Goal: Task Accomplishment & Management: Use online tool/utility

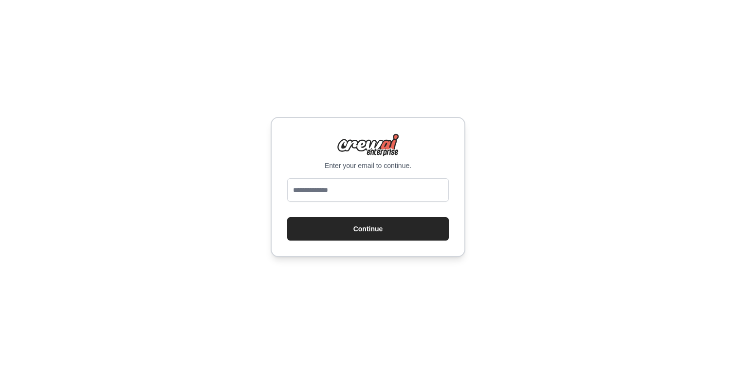
type input "**********"
click at [346, 224] on button "Continue" at bounding box center [368, 228] width 162 height 23
click at [362, 230] on button "Continue" at bounding box center [368, 228] width 162 height 23
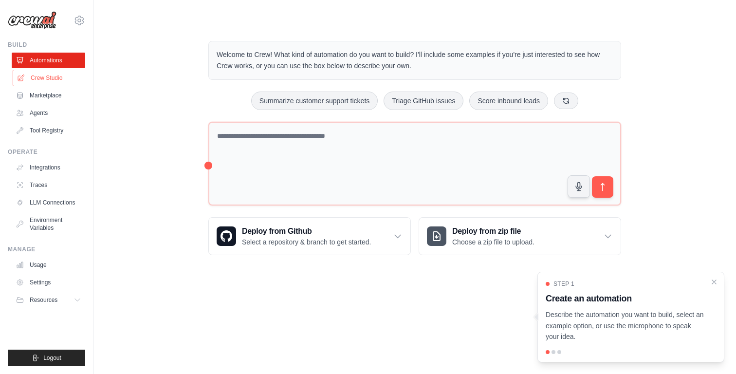
click at [64, 84] on link "Crew Studio" at bounding box center [50, 78] width 74 height 16
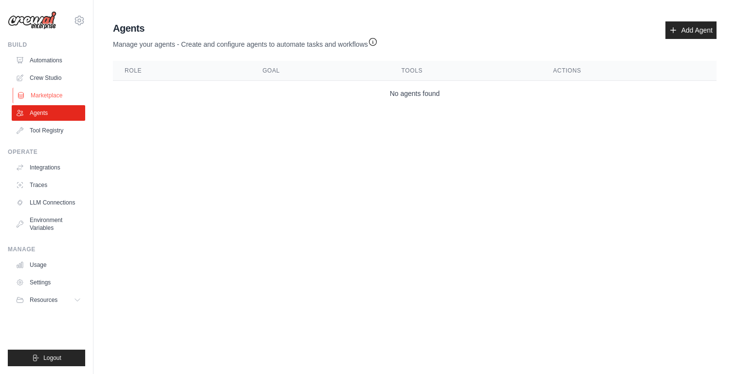
click at [57, 97] on link "Marketplace" at bounding box center [50, 96] width 74 height 16
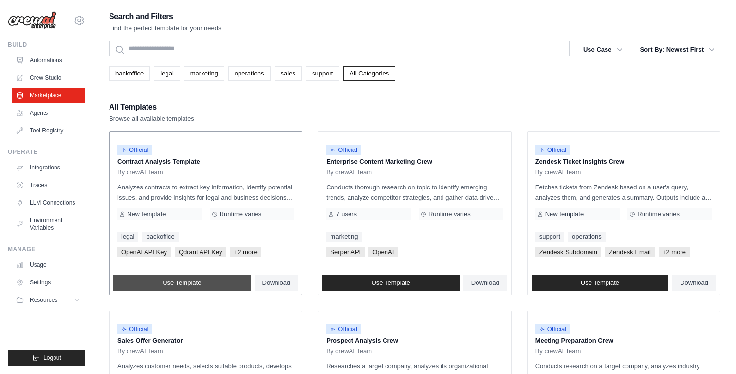
click at [204, 287] on link "Use Template" at bounding box center [181, 283] width 137 height 16
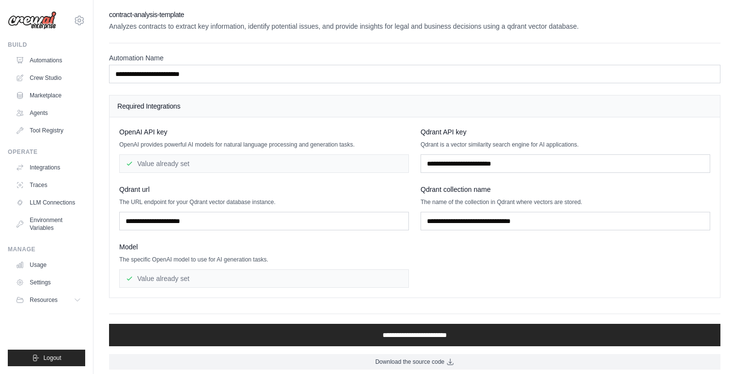
click at [39, 23] on img at bounding box center [32, 20] width 49 height 19
click at [52, 64] on link "Automations" at bounding box center [50, 61] width 74 height 16
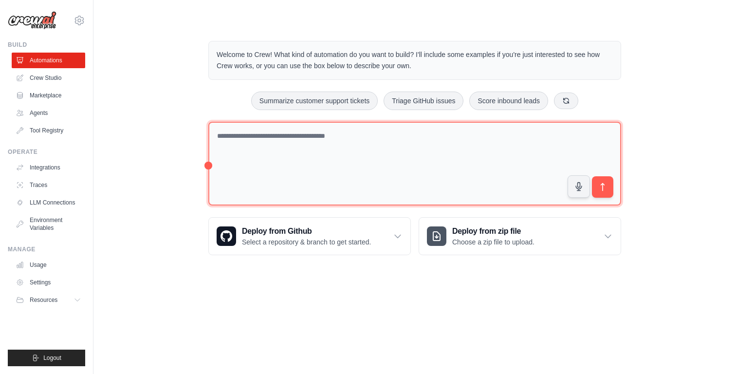
click at [226, 156] on textarea at bounding box center [414, 164] width 413 height 84
click at [225, 143] on textarea at bounding box center [414, 164] width 413 height 84
type textarea "*"
type textarea "**********"
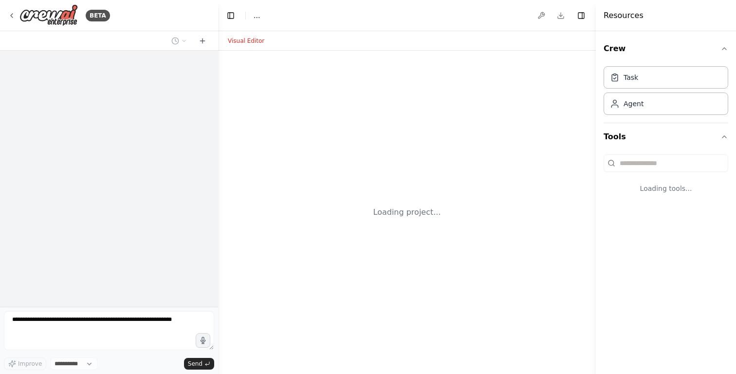
select select "****"
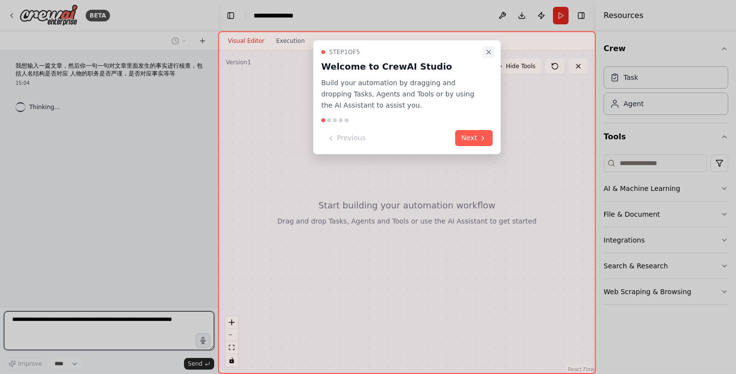
click at [490, 49] on icon "Close walkthrough" at bounding box center [489, 52] width 8 height 8
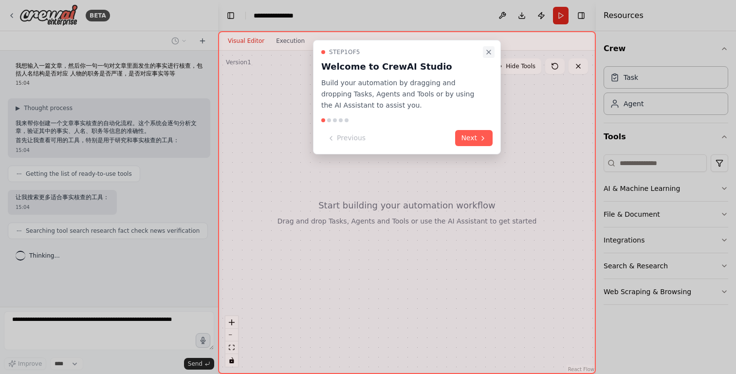
click at [490, 53] on icon "Close walkthrough" at bounding box center [489, 52] width 4 height 4
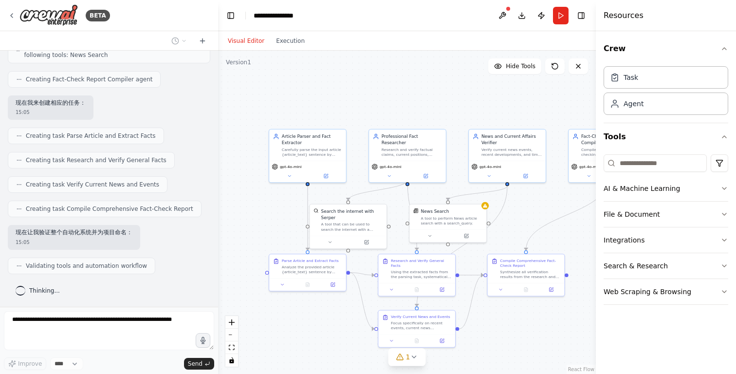
scroll to position [329, 0]
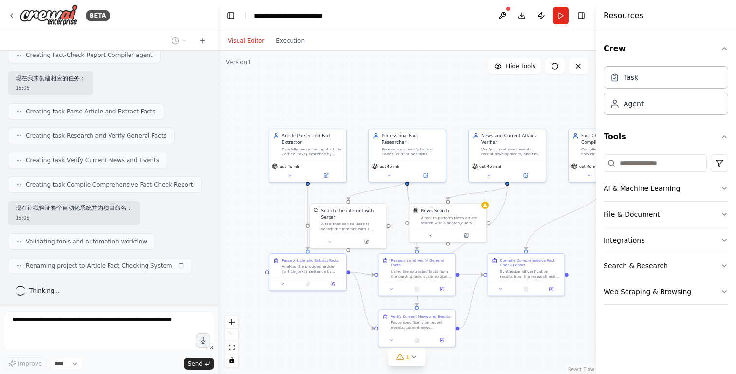
drag, startPoint x: 439, startPoint y: 113, endPoint x: 357, endPoint y: 93, distance: 84.5
click at [356, 93] on div ".deletable-edge-delete-btn { width: 20px; height: 20px; border: 0px solid #ffff…" at bounding box center [407, 212] width 378 height 323
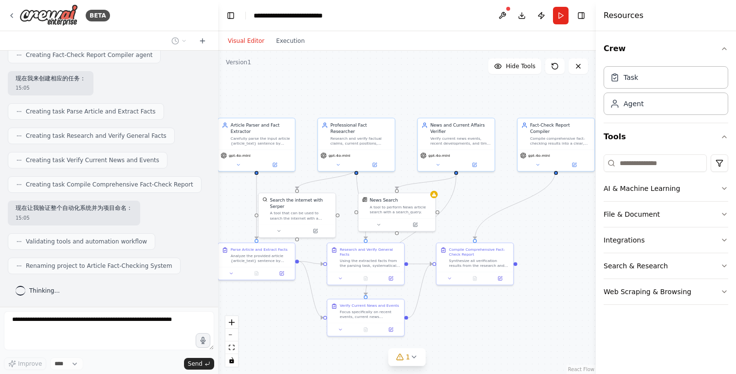
drag, startPoint x: 472, startPoint y: 103, endPoint x: 421, endPoint y: 92, distance: 52.2
click at [421, 92] on div ".deletable-edge-delete-btn { width: 20px; height: 20px; border: 0px solid #ffff…" at bounding box center [407, 212] width 378 height 323
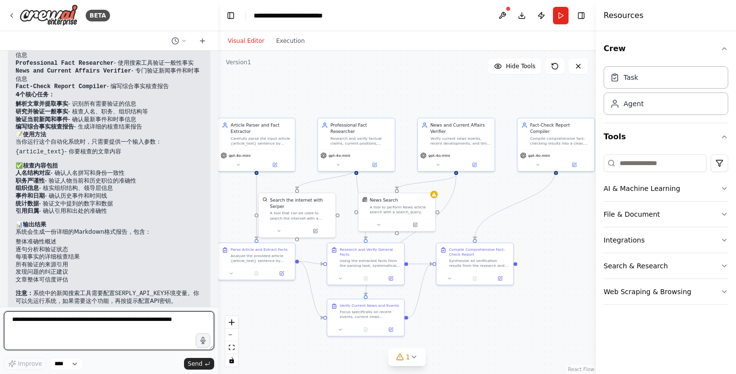
scroll to position [632, 0]
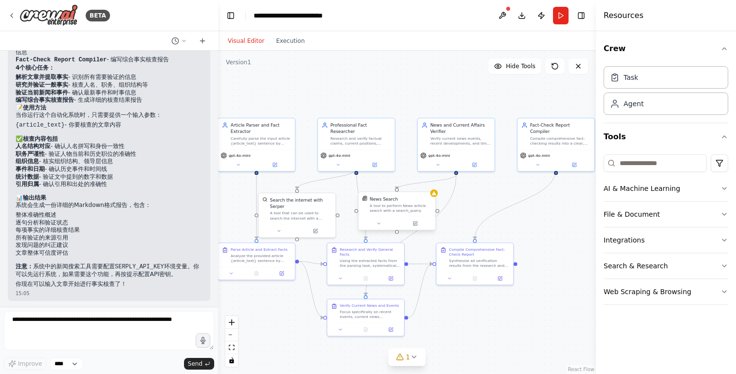
click at [416, 205] on div "A tool to perform News article search with a search_query." at bounding box center [401, 208] width 62 height 10
click at [408, 211] on div "A tool to perform News article search with a search_query." at bounding box center [401, 208] width 62 height 10
click at [364, 151] on div "gpt-4o-mini" at bounding box center [356, 154] width 72 height 6
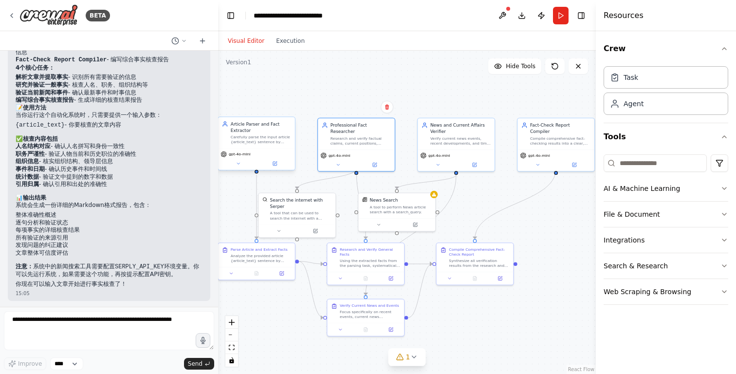
click at [278, 154] on div "gpt-4o-mini" at bounding box center [257, 154] width 72 height 6
click at [395, 206] on div "A tool to perform News article search with a search_query." at bounding box center [401, 208] width 62 height 10
click at [362, 134] on div "Research and verify factual claims, current positions, organizational structure…" at bounding box center [361, 139] width 60 height 10
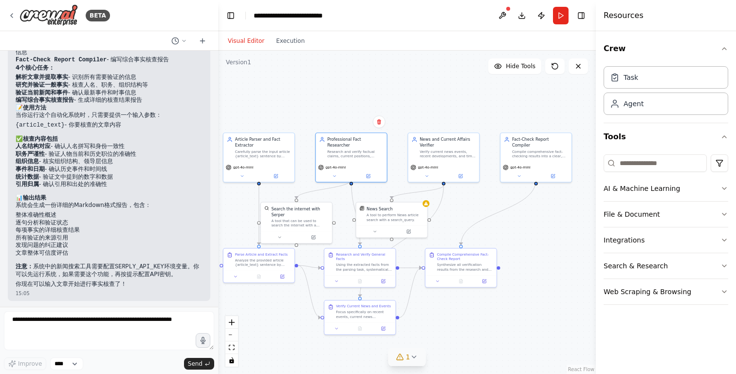
click at [411, 357] on icon at bounding box center [414, 357] width 8 height 8
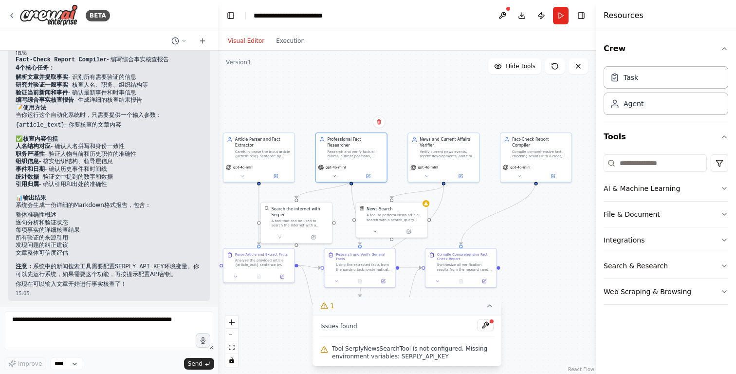
click at [425, 354] on span "Tool SerplyNewsSearchTool is not configured. Missing environment variables: SER…" at bounding box center [413, 353] width 162 height 16
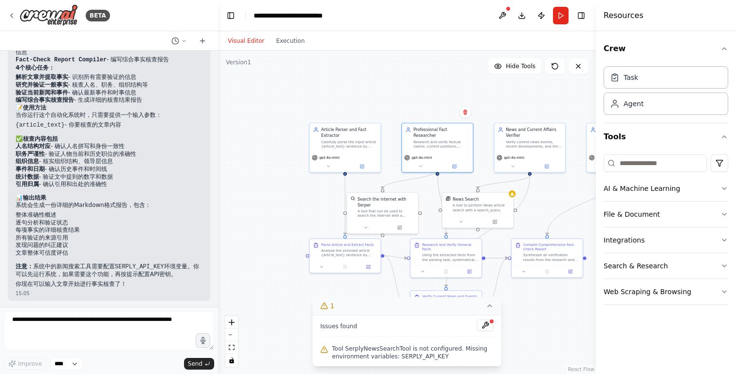
drag, startPoint x: 290, startPoint y: 97, endPoint x: 376, endPoint y: 87, distance: 86.7
click at [376, 87] on div ".deletable-edge-delete-btn { width: 20px; height: 20px; border: 0px solid #ffff…" at bounding box center [407, 212] width 378 height 323
click at [674, 85] on div "Task" at bounding box center [666, 77] width 125 height 22
click at [661, 108] on div "Agent" at bounding box center [666, 103] width 125 height 22
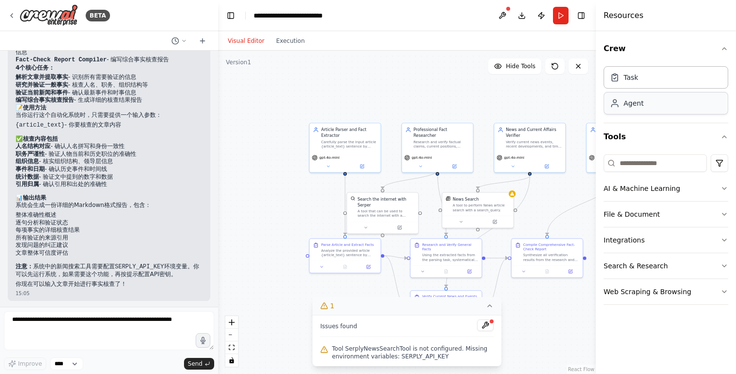
click at [634, 110] on div "Agent" at bounding box center [666, 103] width 125 height 22
click at [635, 77] on div "Task" at bounding box center [631, 77] width 15 height 10
drag, startPoint x: 635, startPoint y: 77, endPoint x: 502, endPoint y: 94, distance: 134.0
click at [502, 94] on div "BETA 我想输入一篇文章，然后你一句一句对文章里面发生的事实进行核查，包括人名结构是否对应 人物的职务是否严谨，是否对应事实等等 15:04 ▶ Thoug…" at bounding box center [368, 187] width 736 height 374
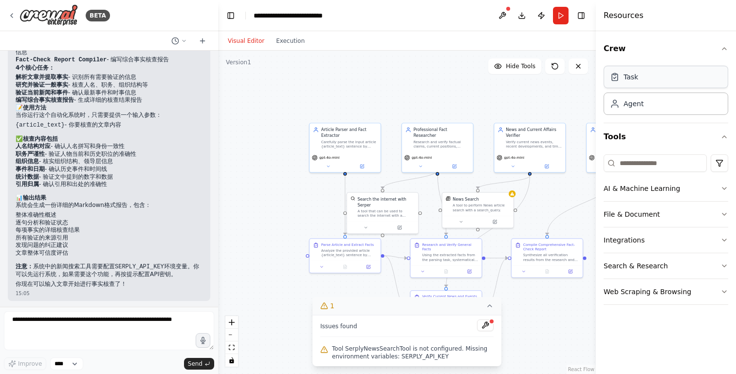
click at [639, 75] on div "Task" at bounding box center [666, 77] width 125 height 22
click at [384, 64] on div ".deletable-edge-delete-btn { width: 20px; height: 20px; border: 0px solid #ffff…" at bounding box center [407, 212] width 378 height 323
click at [522, 71] on button "Hide Tools" at bounding box center [514, 66] width 53 height 16
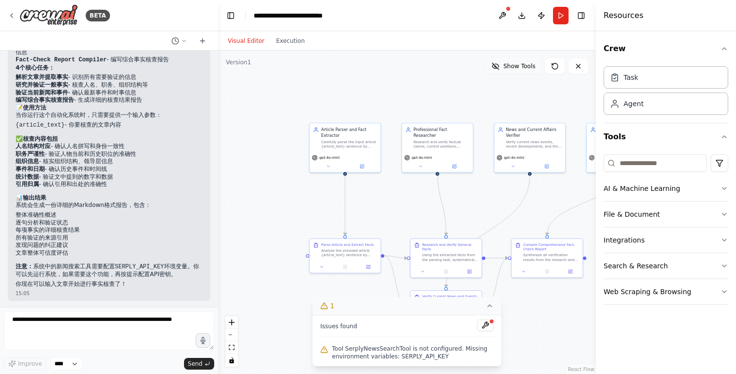
click at [522, 71] on button "Show Tools" at bounding box center [514, 66] width 56 height 16
click at [469, 207] on div "A tool to perform News article search with a search_query." at bounding box center [481, 206] width 57 height 9
click at [497, 223] on button at bounding box center [495, 220] width 33 height 7
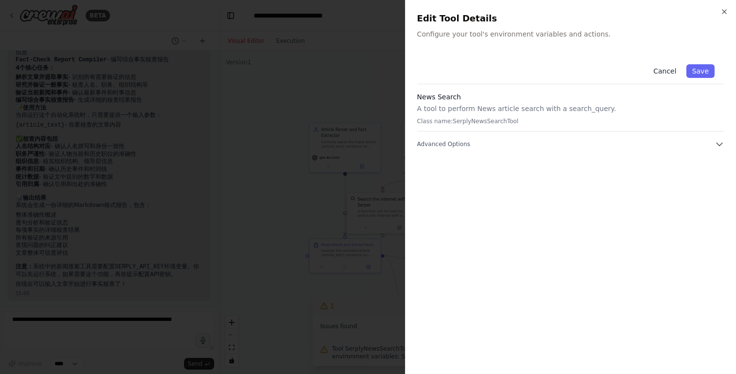
click at [663, 74] on button "Cancel" at bounding box center [665, 71] width 35 height 14
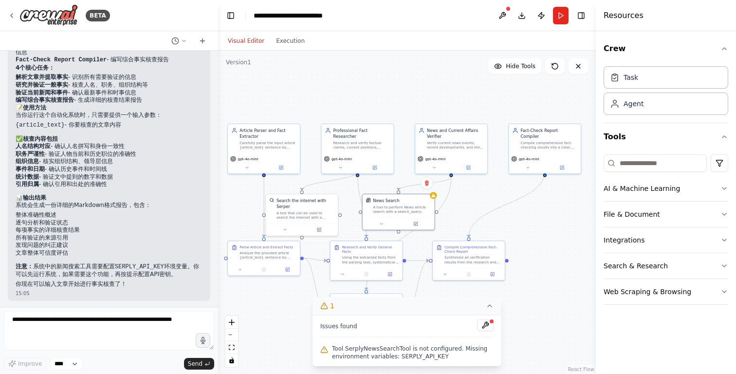
drag, startPoint x: 546, startPoint y: 217, endPoint x: 468, endPoint y: 219, distance: 78.4
click at [468, 219] on div ".deletable-edge-delete-btn { width: 20px; height: 20px; border: 0px solid #ffff…" at bounding box center [407, 212] width 378 height 323
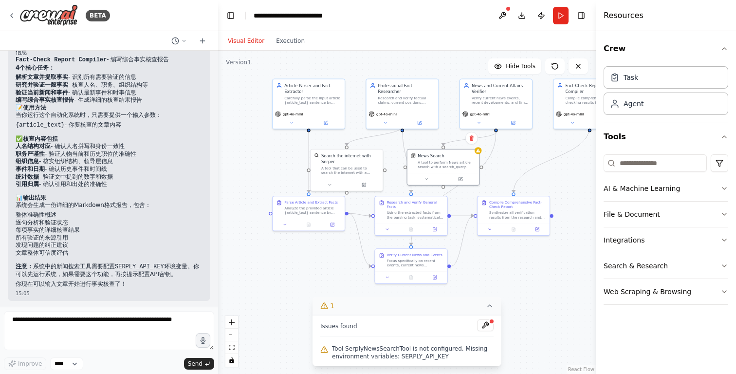
drag, startPoint x: 468, startPoint y: 219, endPoint x: 506, endPoint y: 183, distance: 53.0
click at [506, 183] on div ".deletable-edge-delete-btn { width: 20px; height: 20px; border: 0px solid #ffff…" at bounding box center [407, 212] width 378 height 323
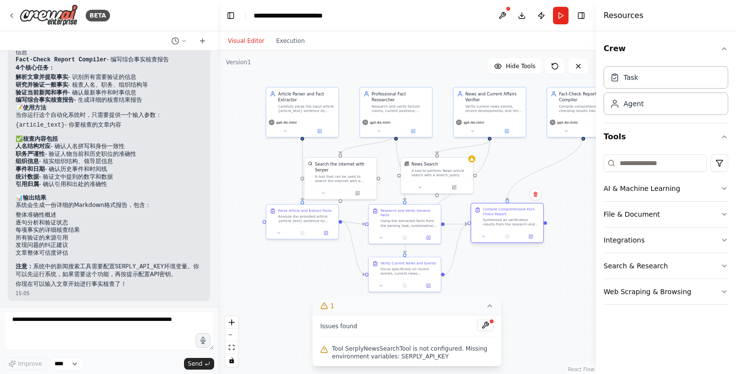
click at [509, 217] on div "Compile Comprehensive Fact-Check Report Synthesize all verification results fro…" at bounding box center [511, 217] width 57 height 20
click at [510, 223] on div "Synthesize all verification results from the research and news verification tas…" at bounding box center [511, 222] width 57 height 9
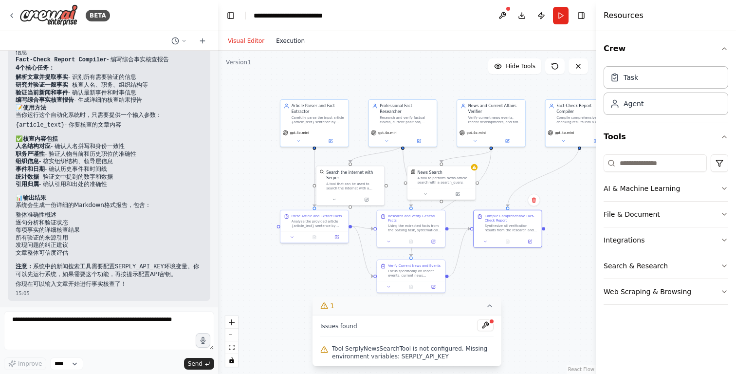
click at [279, 43] on button "Execution" at bounding box center [290, 41] width 40 height 12
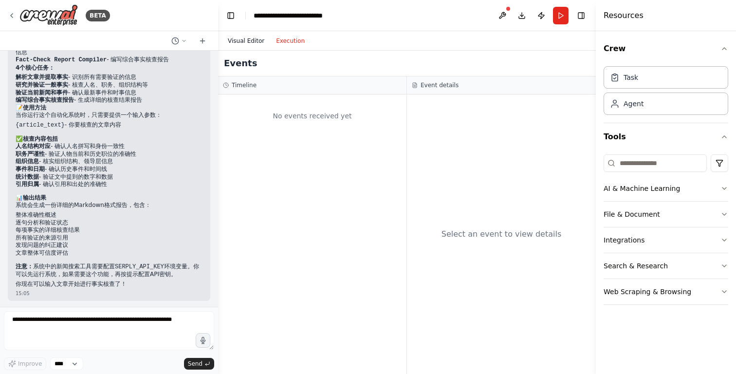
click at [252, 44] on button "Visual Editor" at bounding box center [246, 41] width 48 height 12
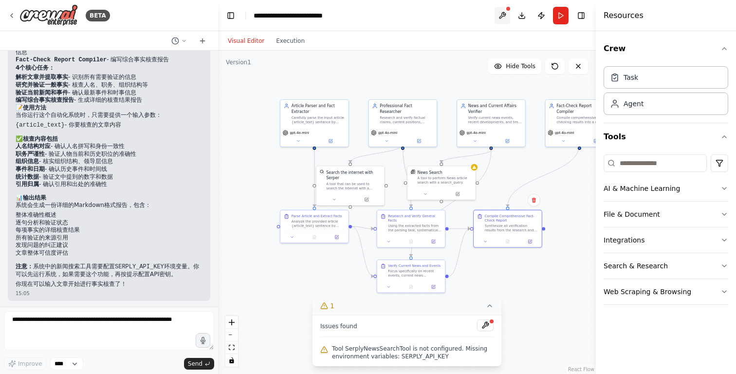
click at [501, 15] on button at bounding box center [503, 16] width 16 height 18
click at [505, 15] on div at bounding box center [503, 16] width 16 height 18
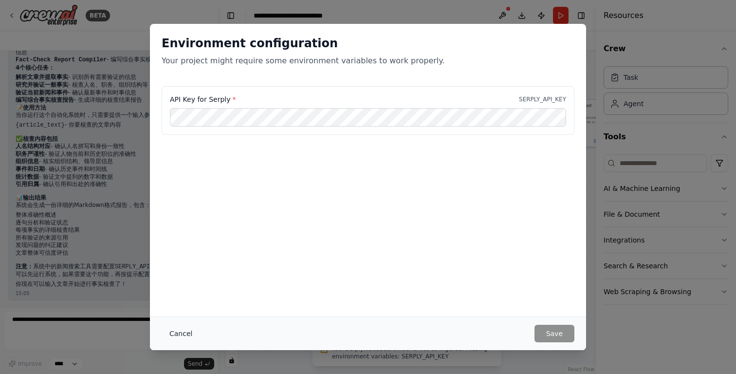
click at [184, 334] on button "Cancel" at bounding box center [181, 334] width 38 height 18
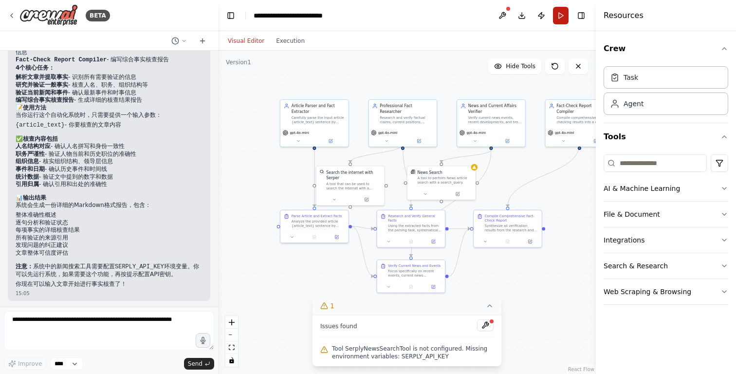
click at [563, 18] on button "Run" at bounding box center [561, 16] width 16 height 18
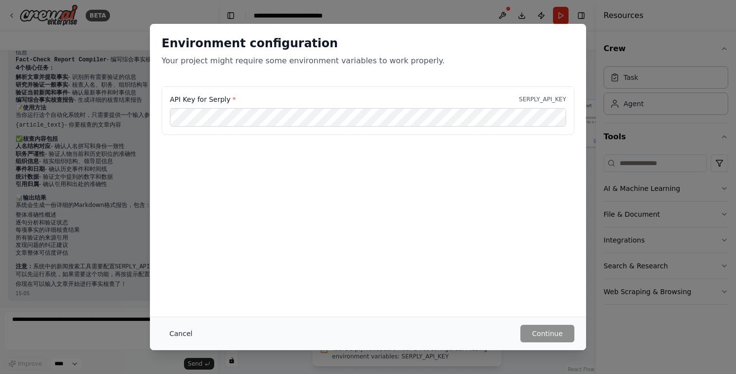
click at [182, 334] on button "Cancel" at bounding box center [181, 334] width 38 height 18
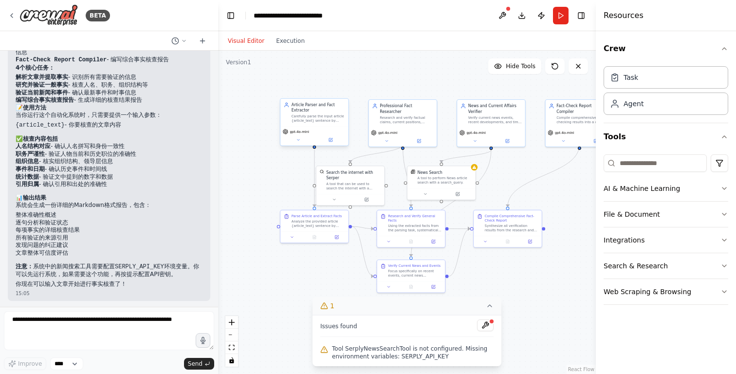
click at [319, 122] on div "Carefully parse the input article {article_text} sentence by sentence, extract …" at bounding box center [319, 118] width 54 height 9
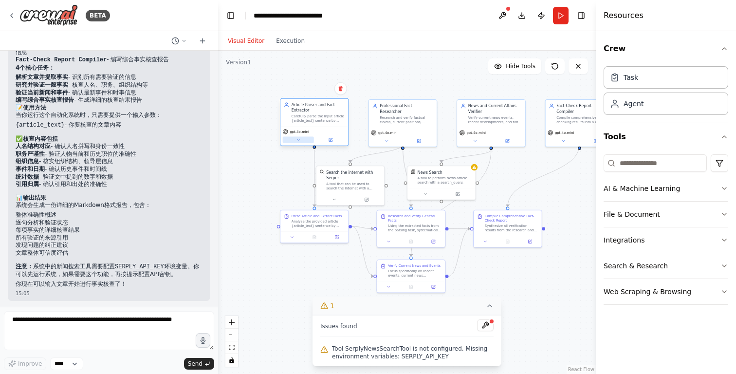
click at [298, 142] on icon at bounding box center [298, 140] width 4 height 4
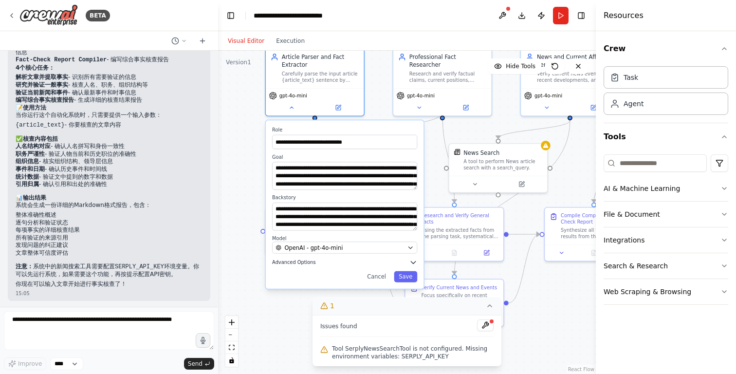
click at [414, 262] on icon "button" at bounding box center [413, 263] width 5 height 2
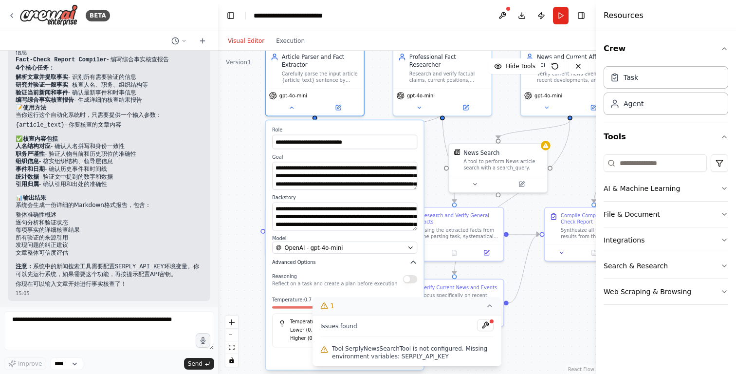
click at [414, 262] on icon "button" at bounding box center [413, 262] width 5 height 2
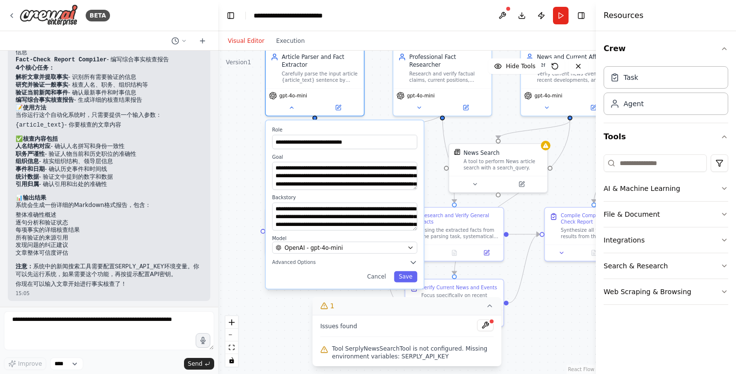
click at [381, 107] on div ".deletable-edge-delete-btn { width: 20px; height: 20px; border: 0px solid #ffff…" at bounding box center [407, 212] width 378 height 323
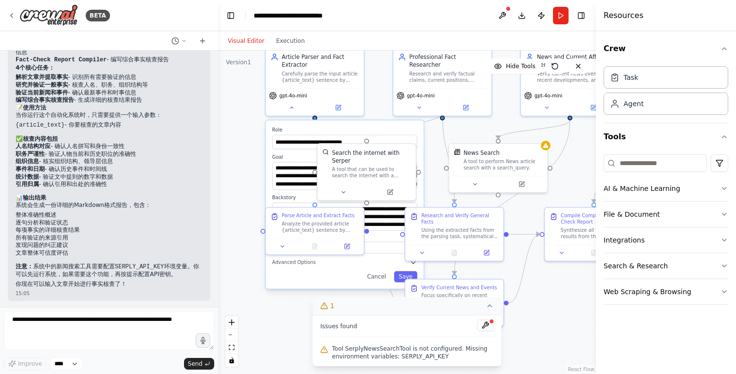
click at [381, 107] on div ".deletable-edge-delete-btn { width: 20px; height: 20px; border: 0px solid #ffff…" at bounding box center [407, 212] width 378 height 323
click at [274, 308] on div ".deletable-edge-delete-btn { width: 20px; height: 20px; border: 0px solid #ffff…" at bounding box center [407, 212] width 378 height 323
click at [375, 279] on button "Cancel" at bounding box center [376, 276] width 29 height 11
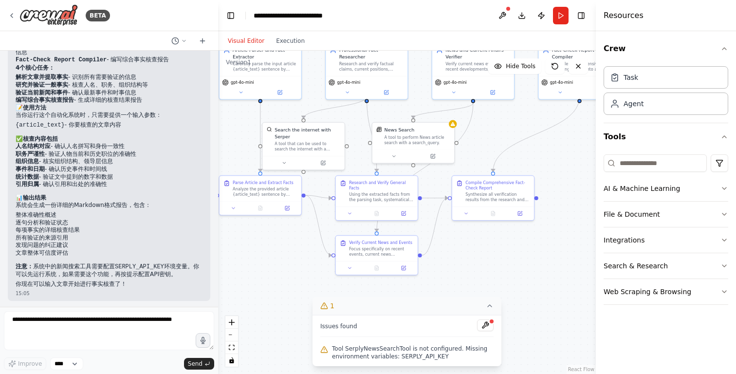
drag, startPoint x: 307, startPoint y: 295, endPoint x: 254, endPoint y: 248, distance: 70.4
click at [254, 248] on div ".deletable-edge-delete-btn { width: 20px; height: 20px; border: 0px solid #ffff…" at bounding box center [407, 212] width 378 height 323
click at [267, 194] on div "Analyze the provided article {article_text} sentence by sentence. Extract and c…" at bounding box center [265, 189] width 65 height 11
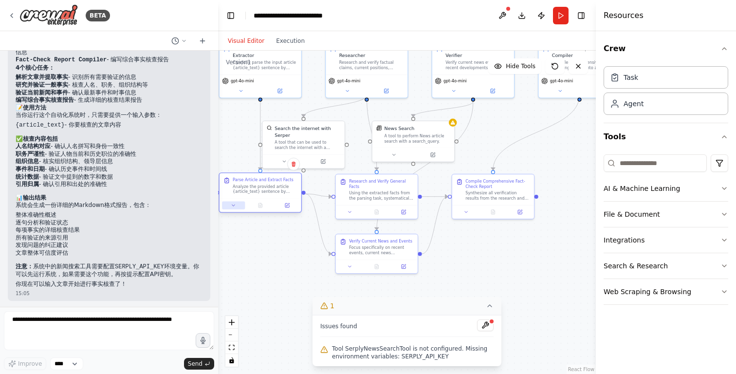
click at [232, 209] on button at bounding box center [233, 206] width 23 height 8
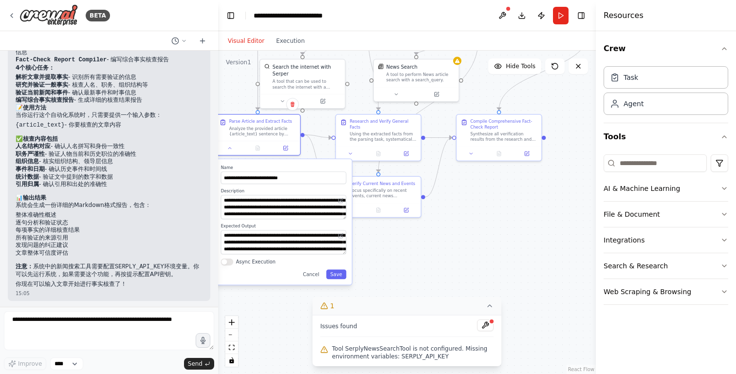
drag, startPoint x: 397, startPoint y: 283, endPoint x: 394, endPoint y: 240, distance: 43.4
click at [394, 240] on div ".deletable-edge-delete-btn { width: 20px; height: 20px; border: 0px solid #ffff…" at bounding box center [407, 212] width 378 height 323
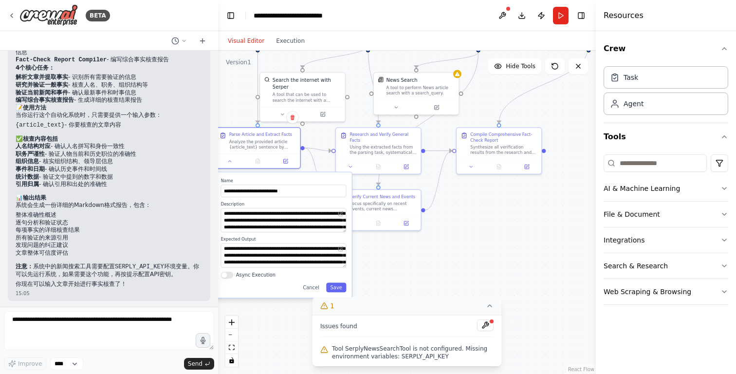
click at [411, 263] on div ".deletable-edge-delete-btn { width: 20px; height: 20px; border: 0px solid #ffff…" at bounding box center [407, 212] width 378 height 323
click at [384, 150] on div "Using the extracted facts from the parsing task, systematically research and ve…" at bounding box center [383, 148] width 67 height 11
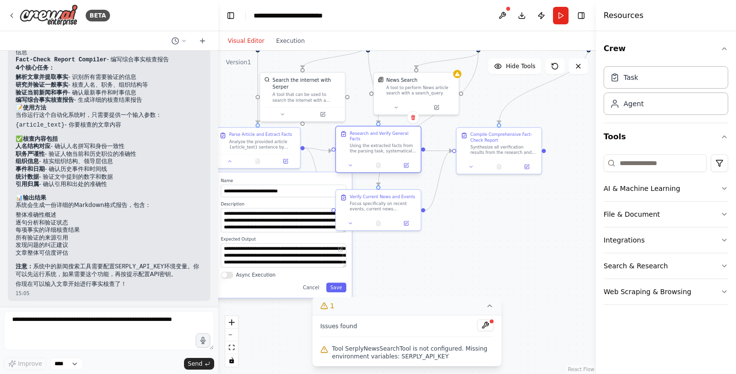
click at [364, 143] on div "Using the extracted facts from the parsing task, systematically research and ve…" at bounding box center [383, 148] width 67 height 11
click at [305, 180] on label "Name" at bounding box center [284, 180] width 126 height 5
click at [350, 166] on icon at bounding box center [350, 165] width 5 height 5
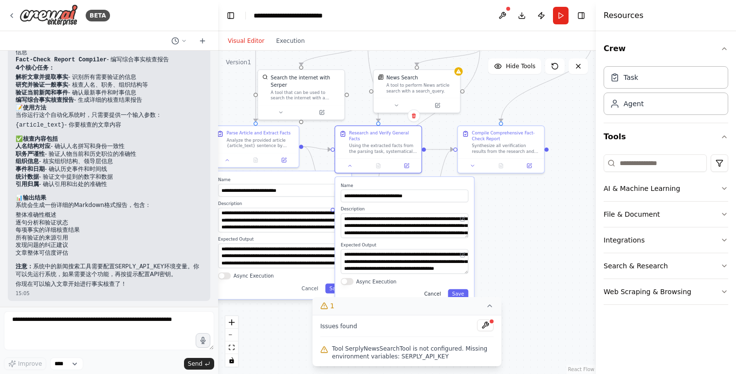
click at [436, 294] on button "Cancel" at bounding box center [432, 294] width 25 height 10
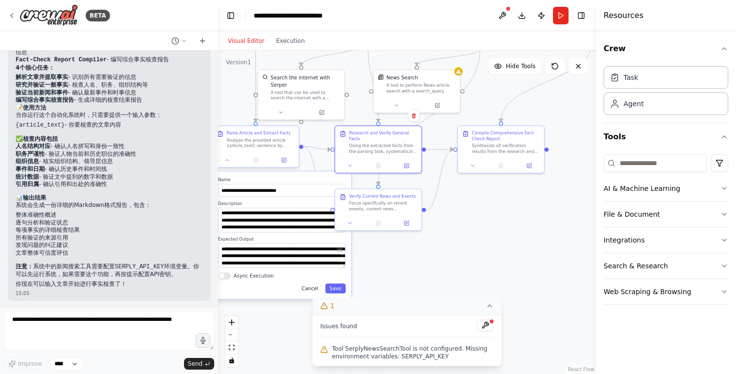
click at [312, 292] on button "Cancel" at bounding box center [310, 288] width 25 height 10
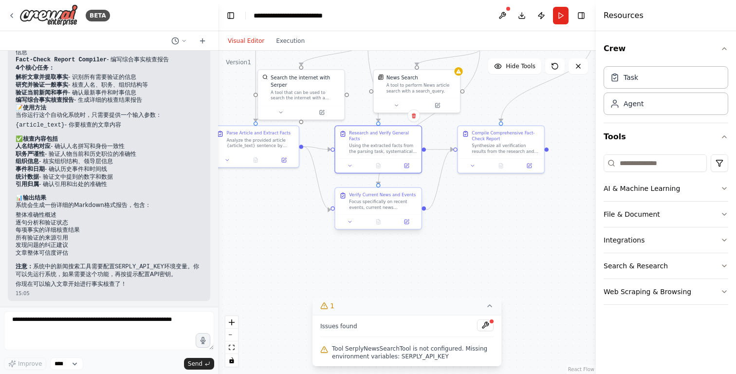
click at [373, 206] on div "Focus specifically on recent events, current news developments, and time-sensit…" at bounding box center [383, 204] width 68 height 11
click at [352, 224] on icon at bounding box center [350, 222] width 6 height 6
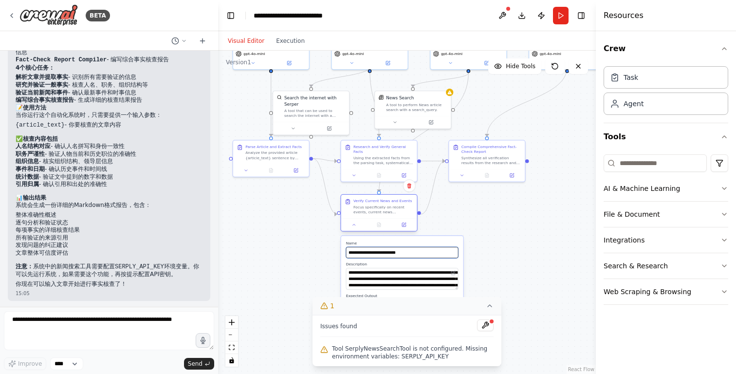
drag, startPoint x: 388, startPoint y: 249, endPoint x: 388, endPoint y: 229, distance: 20.0
click at [388, 229] on div "**********" at bounding box center [378, 213] width 77 height 37
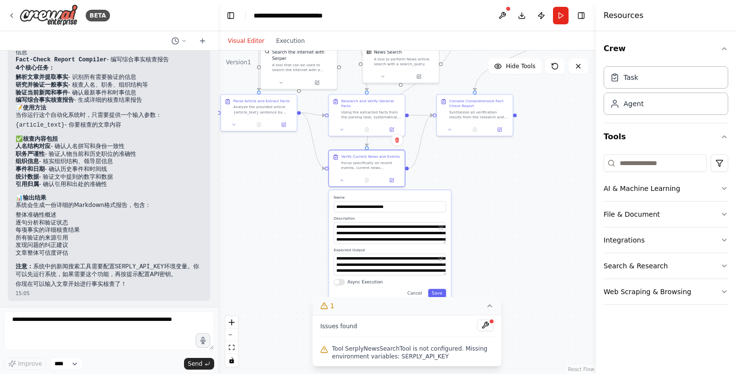
drag, startPoint x: 509, startPoint y: 225, endPoint x: 497, endPoint y: 179, distance: 48.0
click at [497, 179] on div ".deletable-edge-delete-btn { width: 20px; height: 20px; border: 0px solid #ffff…" at bounding box center [407, 212] width 378 height 323
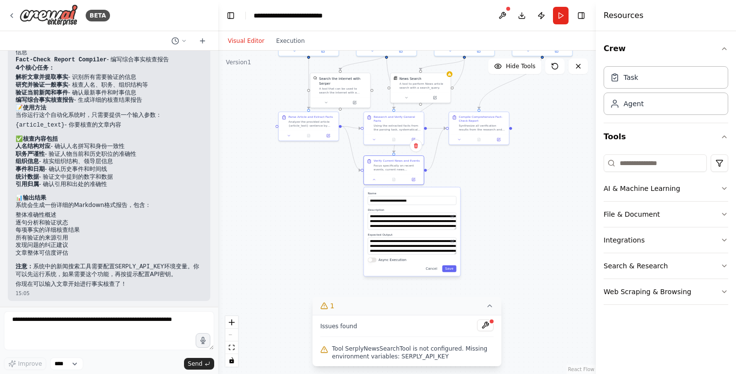
drag, startPoint x: 497, startPoint y: 179, endPoint x: 497, endPoint y: 258, distance: 79.4
click at [497, 258] on div ".deletable-edge-delete-btn { width: 20px; height: 20px; border: 0px solid #ffff…" at bounding box center [407, 212] width 378 height 323
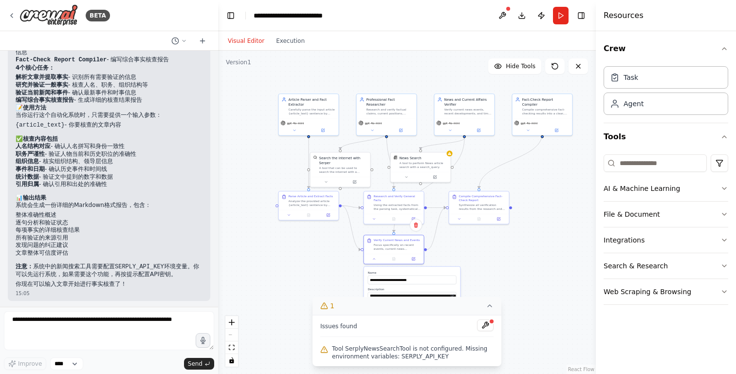
click at [526, 257] on div ".deletable-edge-delete-btn { width: 20px; height: 20px; border: 0px solid #ffff…" at bounding box center [407, 212] width 378 height 323
click at [490, 311] on button "1" at bounding box center [407, 306] width 189 height 18
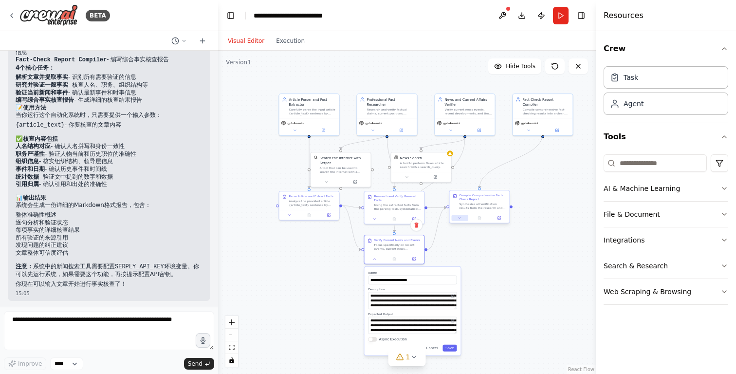
click at [459, 220] on button at bounding box center [459, 218] width 17 height 6
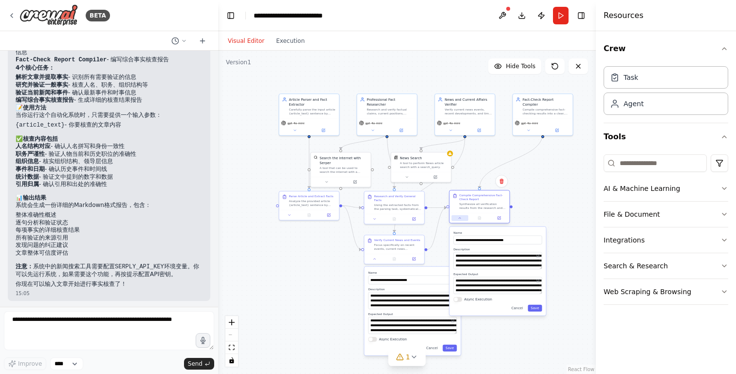
click at [459, 220] on button at bounding box center [459, 218] width 17 height 6
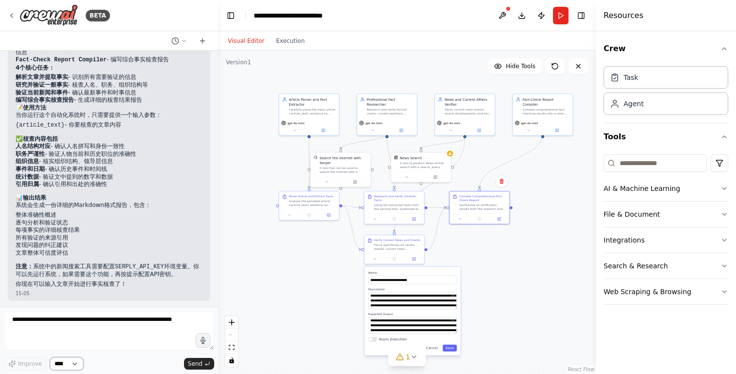
click at [81, 364] on select "****" at bounding box center [66, 363] width 33 height 13
click at [70, 317] on textarea at bounding box center [109, 330] width 210 height 39
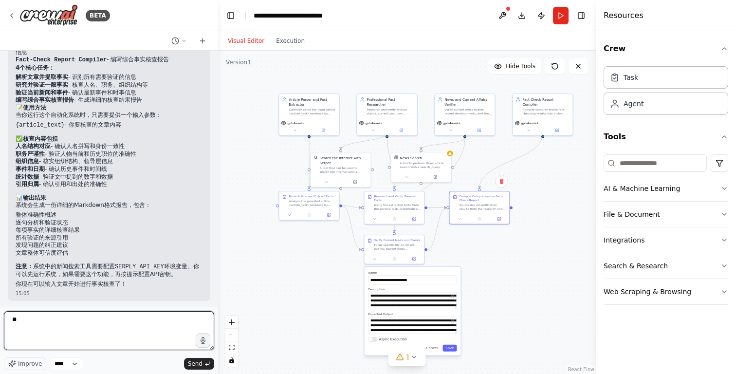
type textarea "*"
type textarea "**********"
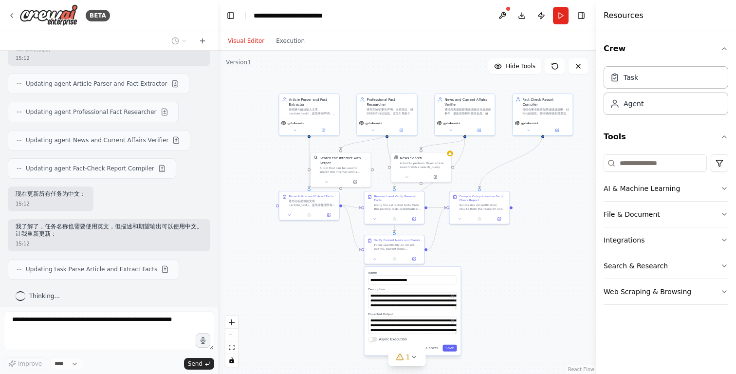
scroll to position [1075, 0]
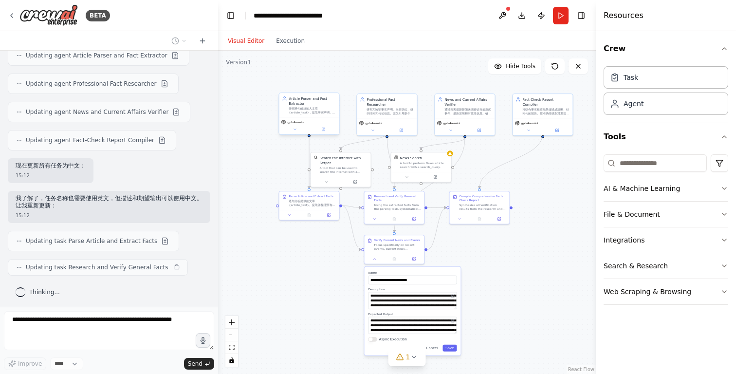
click at [295, 103] on div "Article Parser and Fact Extractor" at bounding box center [312, 101] width 47 height 10
click at [297, 131] on button at bounding box center [295, 130] width 28 height 6
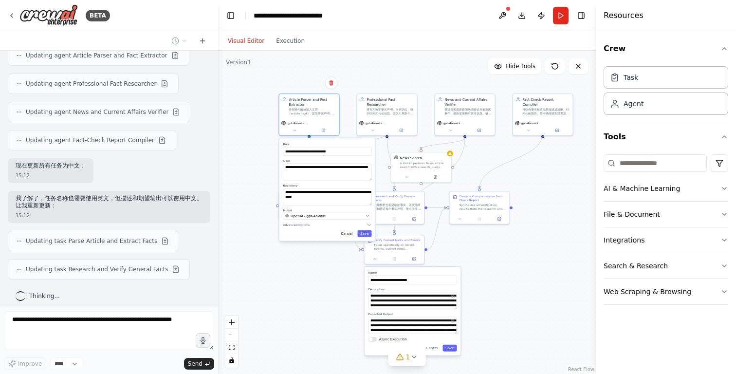
scroll to position [1103, 0]
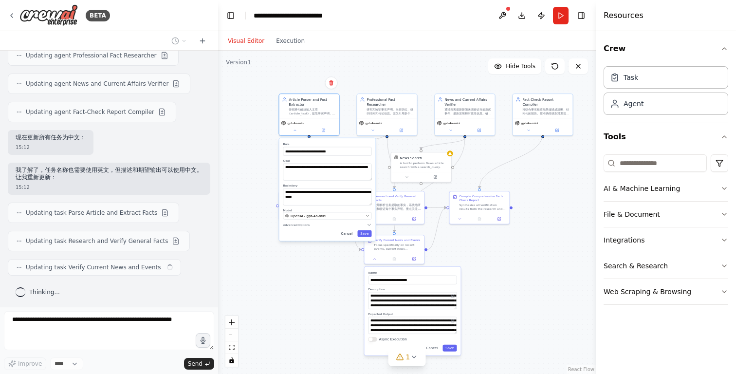
type textarea "**********"
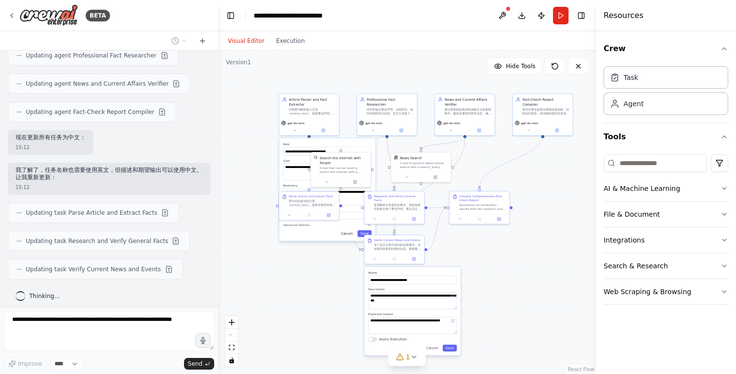
click at [350, 235] on button "Cancel" at bounding box center [347, 233] width 18 height 7
click at [311, 264] on div ".deletable-edge-delete-btn { width: 20px; height: 20px; border: 0px solid #ffff…" at bounding box center [407, 212] width 378 height 323
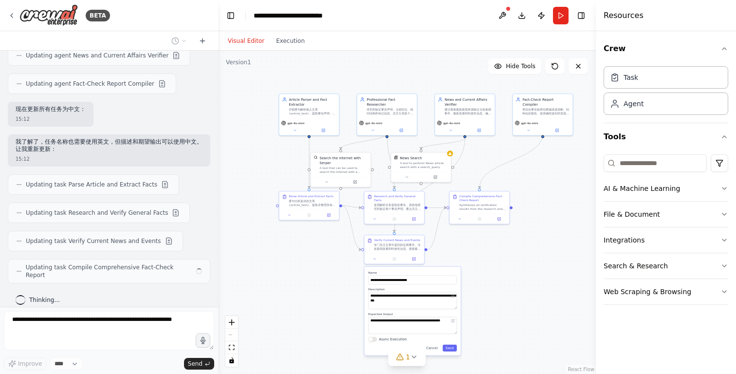
click at [431, 351] on div "**********" at bounding box center [412, 311] width 96 height 89
click at [432, 348] on button "Cancel" at bounding box center [433, 348] width 18 height 7
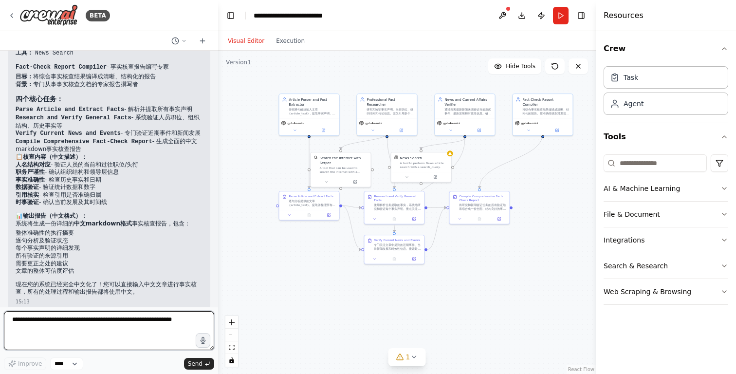
scroll to position [1614, 0]
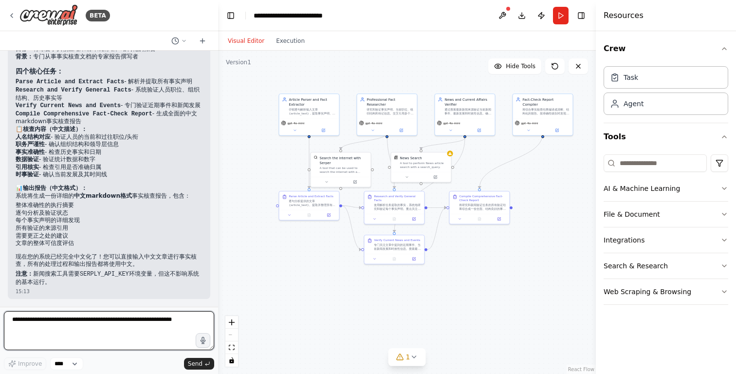
click at [113, 329] on textarea at bounding box center [109, 330] width 210 height 39
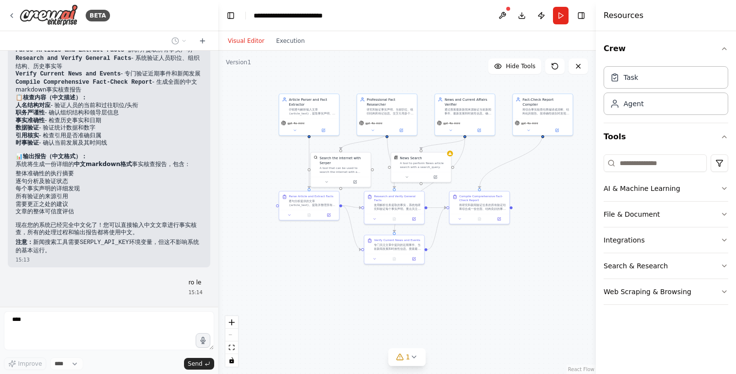
scroll to position [1671, 0]
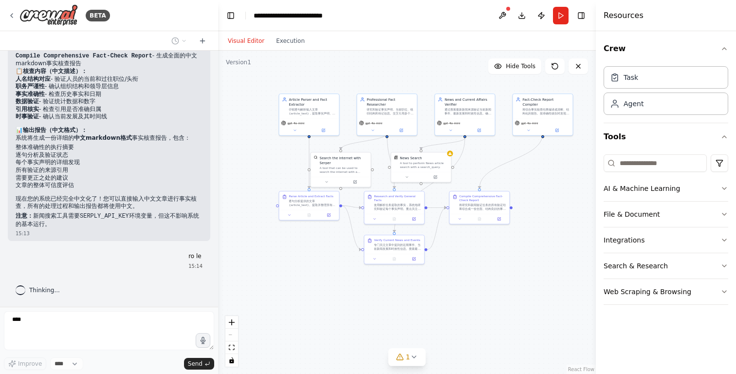
click at [26, 293] on div "Thinking..." at bounding box center [38, 290] width 44 height 10
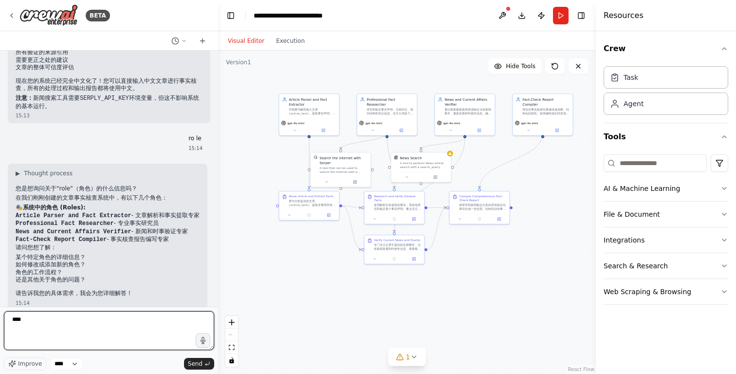
scroll to position [1800, 0]
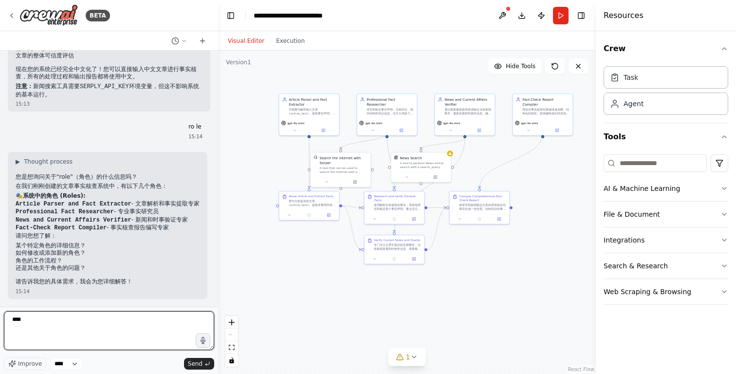
click at [39, 316] on textarea "****" at bounding box center [109, 330] width 210 height 39
type textarea "**********"
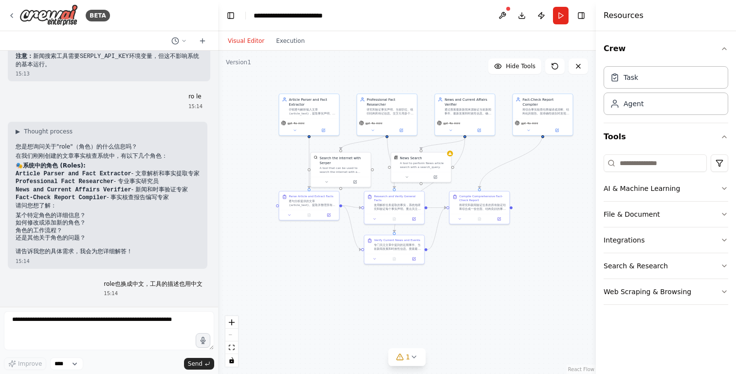
scroll to position [1858, 0]
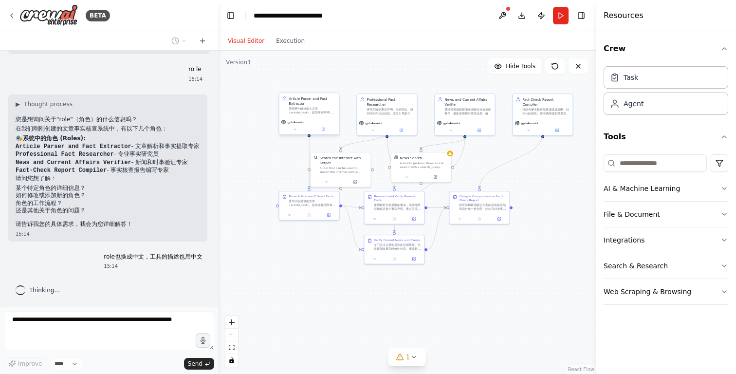
click at [295, 122] on span "gpt-4o-mini" at bounding box center [295, 122] width 17 height 4
click at [295, 131] on button at bounding box center [295, 130] width 28 height 6
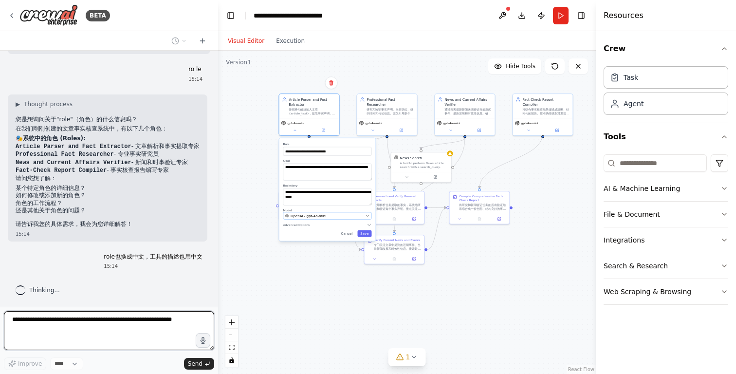
scroll to position [1882, 0]
click at [319, 218] on button "OpenAI - gpt-4o-mini" at bounding box center [327, 215] width 89 height 7
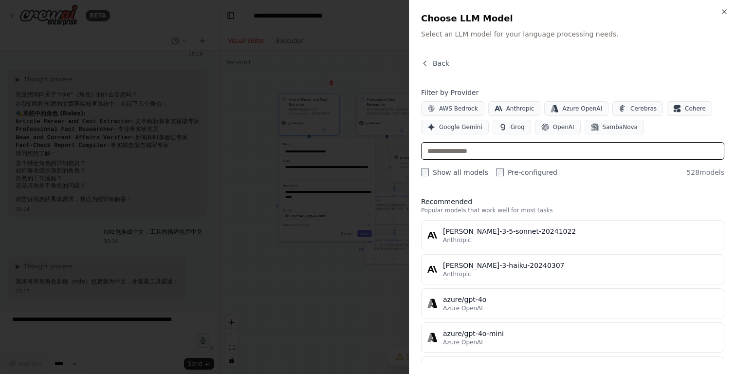
click at [471, 150] on input "text" at bounding box center [572, 151] width 303 height 18
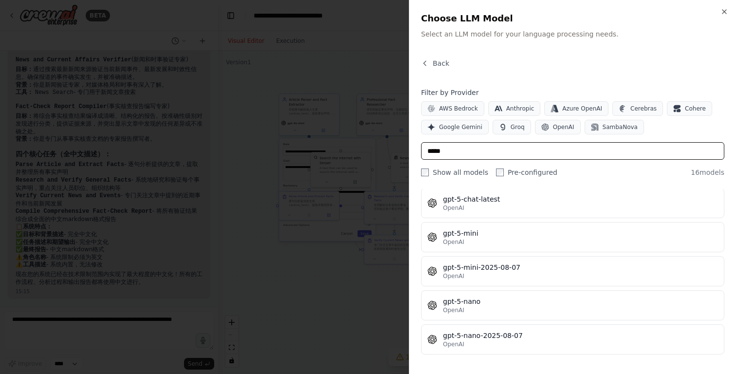
scroll to position [407, 0]
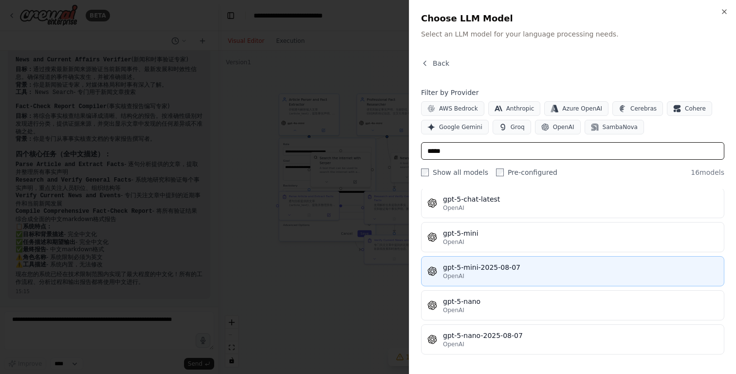
type input "*****"
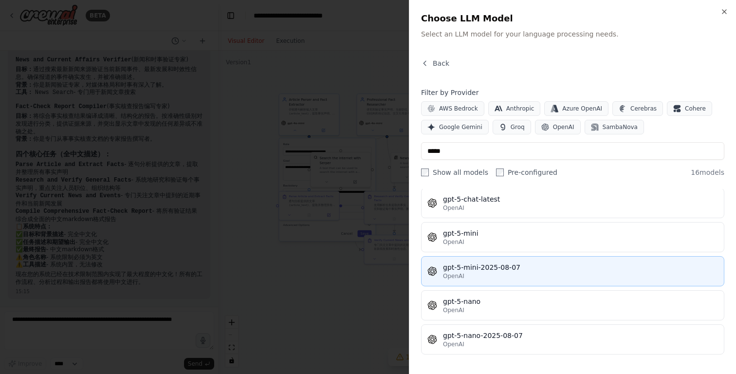
click at [513, 275] on div "OpenAI" at bounding box center [580, 276] width 275 height 8
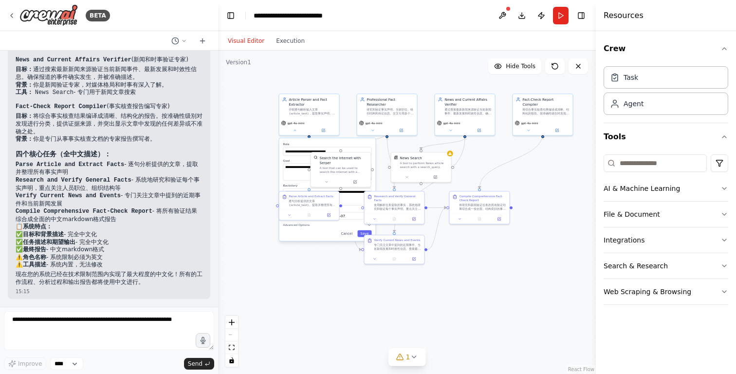
click at [514, 275] on div ".deletable-edge-delete-btn { width: 20px; height: 20px; border: 0px solid #ffff…" at bounding box center [407, 212] width 378 height 323
click at [325, 109] on div "仔细逐句解析输入文章 {article_text}，提取事实声明、人名、职位、组织、日期和其他可验证信息。创建需要验证的事实结构化清单。" at bounding box center [312, 111] width 47 height 8
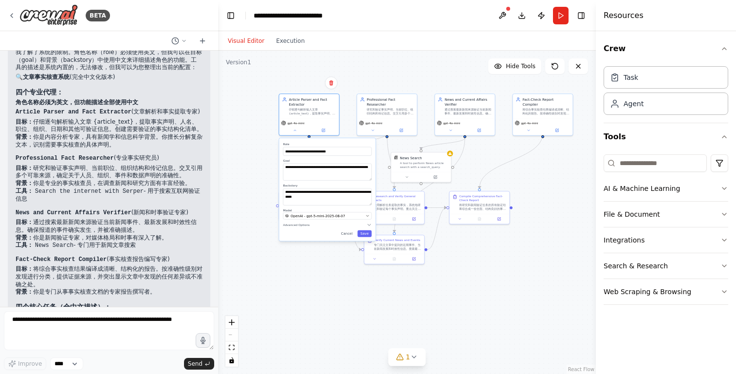
scroll to position [2376, 0]
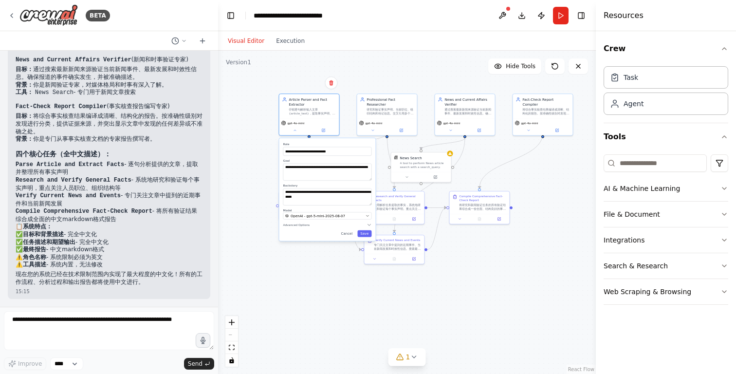
click at [479, 160] on div ".deletable-edge-delete-btn { width: 20px; height: 20px; border: 0px solid #ffff…" at bounding box center [407, 212] width 378 height 323
click at [244, 176] on div ".deletable-edge-delete-btn { width: 20px; height: 20px; border: 0px solid #ffff…" at bounding box center [407, 212] width 378 height 323
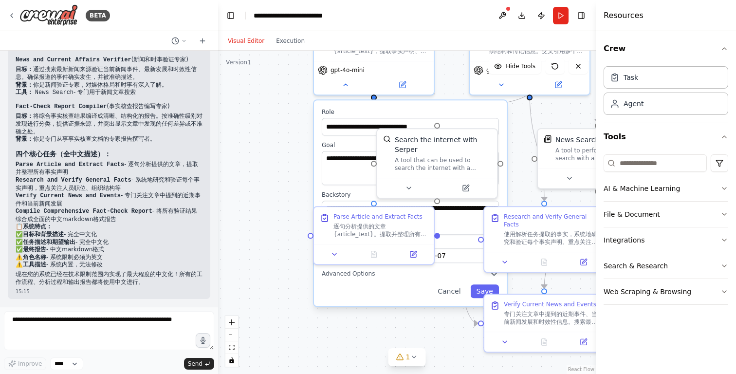
click at [262, 196] on div ".deletable-edge-delete-btn { width: 20px; height: 20px; border: 0px solid #ffff…" at bounding box center [407, 212] width 378 height 323
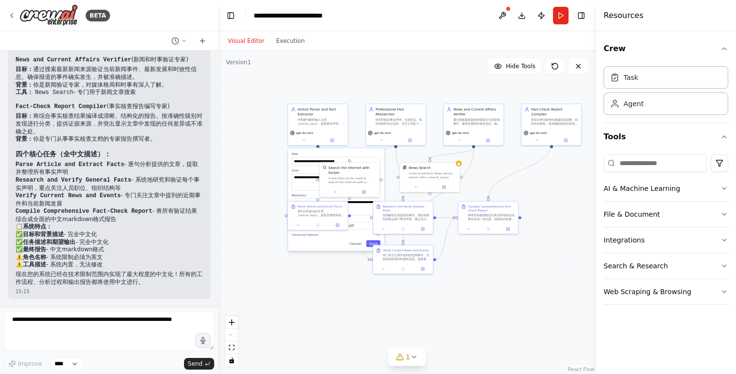
click at [319, 303] on div ".deletable-edge-delete-btn { width: 20px; height: 20px; border: 0px solid #ffff…" at bounding box center [407, 212] width 378 height 323
click at [372, 174] on div "Search the internet with Serper A tool that can be used to search the internet …" at bounding box center [352, 174] width 48 height 19
click at [359, 174] on div "Search the internet with Serper A tool that can be used to search the internet …" at bounding box center [352, 174] width 48 height 19
click at [337, 193] on button at bounding box center [335, 191] width 28 height 6
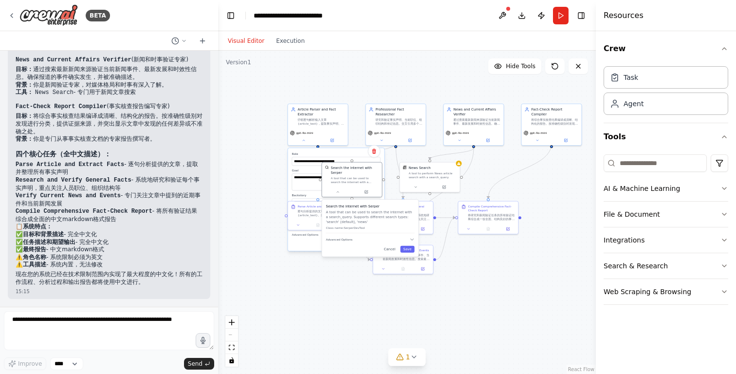
click at [332, 155] on label "Role" at bounding box center [336, 154] width 89 height 4
click at [393, 252] on button "Cancel" at bounding box center [390, 249] width 18 height 7
click at [356, 247] on div "**********" at bounding box center [336, 199] width 96 height 103
click at [356, 243] on button "Cancel" at bounding box center [356, 243] width 18 height 7
click at [338, 255] on div ".deletable-edge-delete-btn { width: 20px; height: 20px; border: 0px solid #ffff…" at bounding box center [407, 212] width 378 height 323
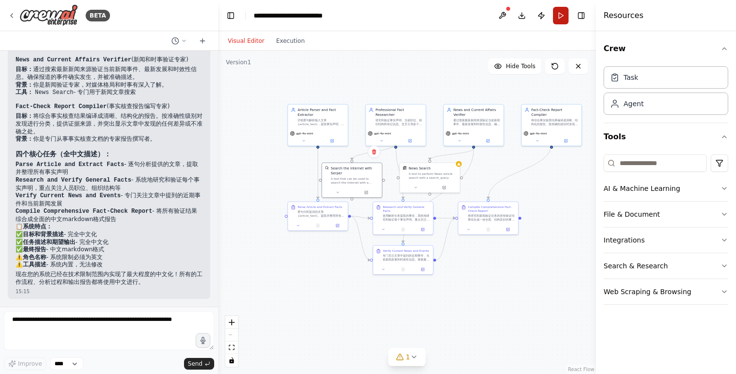
click at [554, 15] on button "Run" at bounding box center [561, 16] width 16 height 18
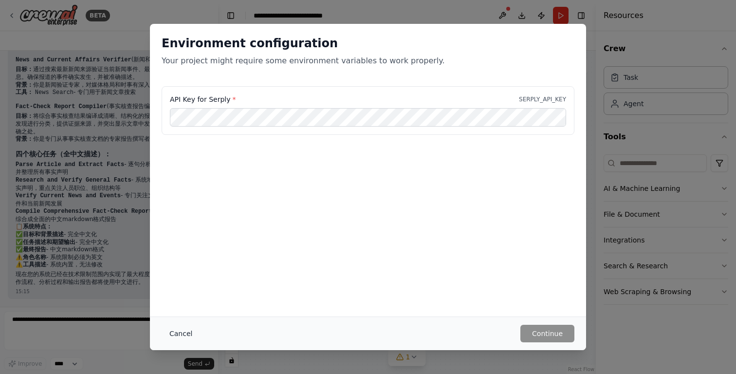
click at [195, 334] on button "Cancel" at bounding box center [181, 334] width 38 height 18
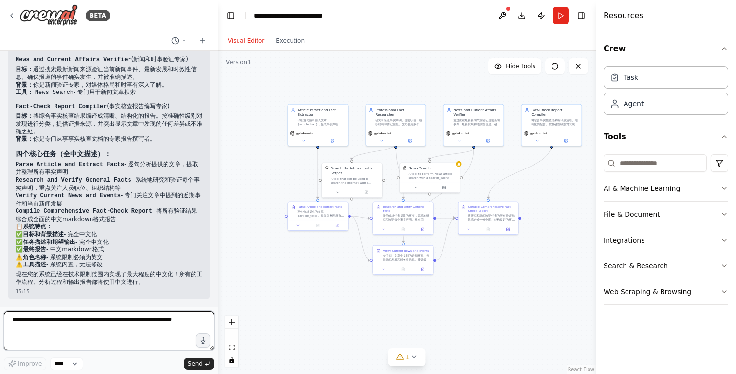
click at [62, 325] on textarea at bounding box center [109, 330] width 210 height 39
type textarea "*"
paste textarea "*******"
type textarea "**********"
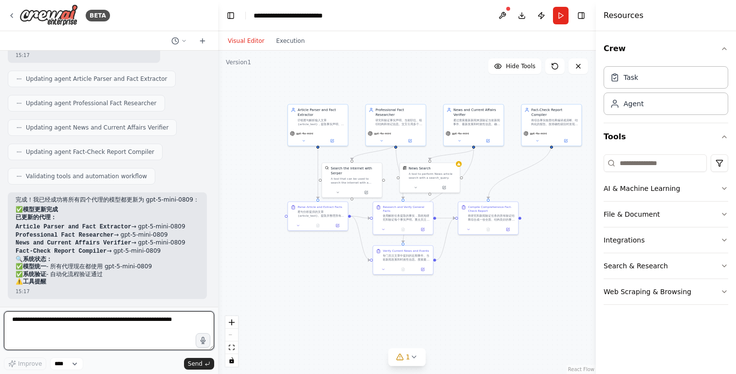
scroll to position [2726, 0]
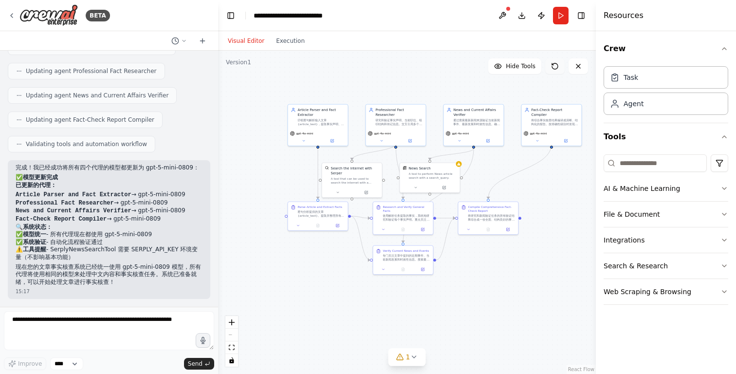
click at [557, 69] on icon at bounding box center [555, 66] width 6 height 6
click at [556, 69] on icon at bounding box center [555, 66] width 6 height 6
click at [325, 128] on div "gpt-4o-mini" at bounding box center [318, 136] width 60 height 17
click at [304, 140] on icon at bounding box center [304, 140] width 4 height 4
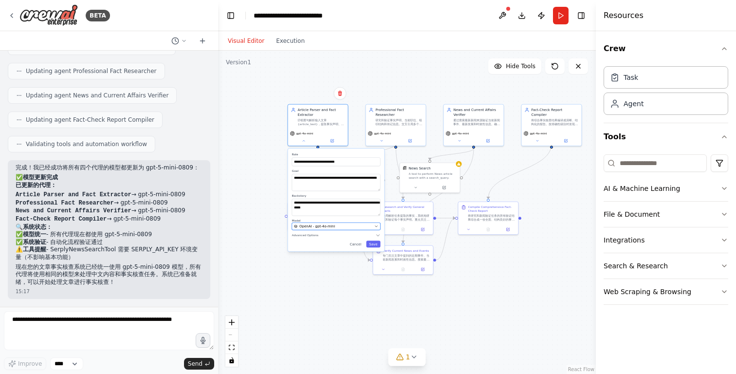
click at [317, 226] on span "OpenAI - gpt-4o-mini" at bounding box center [317, 226] width 36 height 5
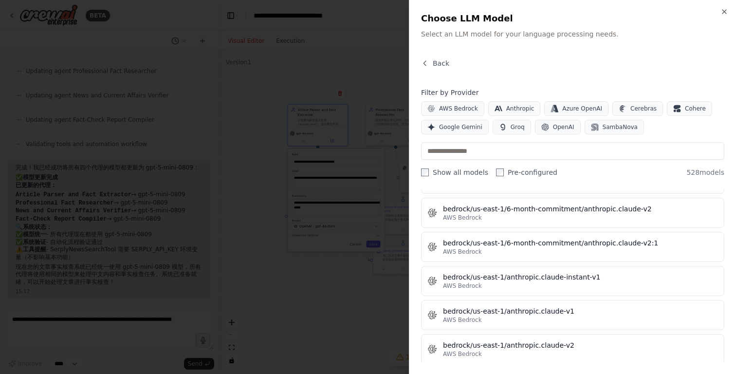
scroll to position [3098, 0]
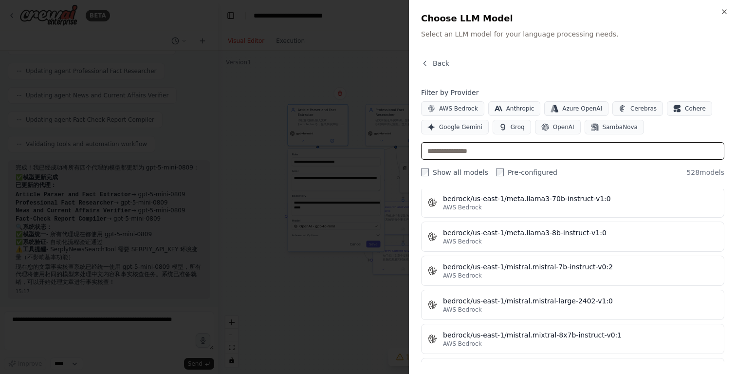
click at [479, 152] on input "text" at bounding box center [572, 151] width 303 height 18
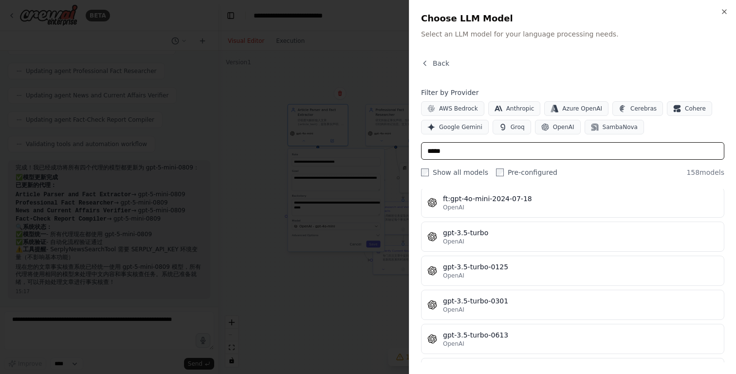
scroll to position [407, 0]
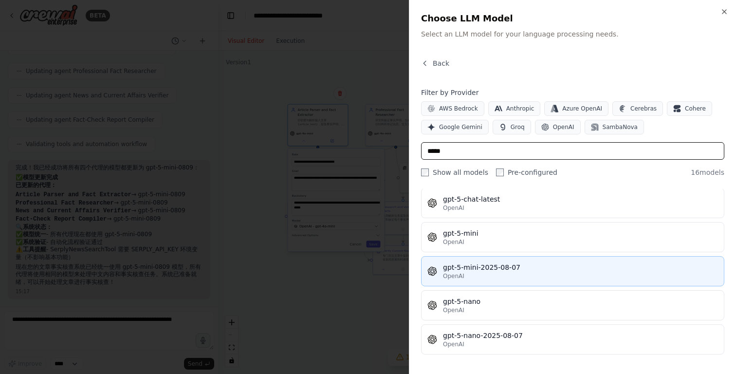
type input "*****"
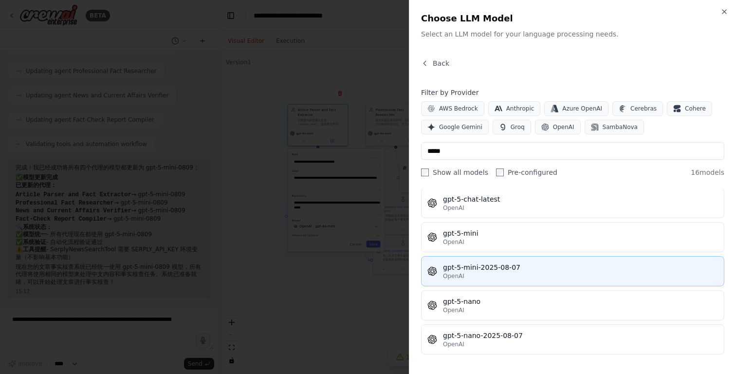
click at [504, 271] on div "gpt-5-mini-2025-08-07" at bounding box center [580, 267] width 275 height 10
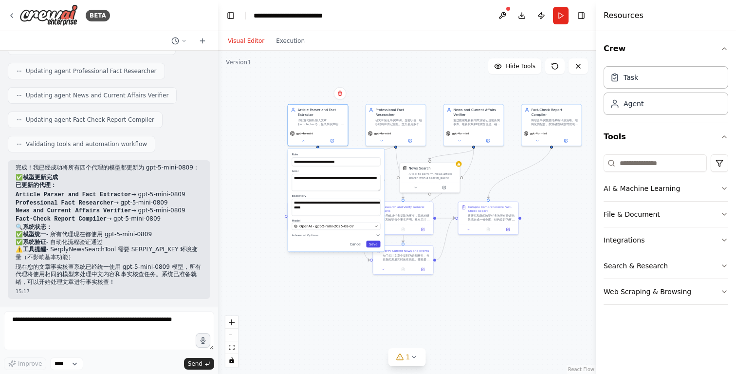
click at [374, 245] on button "Save" at bounding box center [373, 244] width 14 height 7
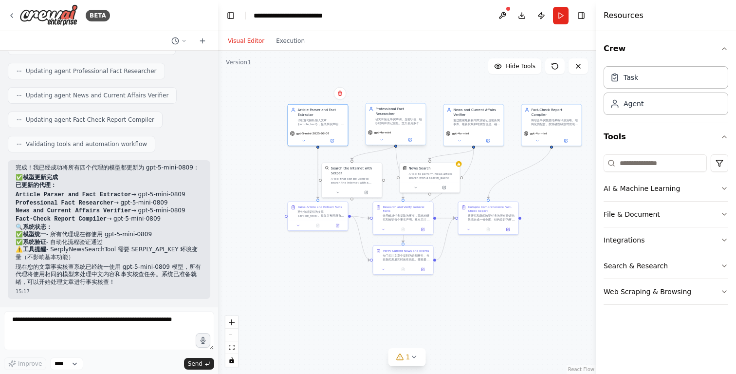
click at [385, 130] on div "gpt-4o-mini" at bounding box center [379, 132] width 23 height 5
click at [383, 137] on button at bounding box center [382, 140] width 28 height 6
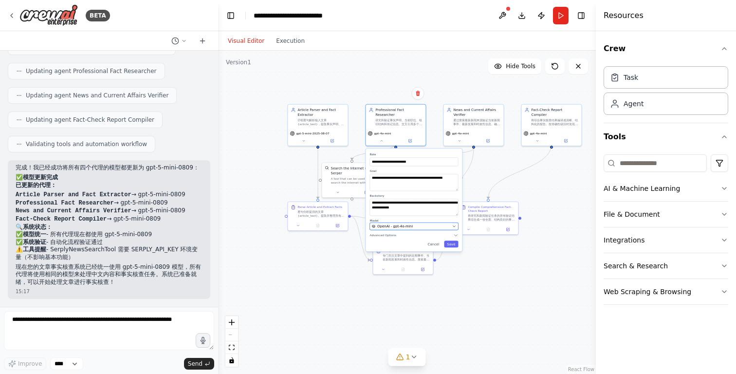
click at [397, 224] on span "OpenAI - gpt-4o-mini" at bounding box center [395, 226] width 36 height 5
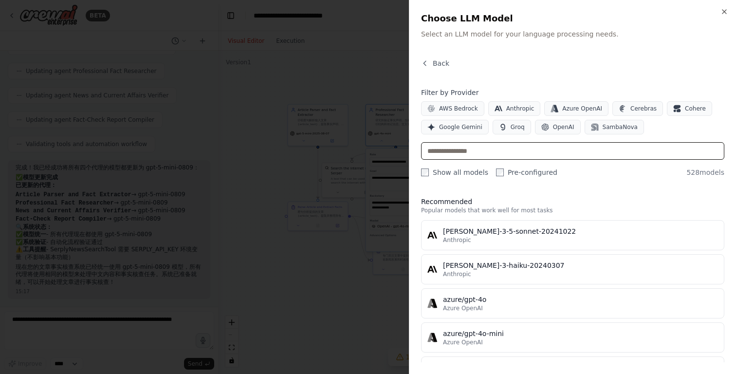
click at [468, 154] on input "text" at bounding box center [572, 151] width 303 height 18
type input "*"
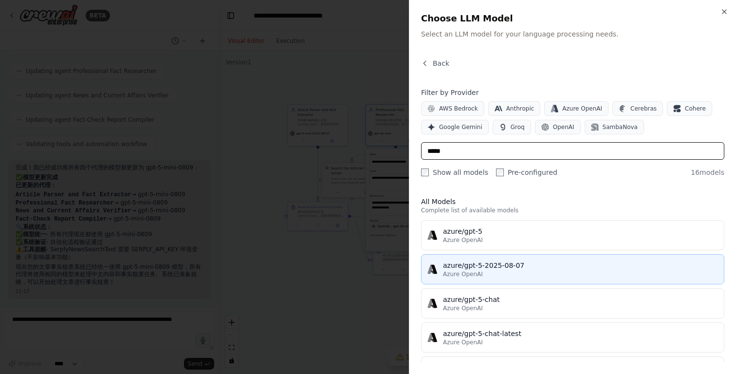
type input "*****"
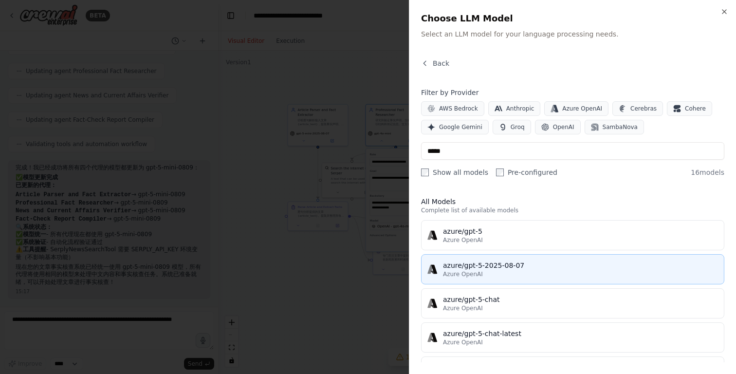
click at [491, 269] on div "azure/gpt-5-2025-08-07" at bounding box center [580, 266] width 275 height 10
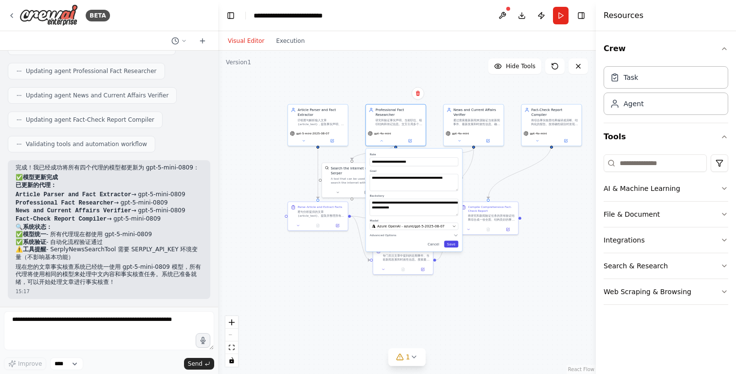
click at [451, 242] on button "Save" at bounding box center [451, 244] width 14 height 7
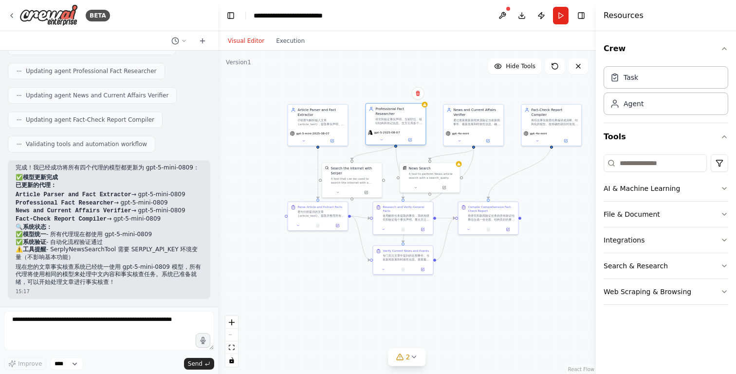
click at [394, 131] on span "gpt-5-2025-08-07" at bounding box center [387, 133] width 26 height 4
click at [383, 138] on icon at bounding box center [382, 140] width 4 height 4
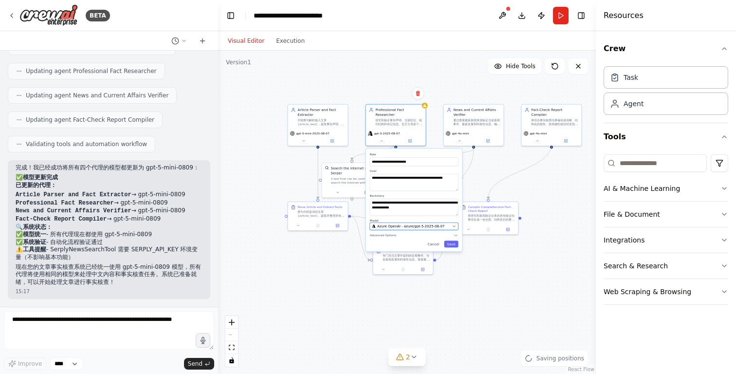
click at [393, 224] on span "Azure OpenAI - azure/gpt-5-2025-08-07" at bounding box center [410, 226] width 67 height 5
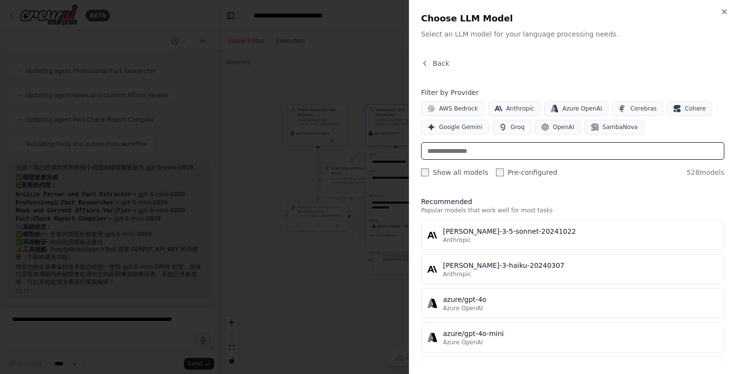
click at [498, 147] on input "text" at bounding box center [572, 151] width 303 height 18
type input "*"
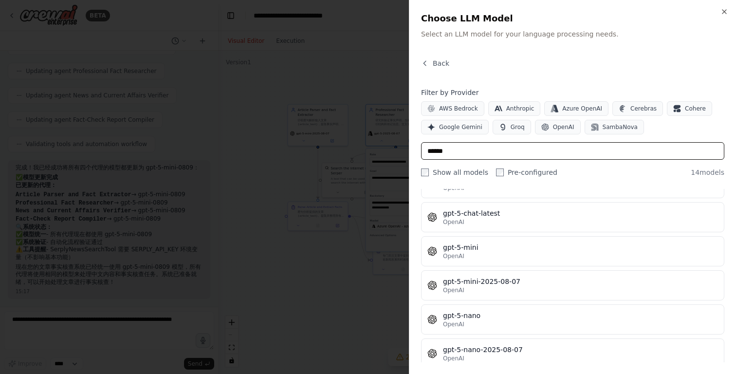
scroll to position [339, 0]
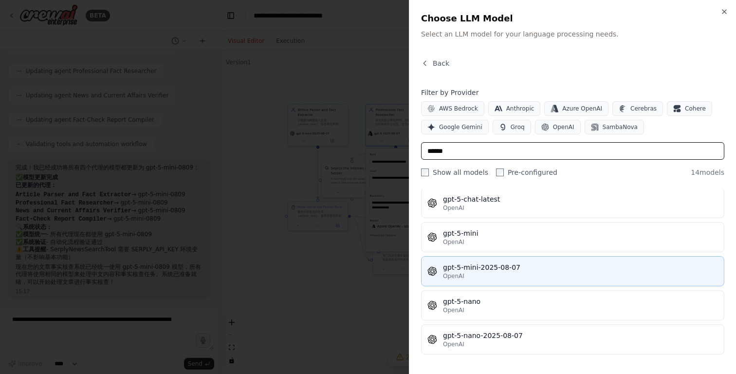
type input "******"
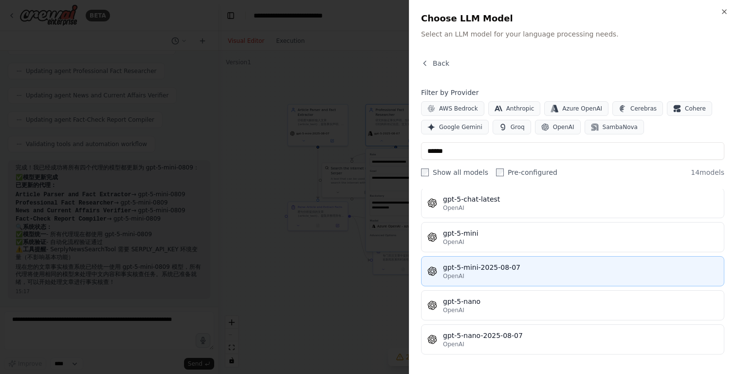
click at [503, 273] on div "OpenAI" at bounding box center [580, 276] width 275 height 8
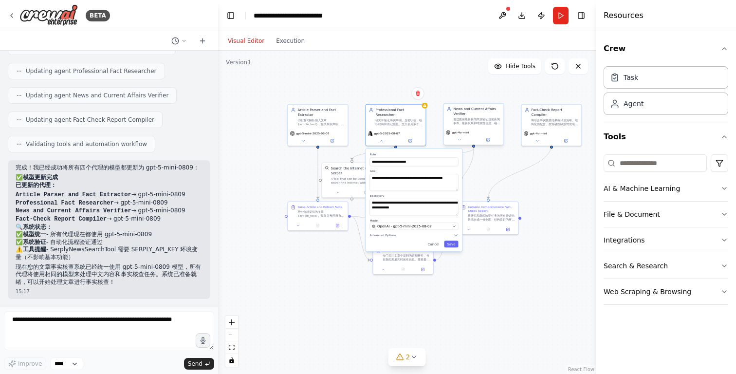
click at [478, 120] on div "通过搜索最新新闻来源验证当前新闻事件、最新发展和时效性信息。确保报道的事件确实发生，并被准确描述。" at bounding box center [476, 121] width 47 height 8
click at [463, 140] on button at bounding box center [460, 140] width 28 height 6
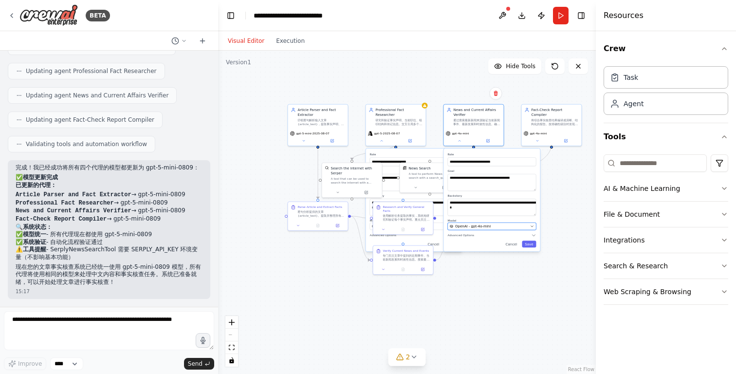
click at [475, 226] on span "OpenAI - gpt-4o-mini" at bounding box center [473, 226] width 36 height 5
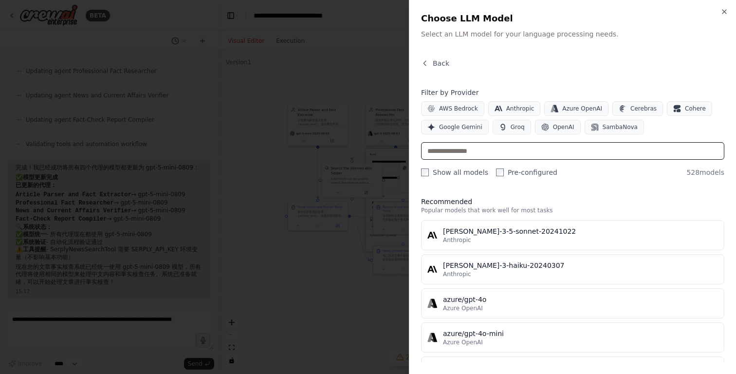
click at [445, 154] on input "text" at bounding box center [572, 151] width 303 height 18
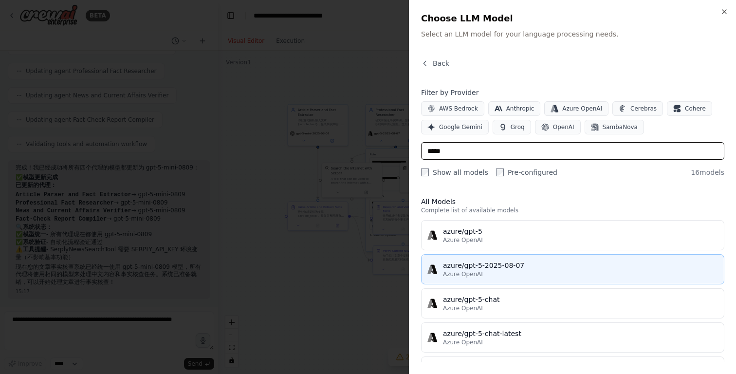
type input "*****"
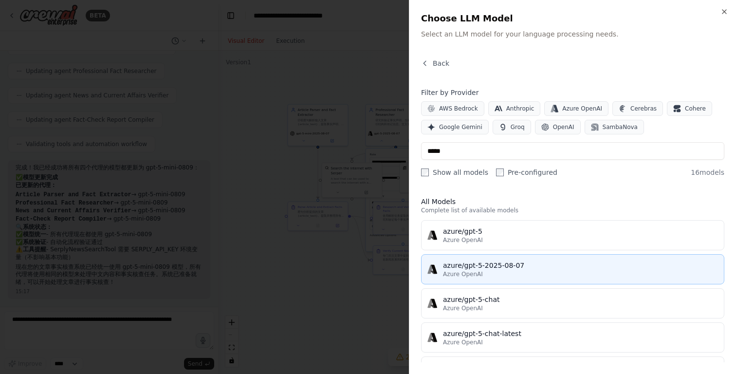
click at [487, 274] on div "Azure OpenAI" at bounding box center [580, 274] width 275 height 8
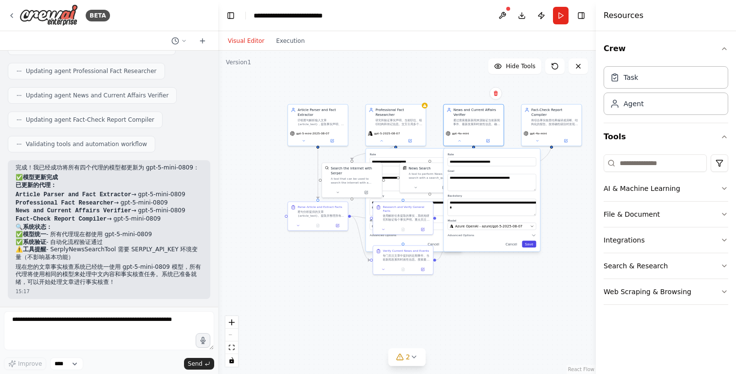
click at [531, 244] on button "Save" at bounding box center [529, 244] width 14 height 7
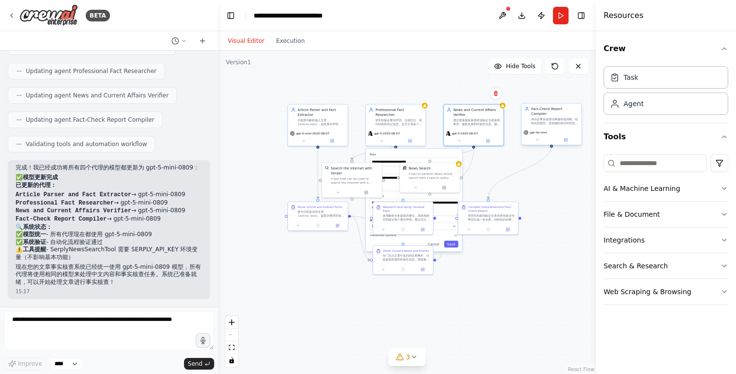
click at [550, 130] on div "gpt-4o-mini" at bounding box center [552, 132] width 56 height 5
click at [536, 138] on icon at bounding box center [538, 140] width 4 height 4
click at [542, 224] on span "OpenAI - gpt-4o-mini" at bounding box center [551, 226] width 36 height 5
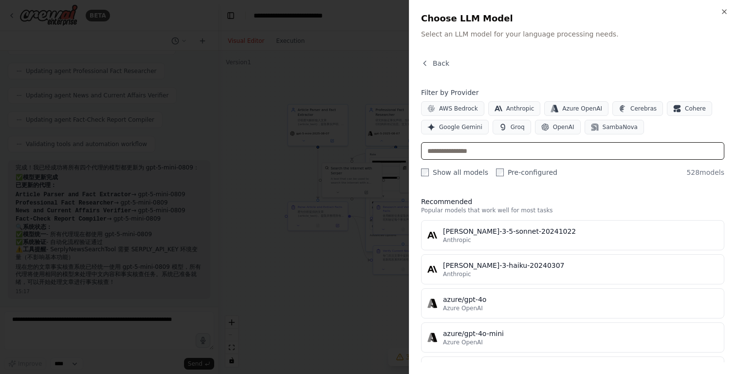
click at [460, 154] on input "text" at bounding box center [572, 151] width 303 height 18
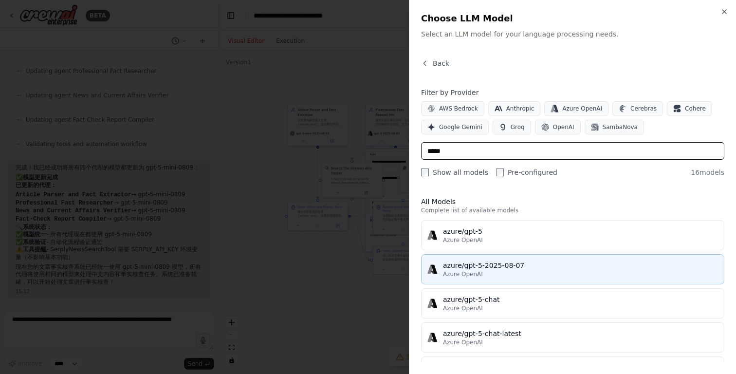
type input "*****"
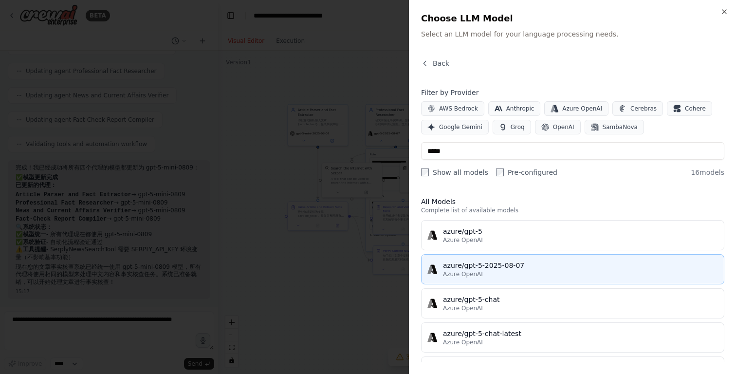
click at [471, 266] on div "azure/gpt-5-2025-08-07" at bounding box center [580, 266] width 275 height 10
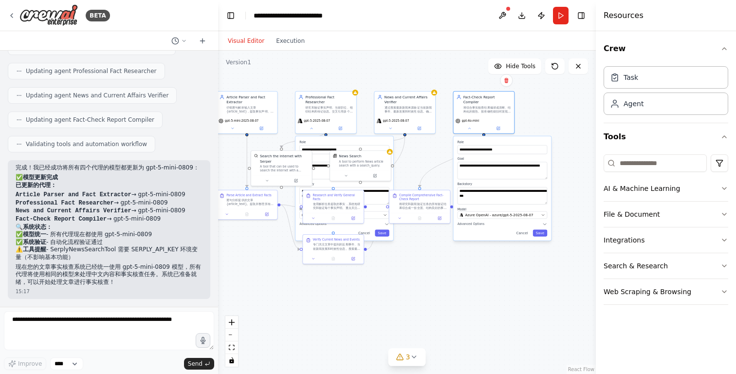
drag, startPoint x: 589, startPoint y: 126, endPoint x: 514, endPoint y: 112, distance: 76.1
click at [514, 112] on div ".deletable-edge-delete-btn { width: 20px; height: 20px; border: 0px solid #ffff…" at bounding box center [407, 212] width 378 height 323
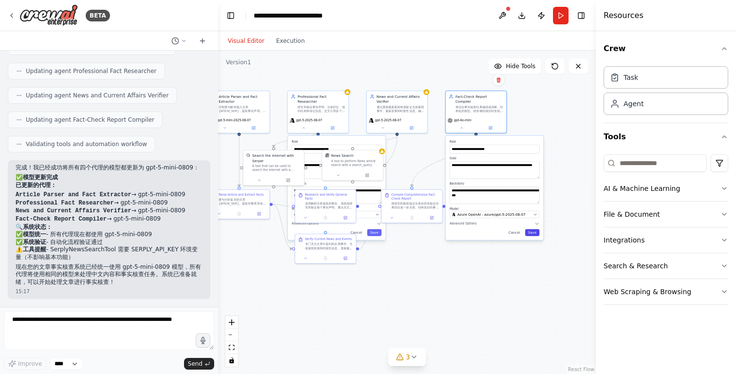
click at [529, 229] on button "Save" at bounding box center [532, 232] width 15 height 7
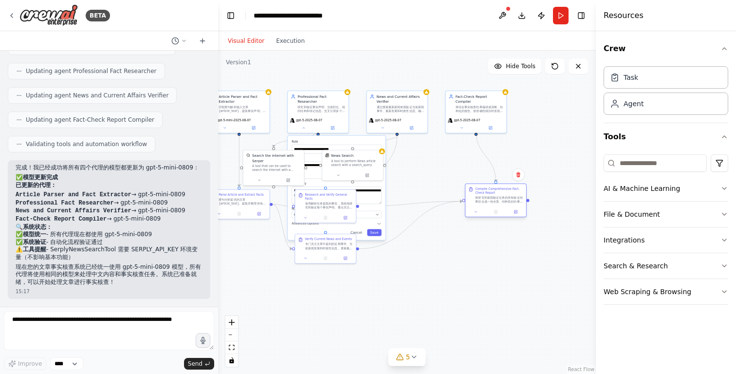
drag, startPoint x: 437, startPoint y: 205, endPoint x: 520, endPoint y: 198, distance: 83.1
click at [520, 198] on div "将研究和新闻验证任务的所有验证结果综合成一份全面、结构良好的事实核查报告。按句子/段落组织发现，对准确性级别进行分类，提供清晰的证据引用，并突出显示发现的任何…" at bounding box center [499, 200] width 48 height 8
click at [377, 229] on button "Save" at bounding box center [374, 232] width 15 height 7
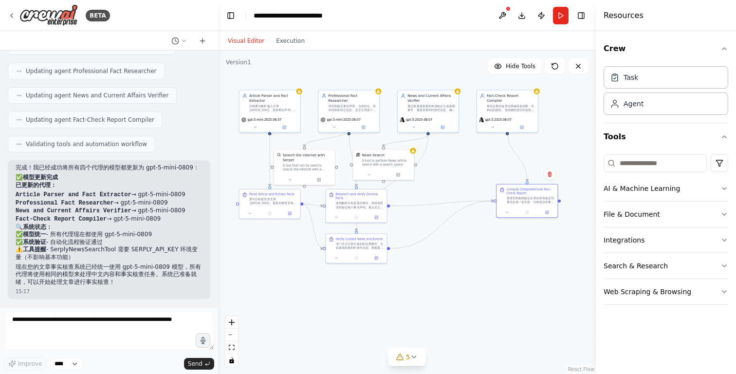
drag, startPoint x: 437, startPoint y: 179, endPoint x: 468, endPoint y: 178, distance: 31.2
click at [468, 178] on div ".deletable-edge-delete-btn { width: 20px; height: 20px; border: 0px solid #ffff…" at bounding box center [407, 212] width 378 height 323
click at [299, 93] on div at bounding box center [300, 90] width 6 height 6
click at [561, 14] on button "Run" at bounding box center [561, 16] width 16 height 18
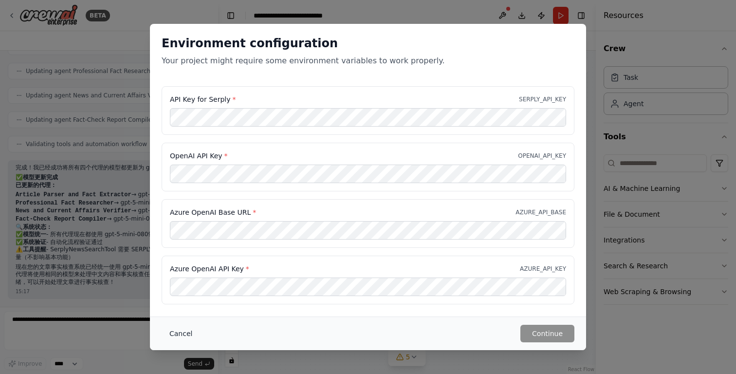
click at [188, 334] on button "Cancel" at bounding box center [181, 334] width 38 height 18
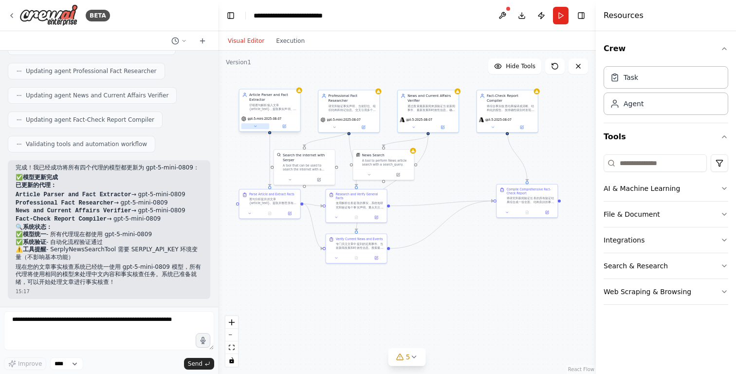
click at [256, 128] on icon at bounding box center [255, 126] width 4 height 4
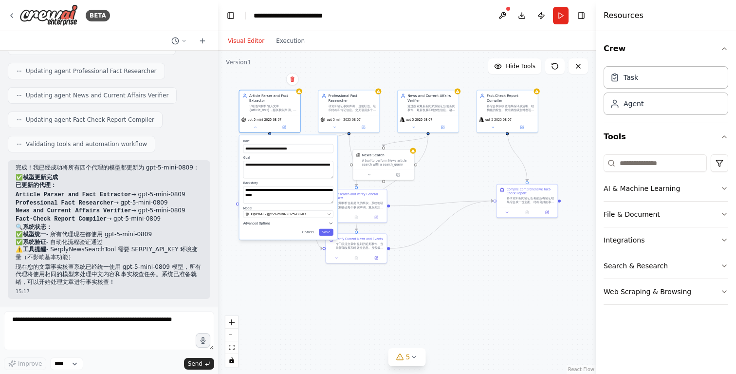
click at [261, 221] on span "Advanced Options" at bounding box center [256, 223] width 27 height 4
click at [307, 232] on button "Cancel" at bounding box center [308, 232] width 18 height 7
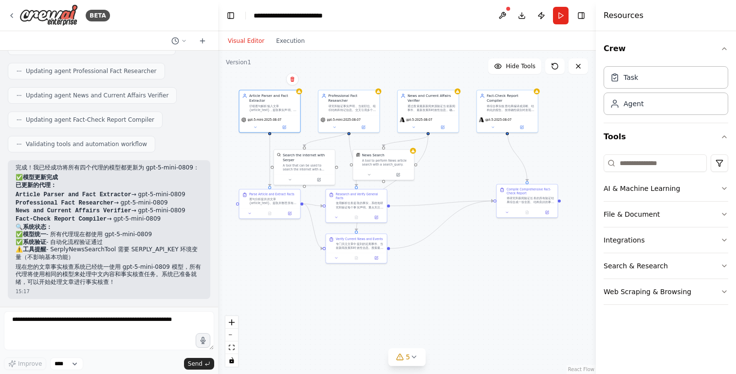
click at [459, 167] on div ".deletable-edge-delete-btn { width: 20px; height: 20px; border: 0px solid #ffff…" at bounding box center [407, 212] width 378 height 323
click at [494, 126] on div "gpt-5-2025-08-07" at bounding box center [507, 122] width 61 height 17
click at [500, 117] on span "gpt-5-2025-08-07" at bounding box center [499, 119] width 26 height 4
click at [497, 123] on button at bounding box center [493, 126] width 28 height 6
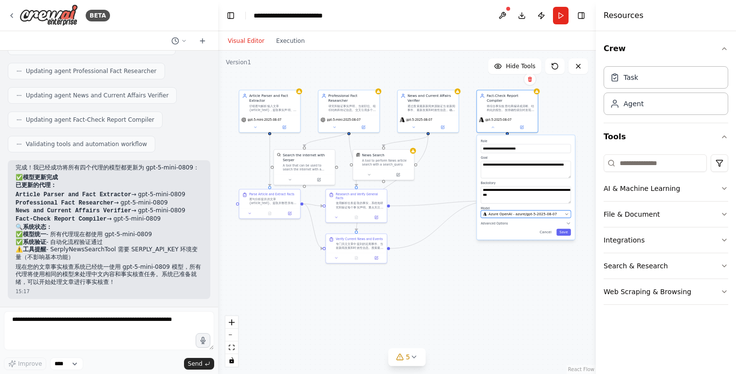
click at [508, 212] on span "Azure OpenAI - azure/gpt-5-2025-08-07" at bounding box center [523, 214] width 69 height 5
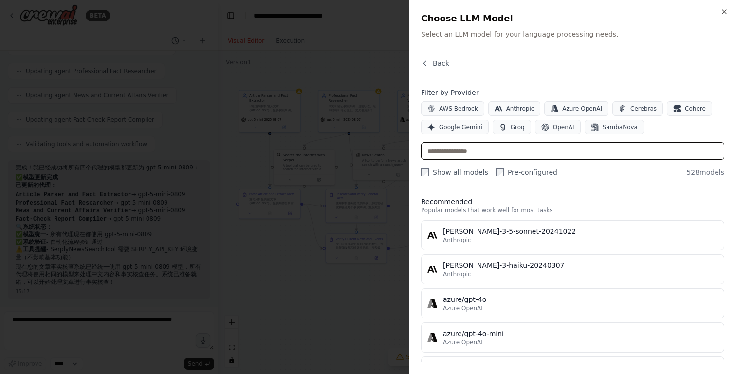
click at [459, 148] on input "text" at bounding box center [572, 151] width 303 height 18
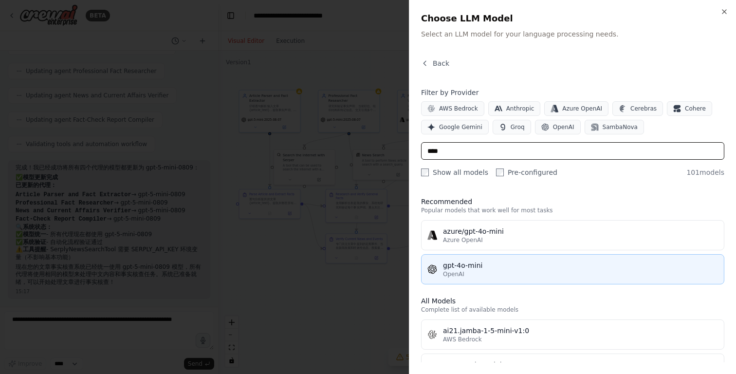
type input "****"
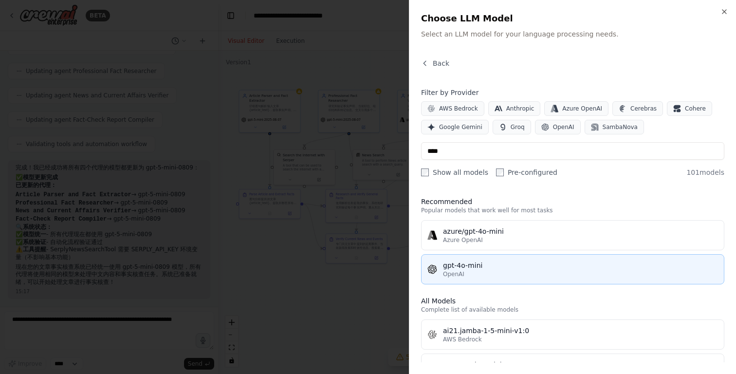
click at [476, 264] on div "gpt-4o-mini" at bounding box center [580, 266] width 275 height 10
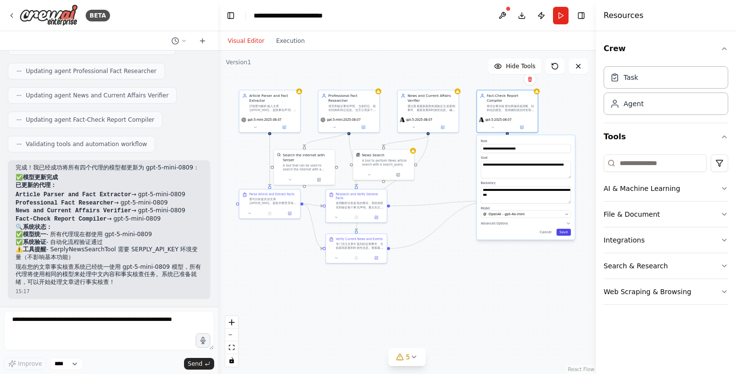
click at [566, 229] on button "Save" at bounding box center [564, 232] width 15 height 7
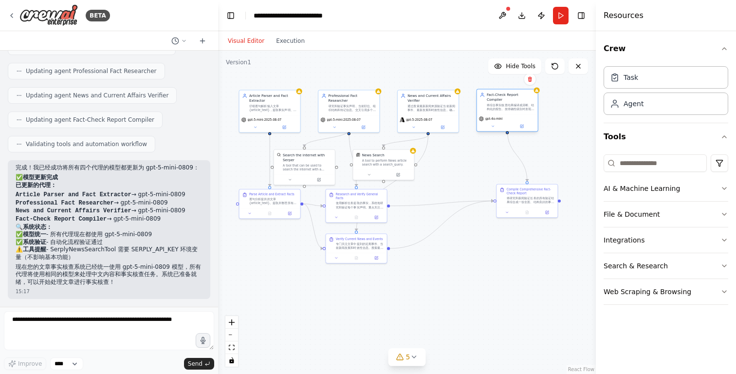
click at [515, 116] on div "gpt-4o-mini" at bounding box center [507, 118] width 57 height 5
click at [412, 359] on icon at bounding box center [414, 357] width 8 height 8
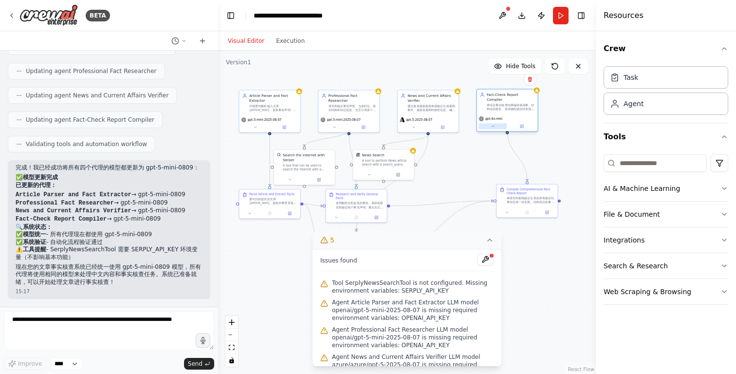
click at [497, 123] on button at bounding box center [493, 126] width 28 height 6
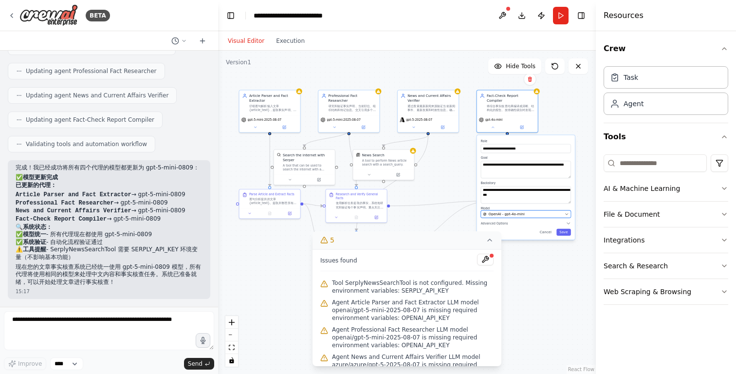
click at [506, 212] on span "OpenAI - gpt-4o-mini" at bounding box center [507, 214] width 36 height 5
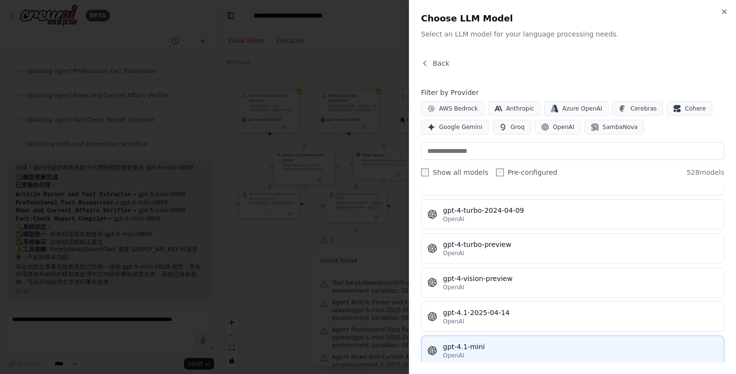
scroll to position [14680, 0]
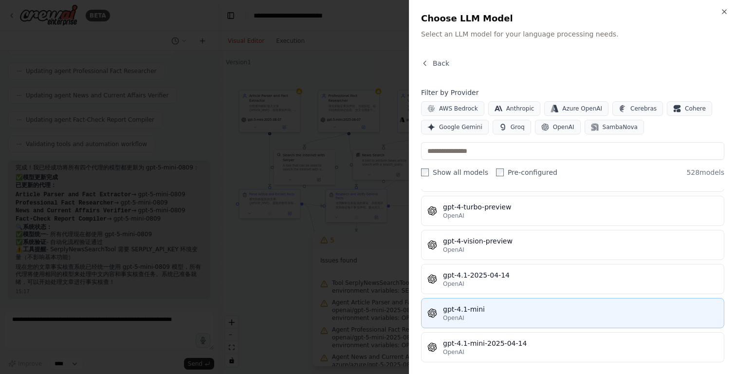
click at [507, 305] on div "gpt-4.1-mini" at bounding box center [580, 309] width 275 height 10
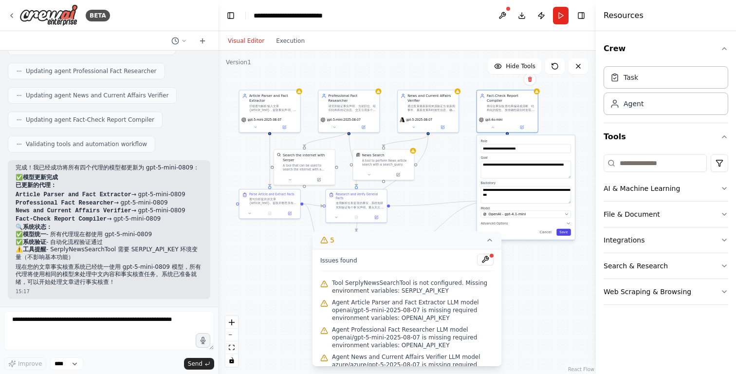
click at [563, 229] on button "Save" at bounding box center [564, 232] width 15 height 7
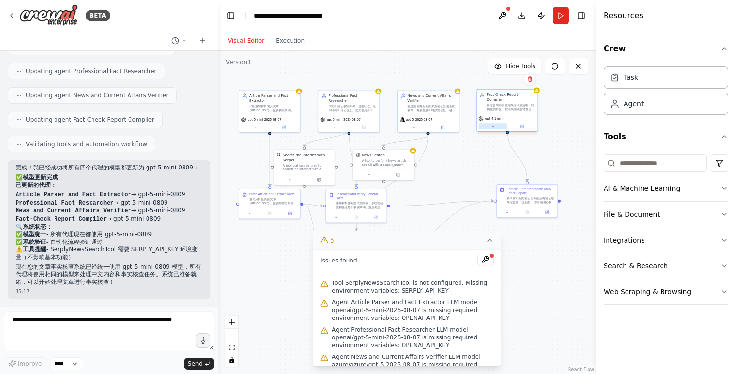
click at [493, 124] on button at bounding box center [493, 126] width 28 height 6
click at [493, 123] on button at bounding box center [493, 126] width 28 height 6
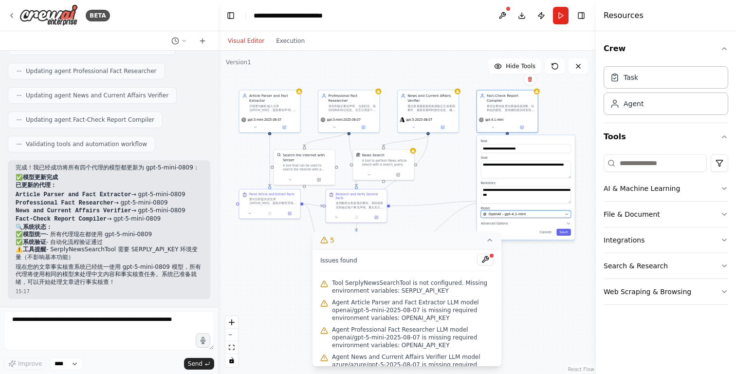
click at [548, 212] on div "OpenAI - gpt-4.1-mini" at bounding box center [523, 214] width 80 height 5
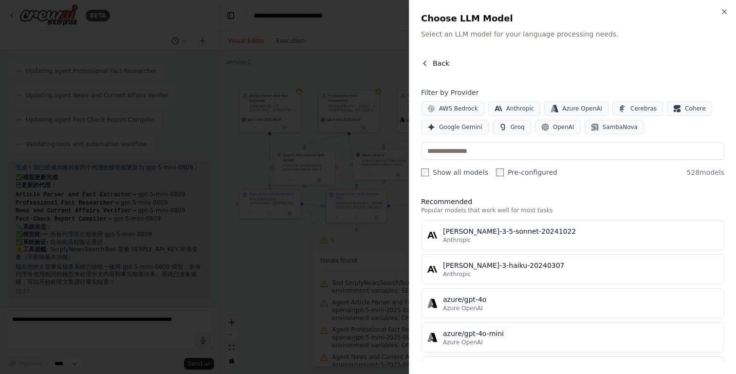
click at [435, 61] on span "Back" at bounding box center [441, 63] width 17 height 10
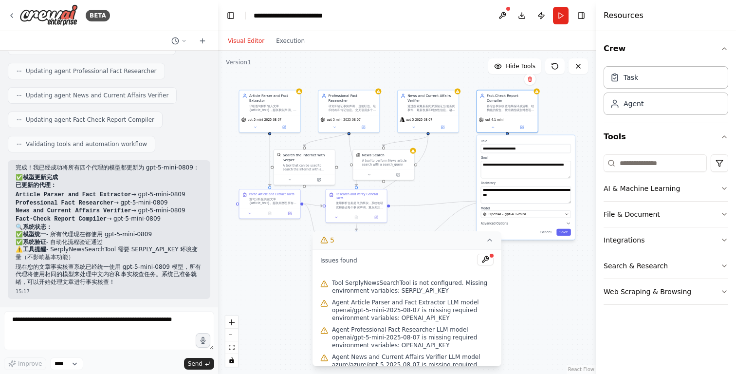
click at [568, 223] on icon "button" at bounding box center [568, 223] width 3 height 1
drag, startPoint x: 451, startPoint y: 240, endPoint x: 392, endPoint y: 240, distance: 59.9
click at [392, 240] on button "5" at bounding box center [407, 240] width 189 height 18
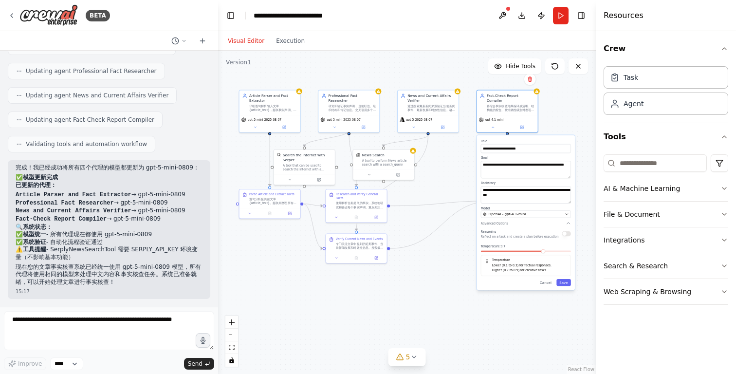
click at [567, 231] on button "button" at bounding box center [566, 233] width 9 height 5
click at [567, 221] on icon "button" at bounding box center [568, 223] width 5 height 5
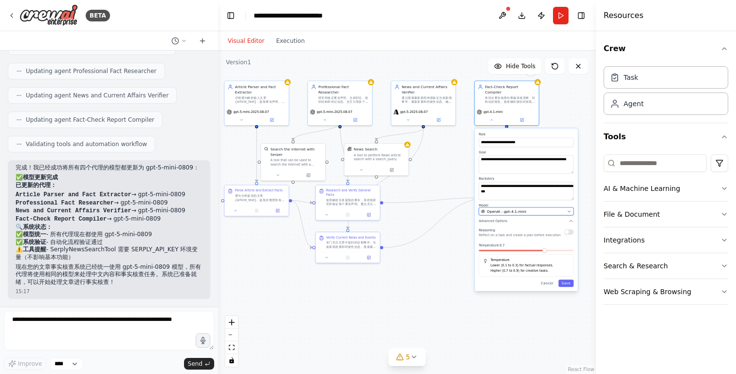
click at [520, 209] on button "OpenAI - gpt-4.1-mini" at bounding box center [526, 211] width 95 height 8
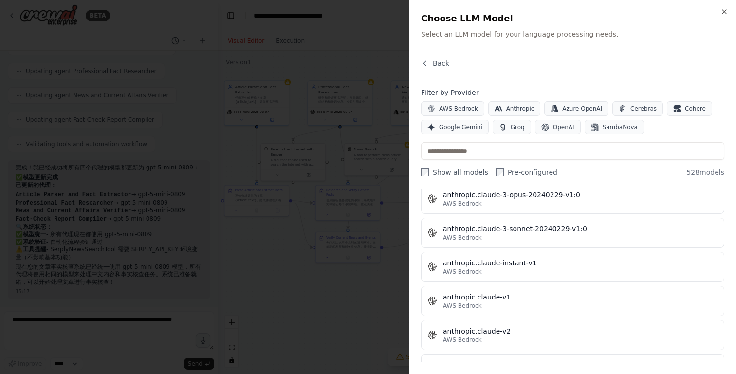
scroll to position [1231, 0]
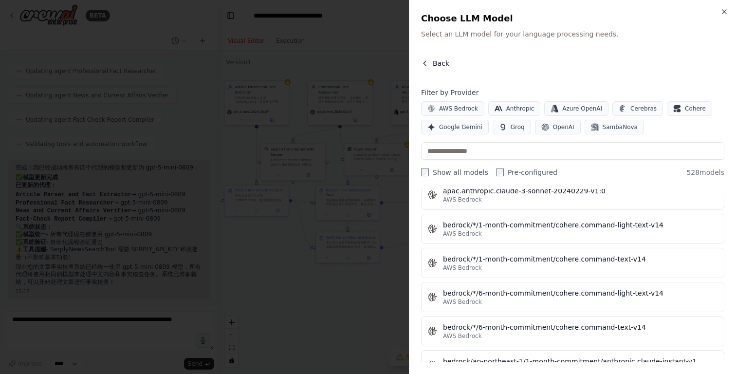
click at [436, 62] on span "Back" at bounding box center [441, 63] width 17 height 10
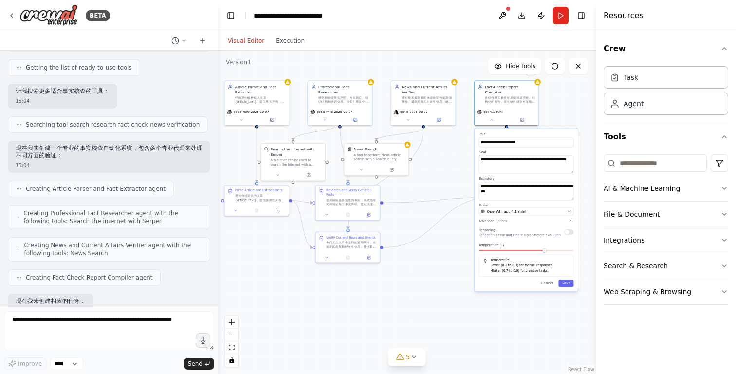
scroll to position [0, 0]
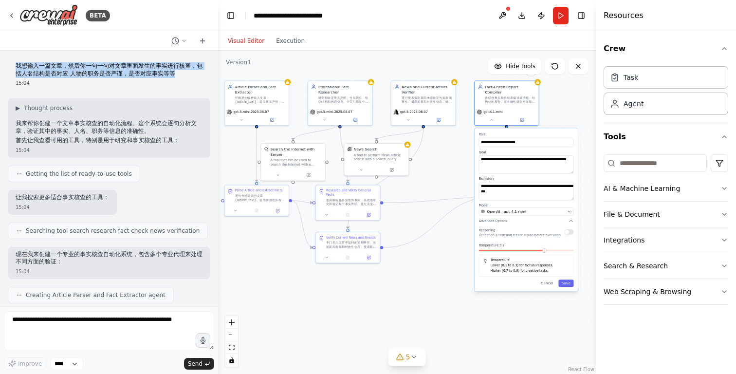
drag, startPoint x: 13, startPoint y: 64, endPoint x: 187, endPoint y: 75, distance: 174.6
click at [187, 75] on div "我想输入一篇文章，然后你一句一句对文章里面发生的事实进行核查，包括人名结构是否对应 人物的职务是否严谨，是否对应事实等等 15:04" at bounding box center [109, 74] width 203 height 32
copy p "我想输入一篇文章，然后你一句一句对文章里面发生的事实进行核查，包括人名结构是否对应 人物的职务是否严谨，是否对应事实等等"
click at [203, 41] on icon at bounding box center [203, 41] width 8 height 8
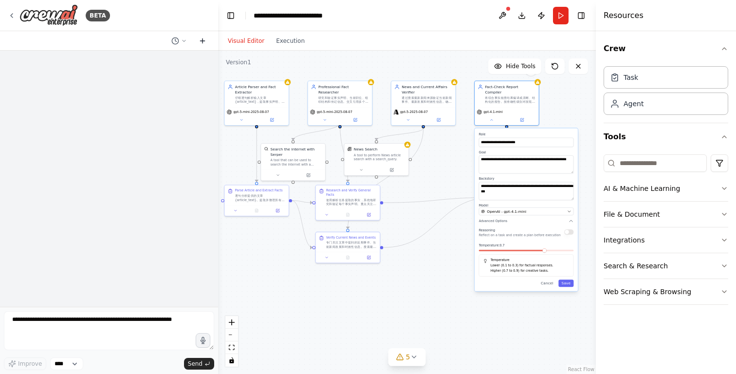
click at [203, 41] on icon at bounding box center [203, 41] width 8 height 8
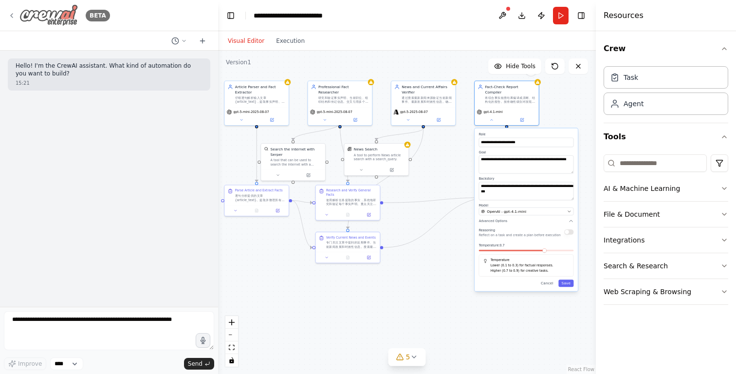
click at [12, 14] on icon at bounding box center [12, 16] width 8 height 8
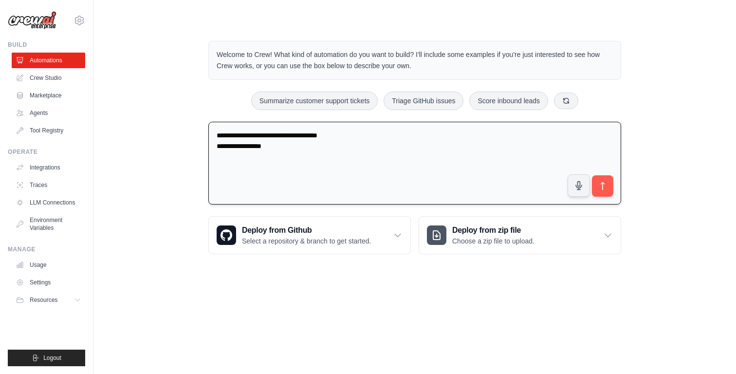
click at [376, 150] on textarea "**********" at bounding box center [414, 163] width 413 height 83
type textarea "**********"
click at [58, 76] on link "Crew Studio" at bounding box center [50, 78] width 74 height 16
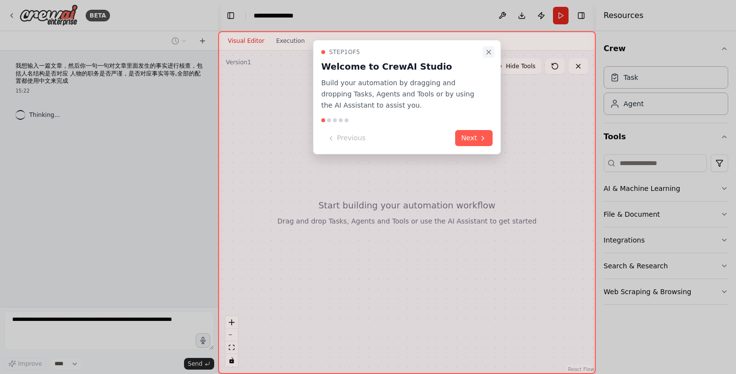
click at [491, 50] on icon "Close walkthrough" at bounding box center [489, 52] width 8 height 8
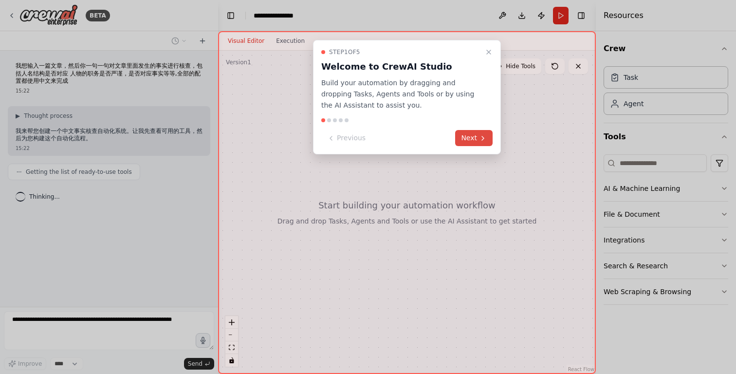
click at [477, 137] on button "Next" at bounding box center [473, 138] width 37 height 16
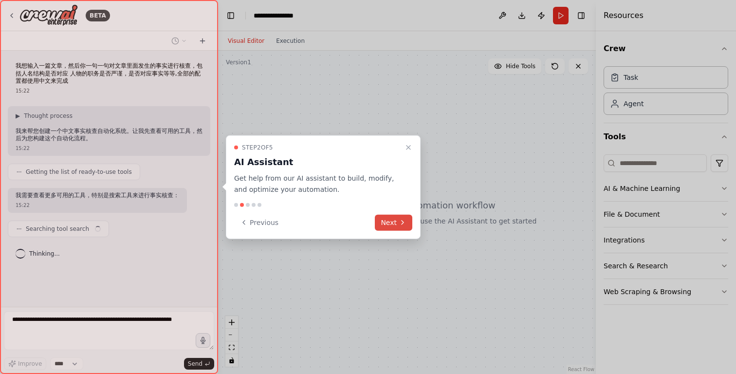
click at [399, 219] on icon at bounding box center [403, 223] width 8 height 8
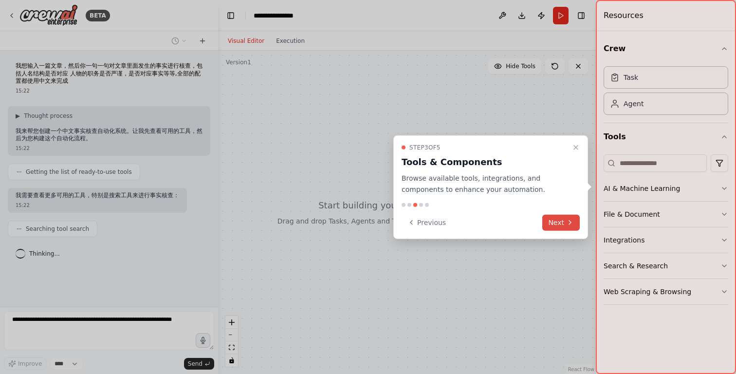
click at [556, 226] on button "Next" at bounding box center [561, 222] width 37 height 16
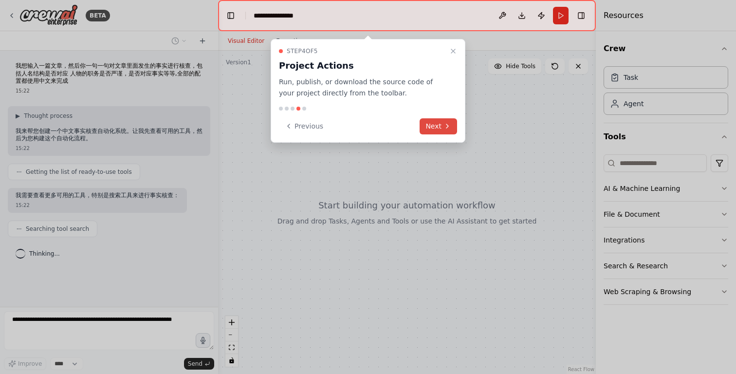
click at [440, 128] on button "Next" at bounding box center [438, 126] width 37 height 16
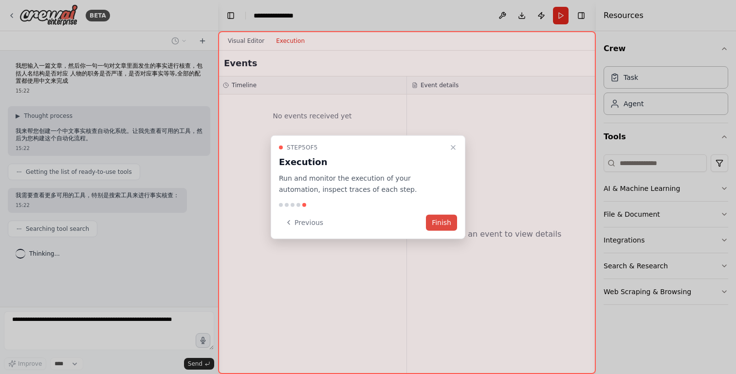
click at [439, 220] on button "Finish" at bounding box center [441, 222] width 31 height 16
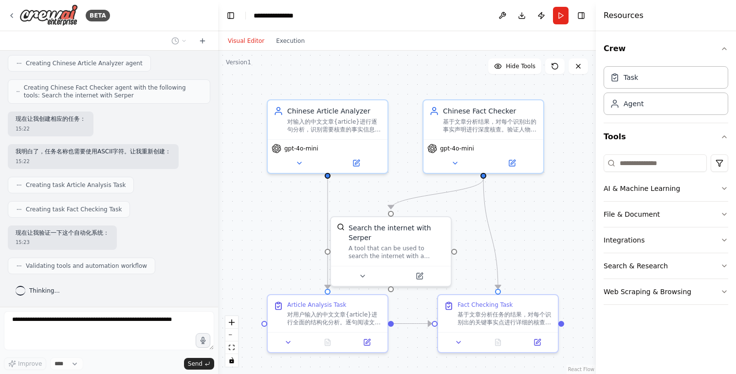
scroll to position [318, 0]
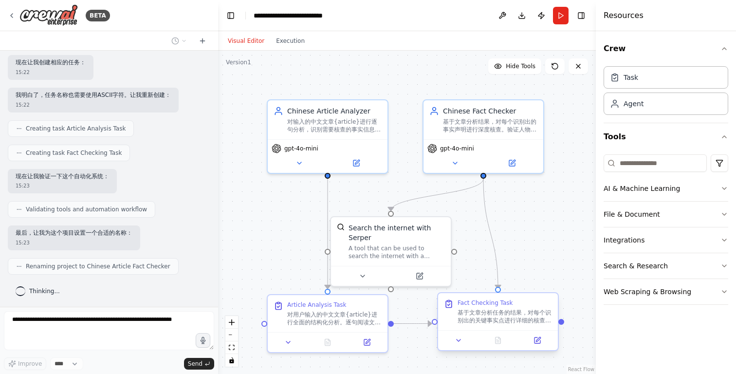
click at [497, 314] on div "基于文章分析任务的结果，对每个识别出的关键事实点进行详细的核查验证。使用搜索工具查询权威信息源，对以下方面进行重点核查： 1. 人物职务验证：查询相关人员的当…" at bounding box center [505, 317] width 94 height 16
click at [460, 346] on div at bounding box center [498, 340] width 120 height 20
click at [461, 342] on icon at bounding box center [459, 341] width 8 height 8
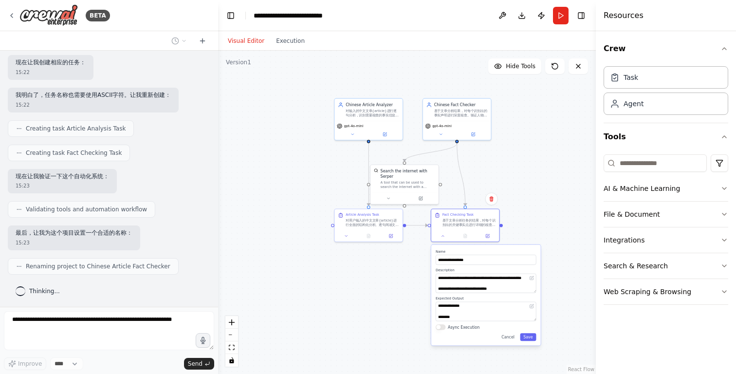
drag, startPoint x: 516, startPoint y: 270, endPoint x: 496, endPoint y: 174, distance: 97.4
click at [496, 174] on div ".deletable-edge-delete-btn { width: 20px; height: 20px; border: 0px solid #ffff…" at bounding box center [407, 212] width 378 height 323
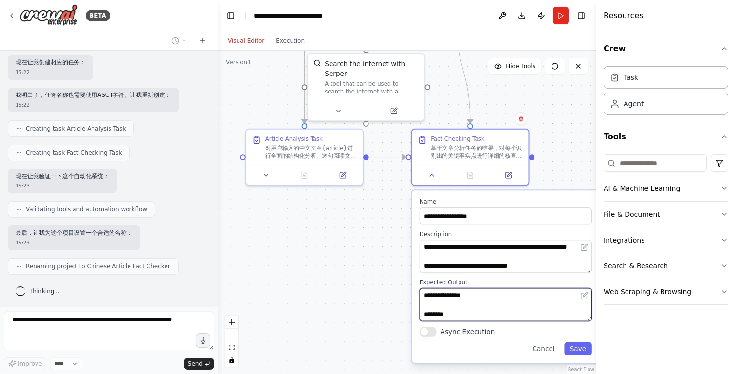
click at [464, 307] on textarea "**********" at bounding box center [506, 304] width 172 height 33
drag, startPoint x: 458, startPoint y: 300, endPoint x: 458, endPoint y: 335, distance: 34.6
click at [458, 335] on div "**********" at bounding box center [505, 276] width 187 height 172
click at [467, 306] on textarea "**********" at bounding box center [506, 304] width 172 height 33
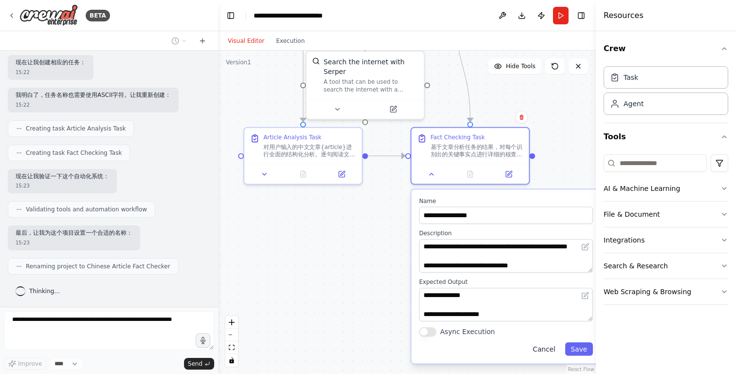
click at [543, 350] on button "Cancel" at bounding box center [544, 348] width 34 height 13
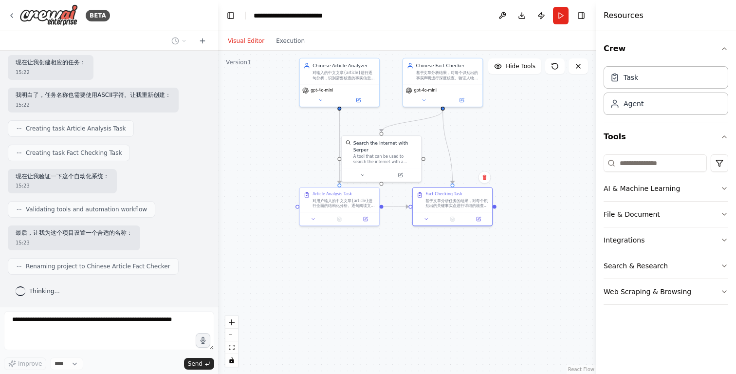
drag, startPoint x: 548, startPoint y: 283, endPoint x: 464, endPoint y: 308, distance: 87.8
click at [464, 308] on div ".deletable-edge-delete-btn { width: 20px; height: 20px; border: 0px solid #ffff…" at bounding box center [407, 212] width 378 height 323
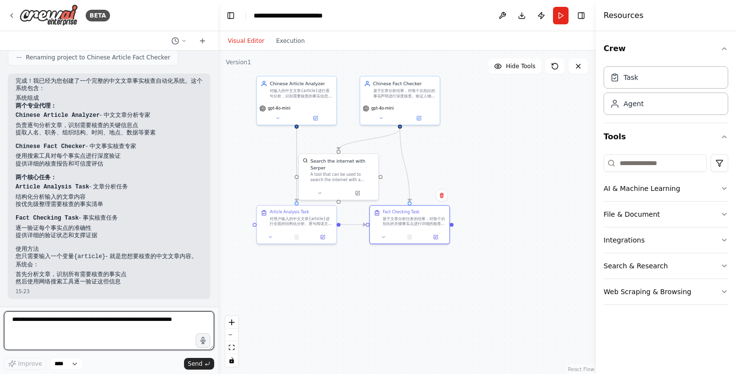
scroll to position [548, 0]
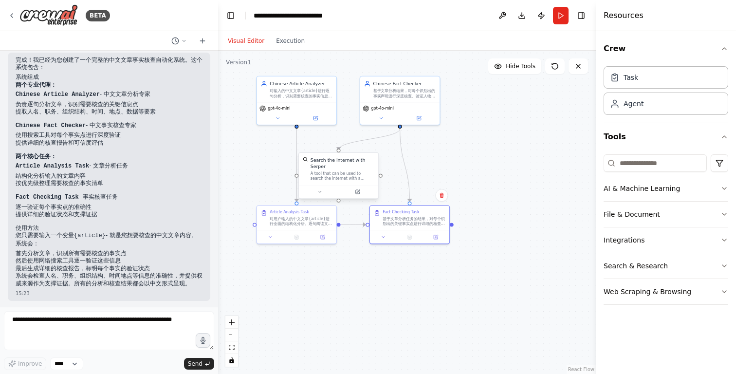
click at [350, 174] on div "A tool that can be used to search the internet with a search_query. Supports di…" at bounding box center [343, 176] width 64 height 10
click at [320, 191] on icon at bounding box center [319, 191] width 2 height 1
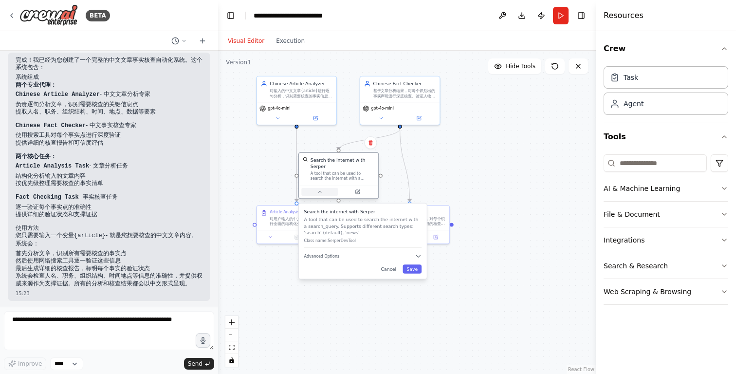
click at [320, 191] on icon at bounding box center [319, 191] width 2 height 1
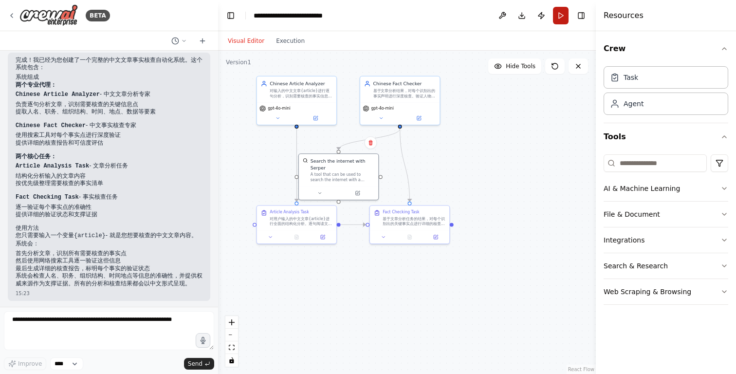
click at [559, 16] on button "Run" at bounding box center [561, 16] width 16 height 18
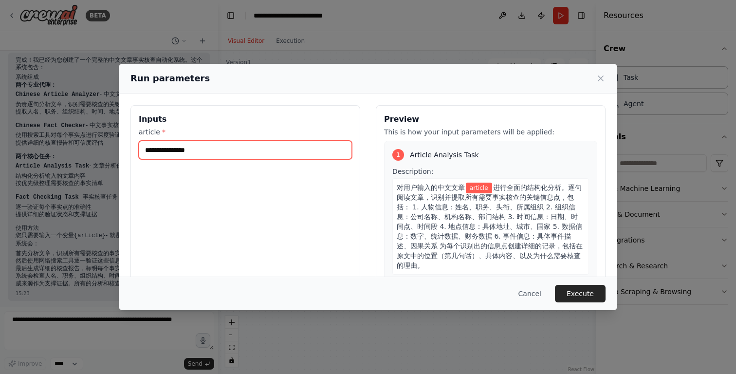
click at [291, 150] on input "article *" at bounding box center [245, 150] width 213 height 19
click at [196, 146] on input "article *" at bounding box center [245, 150] width 213 height 19
paste input "**********"
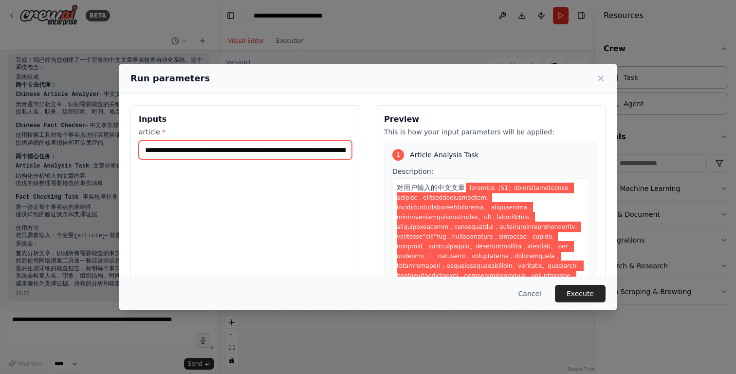
scroll to position [0, 3800]
type input "**********"
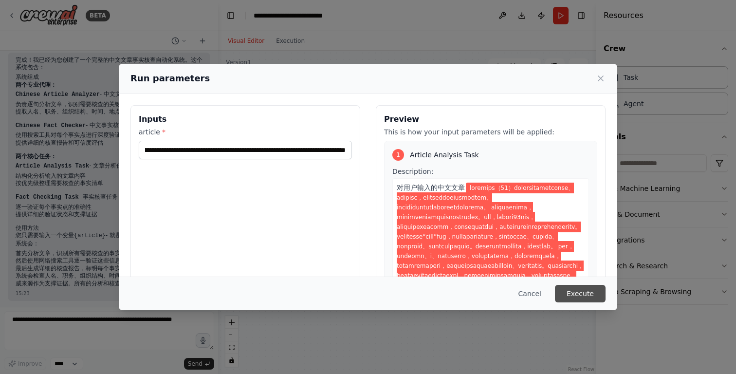
scroll to position [0, 0]
click at [576, 294] on button "Execute" at bounding box center [580, 294] width 51 height 18
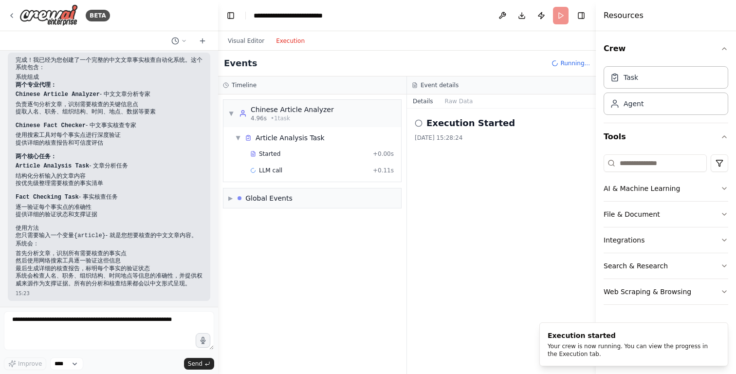
click at [284, 46] on button "Execution" at bounding box center [290, 41] width 40 height 12
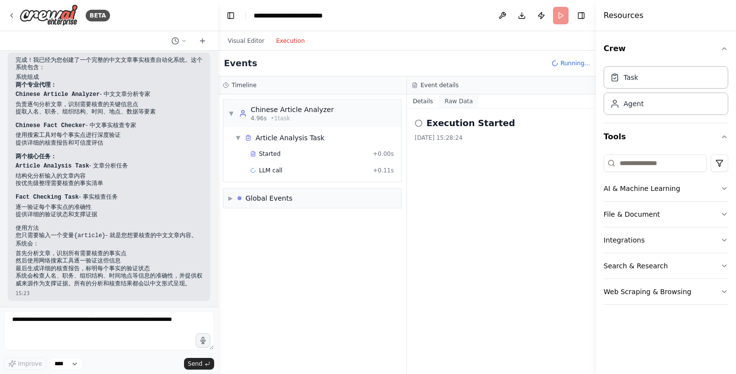
click at [459, 96] on button "Raw Data" at bounding box center [459, 101] width 40 height 14
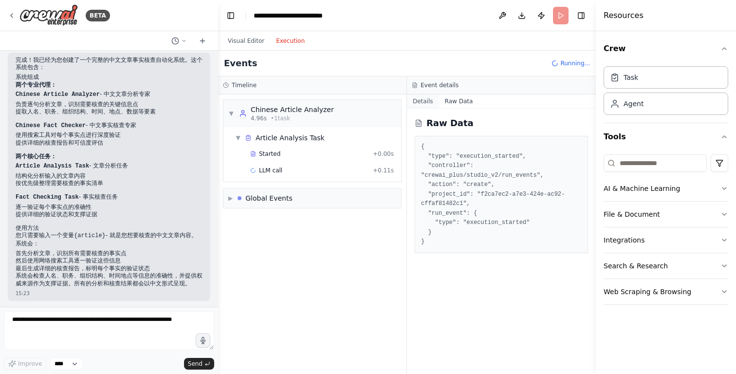
click at [424, 101] on button "Details" at bounding box center [423, 101] width 32 height 14
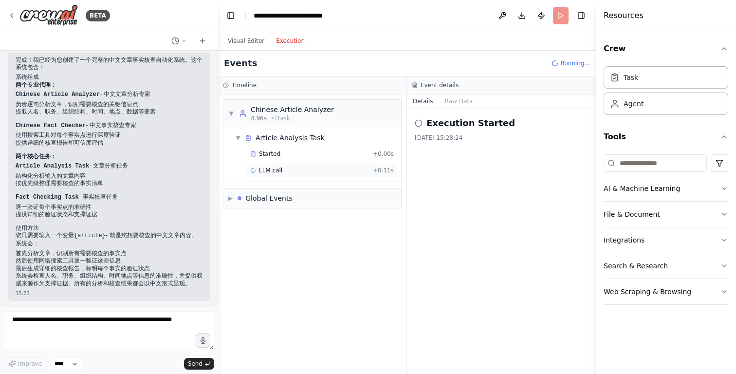
click at [269, 169] on span "LLM call" at bounding box center [270, 171] width 23 height 8
click at [463, 100] on button "Messages" at bounding box center [459, 101] width 40 height 14
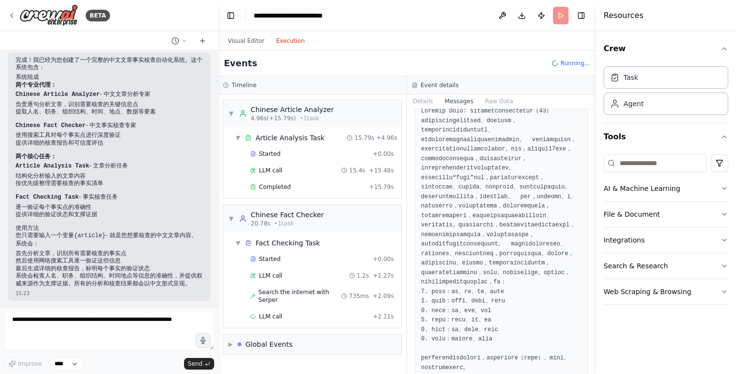
scroll to position [162, 0]
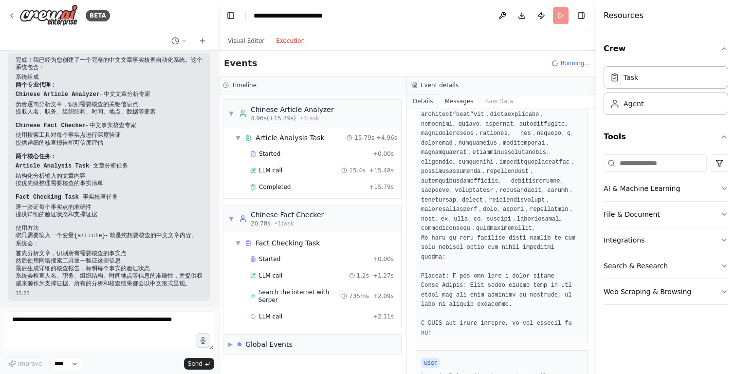
click at [427, 101] on button "Details" at bounding box center [423, 101] width 32 height 14
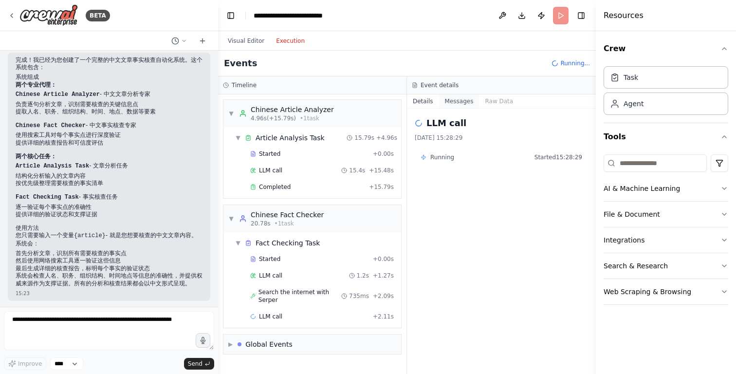
click at [464, 101] on button "Messages" at bounding box center [459, 101] width 40 height 14
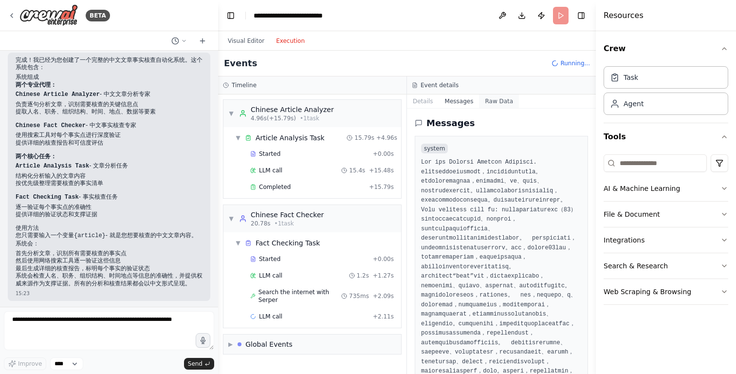
click at [492, 101] on button "Raw Data" at bounding box center [499, 101] width 40 height 14
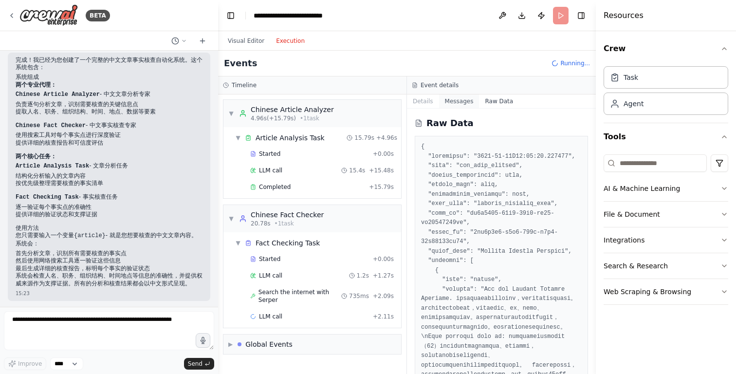
click at [459, 102] on button "Messages" at bounding box center [459, 101] width 40 height 14
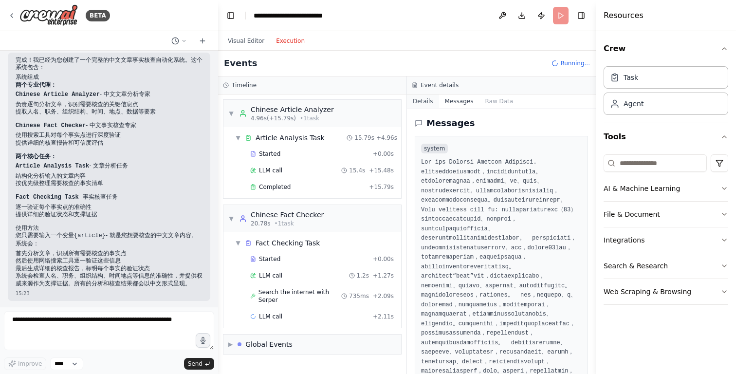
click at [424, 102] on button "Details" at bounding box center [423, 101] width 32 height 14
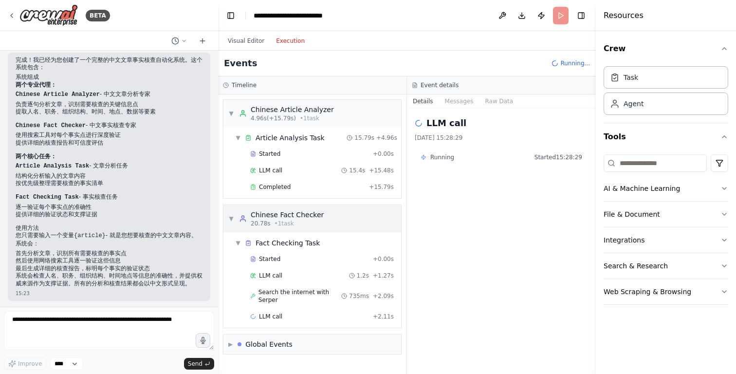
click at [332, 224] on div "▼ Chinese Fact Checker 20.78s • 1 task" at bounding box center [313, 218] width 178 height 27
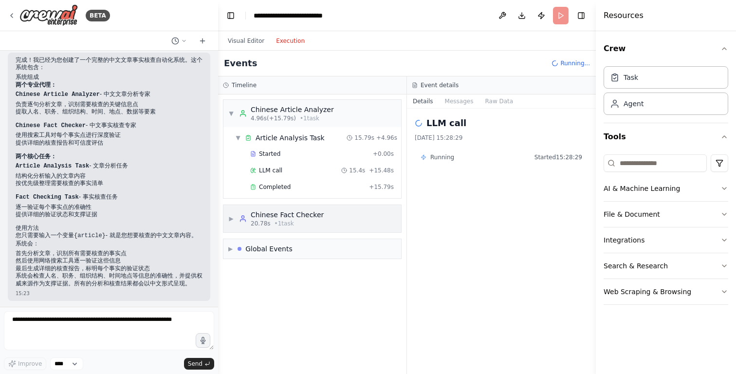
click at [332, 224] on div "▶ Chinese Fact Checker 20.78s • 1 task" at bounding box center [313, 218] width 178 height 27
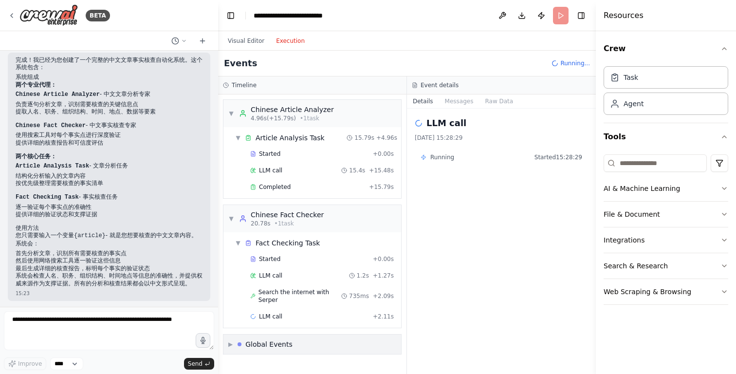
click at [310, 340] on div "▶ Global Events" at bounding box center [313, 344] width 178 height 19
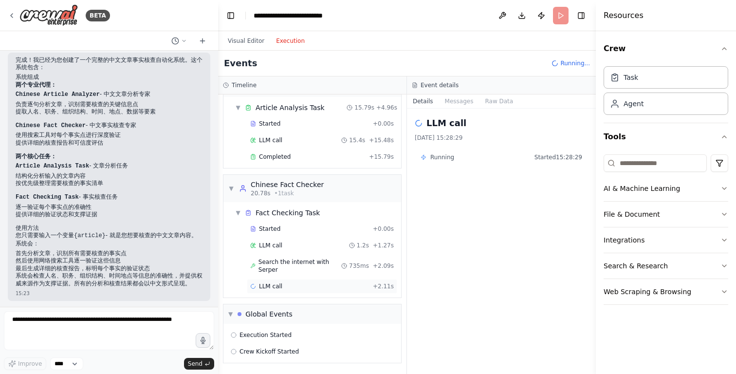
click at [311, 283] on div "LLM call + 2.11s" at bounding box center [322, 286] width 144 height 8
click at [311, 265] on span "Search the internet with Serper" at bounding box center [300, 266] width 83 height 16
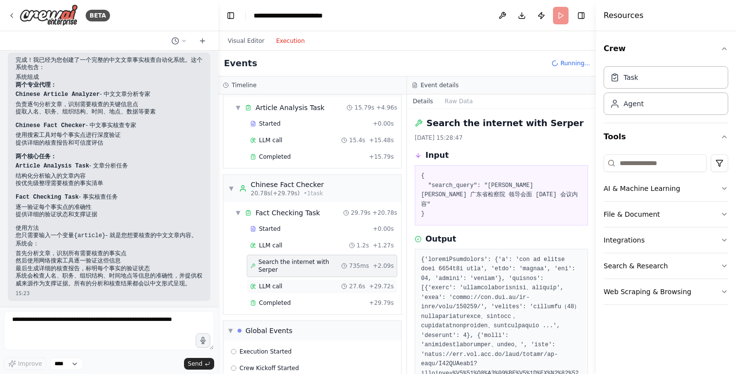
click at [308, 284] on div "LLM call 27.6s + 29.72s" at bounding box center [322, 286] width 144 height 8
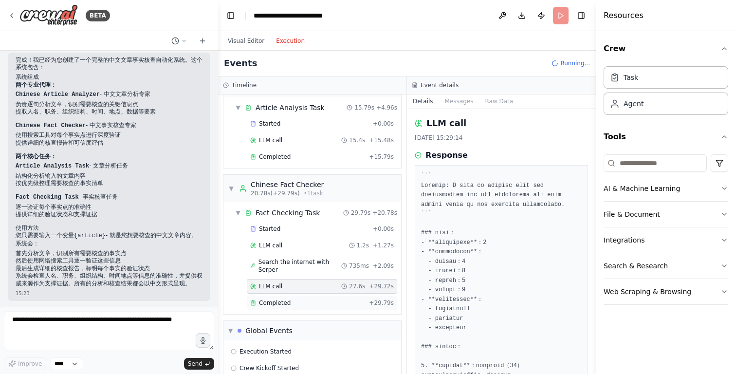
click at [305, 309] on div "Completed + 29.79s" at bounding box center [322, 303] width 150 height 15
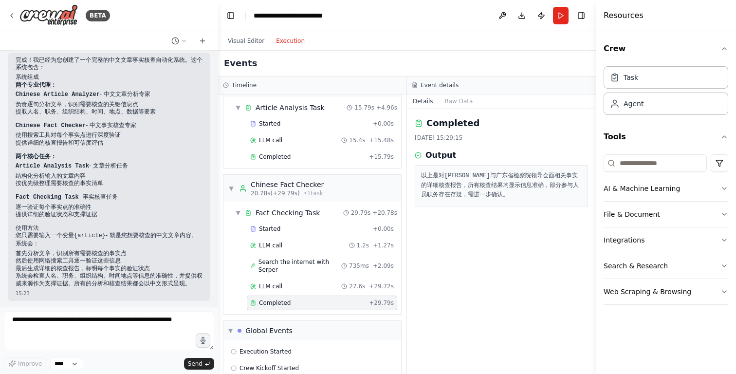
click at [471, 196] on pre "以上是对岑浩辉与广东省检察院领导会面相关事实的详细核查报告，所有核查结果均显示信息准确，部分参与人员职务存在存疑，需进一步确认。" at bounding box center [501, 185] width 161 height 29
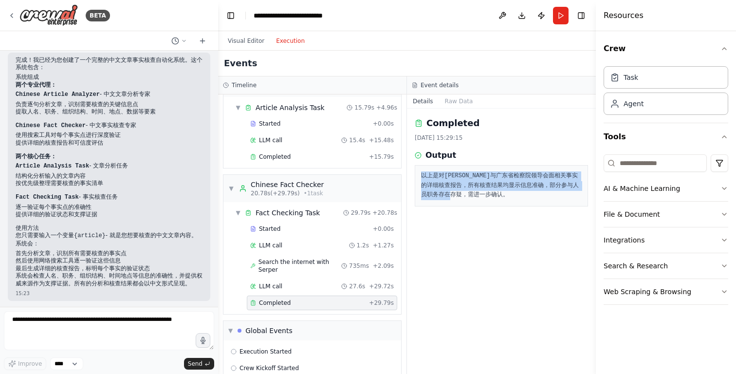
drag, startPoint x: 498, startPoint y: 194, endPoint x: 417, endPoint y: 169, distance: 84.7
click at [417, 169] on div "以上是对岑浩辉与广东省检察院领导会面相关事实的详细核查报告，所有核查结果均显示信息准确，部分参与人员职务存在存疑，需进一步确认。" at bounding box center [501, 185] width 173 height 41
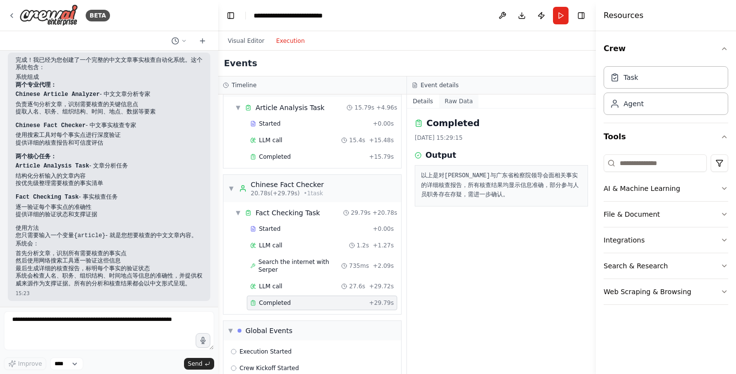
click at [454, 100] on button "Raw Data" at bounding box center [459, 101] width 40 height 14
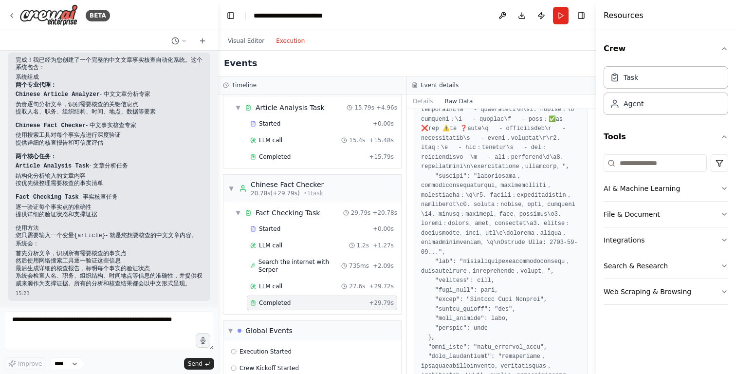
scroll to position [268, 0]
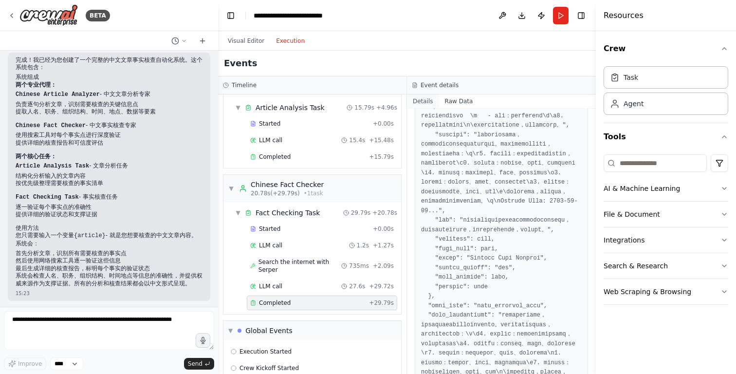
click at [422, 97] on button "Details" at bounding box center [423, 101] width 32 height 14
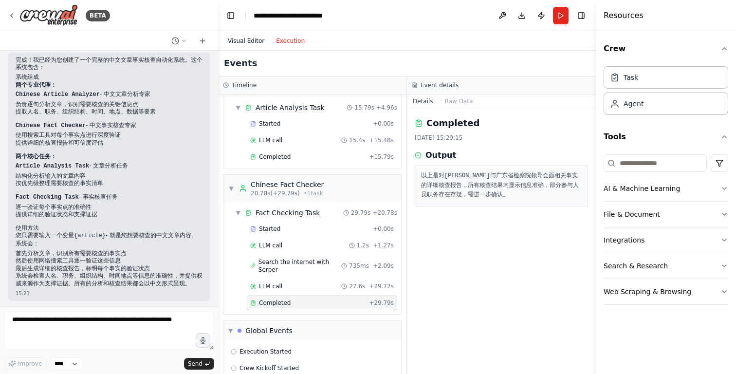
click at [260, 42] on button "Visual Editor" at bounding box center [246, 41] width 48 height 12
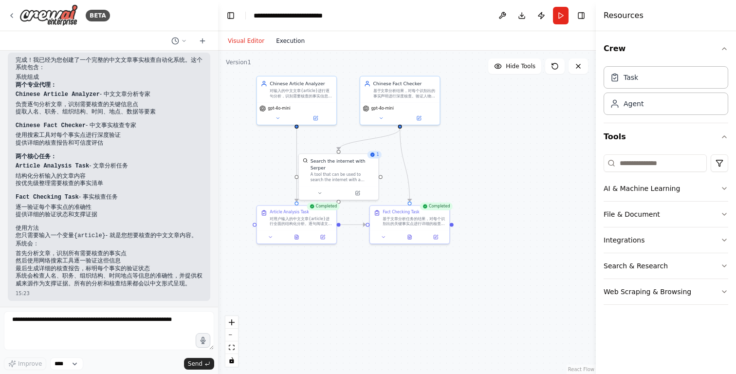
click at [295, 42] on button "Execution" at bounding box center [290, 41] width 40 height 12
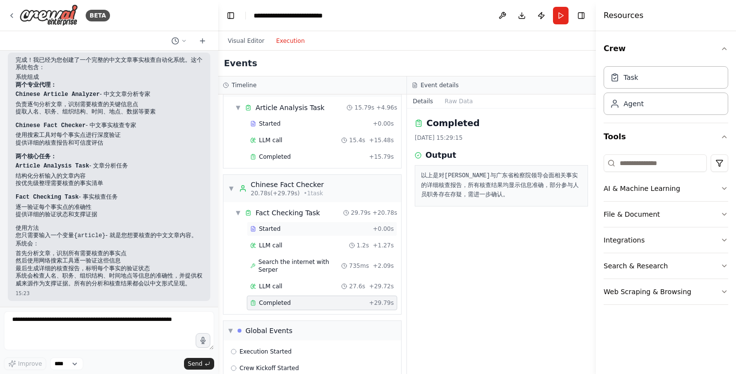
scroll to position [80, 0]
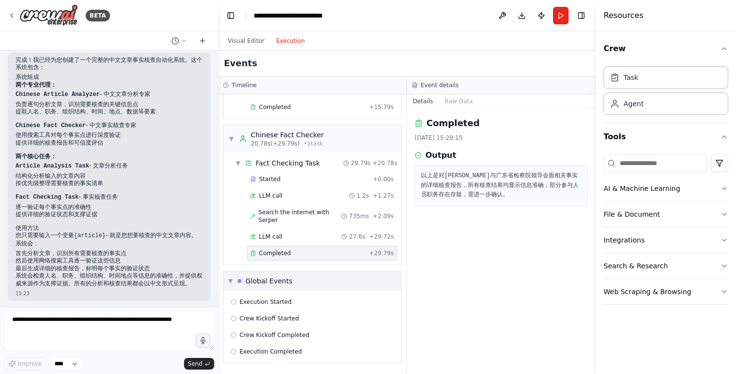
click at [294, 285] on div "▼ Global Events" at bounding box center [313, 280] width 178 height 19
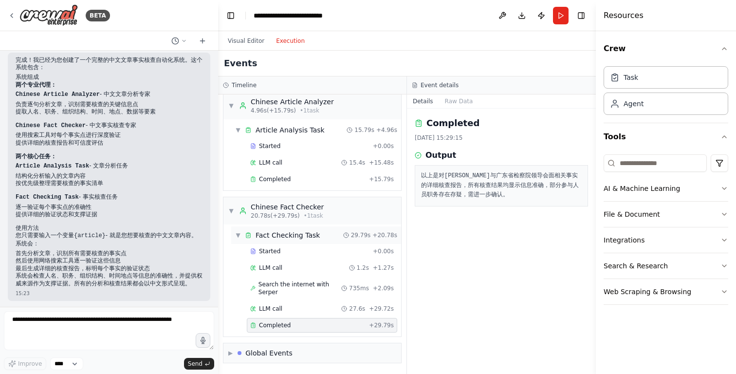
click at [234, 236] on div "▼ Fact Checking Task 29.79s + 20.78s" at bounding box center [316, 235] width 170 height 18
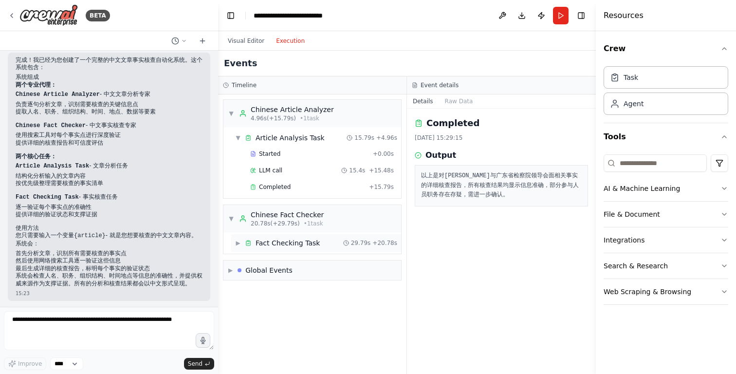
click at [234, 240] on div "▶ Fact Checking Task 29.79s + 20.78s" at bounding box center [316, 243] width 170 height 18
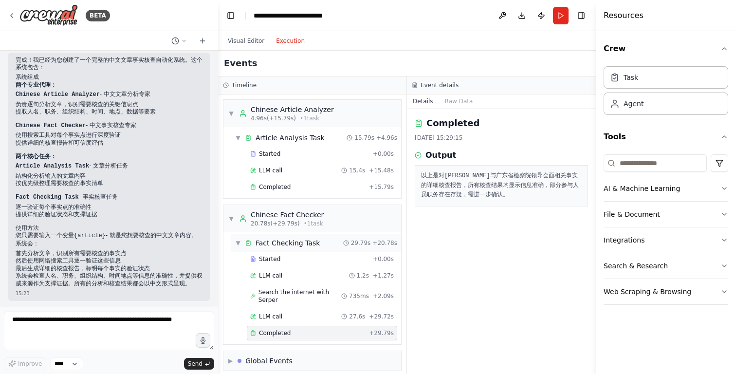
click at [295, 240] on div "Fact Checking Task" at bounding box center [288, 243] width 64 height 10
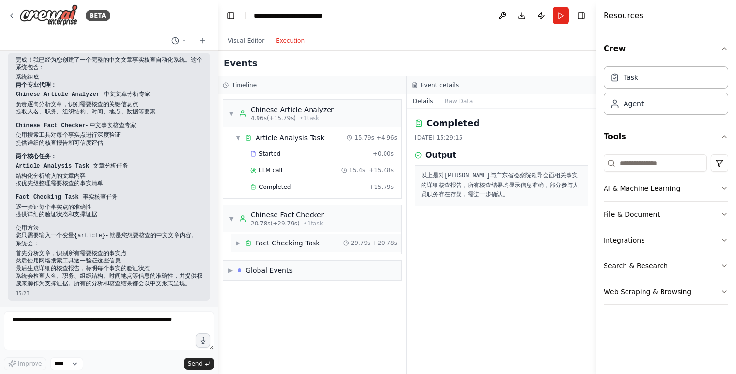
click at [294, 246] on div "Fact Checking Task" at bounding box center [288, 243] width 64 height 10
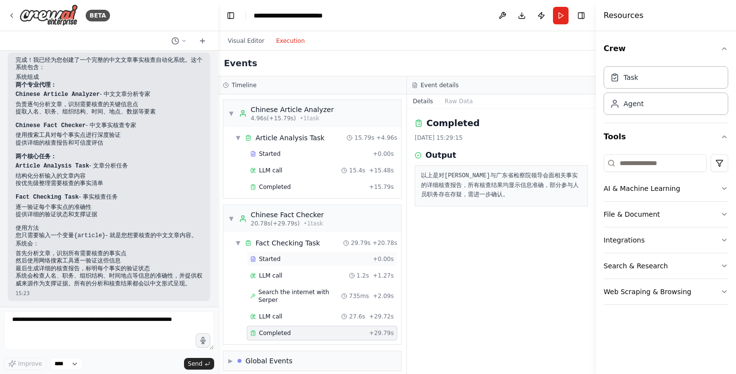
click at [294, 262] on div "Started" at bounding box center [309, 259] width 119 height 8
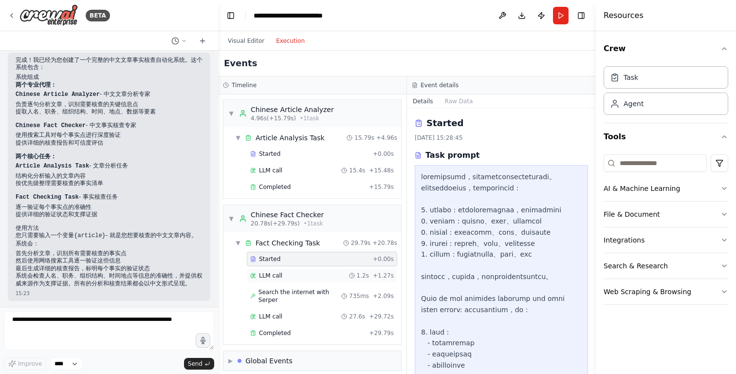
click at [294, 276] on div "LLM call 1.2s + 1.27s" at bounding box center [322, 276] width 144 height 8
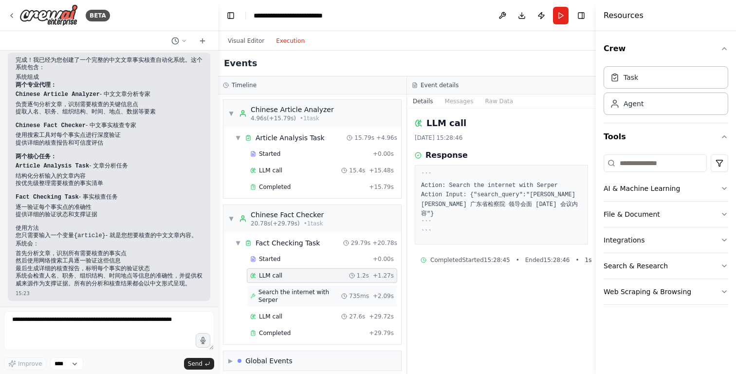
click at [294, 292] on span "Search the internet with Serper" at bounding box center [300, 296] width 83 height 16
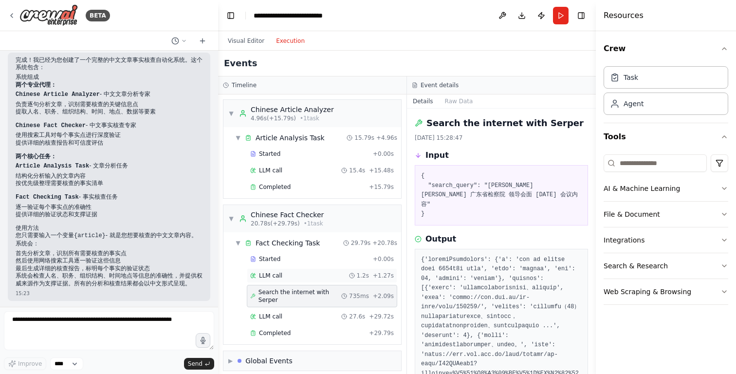
click at [296, 273] on div "LLM call 1.2s + 1.27s" at bounding box center [322, 276] width 144 height 8
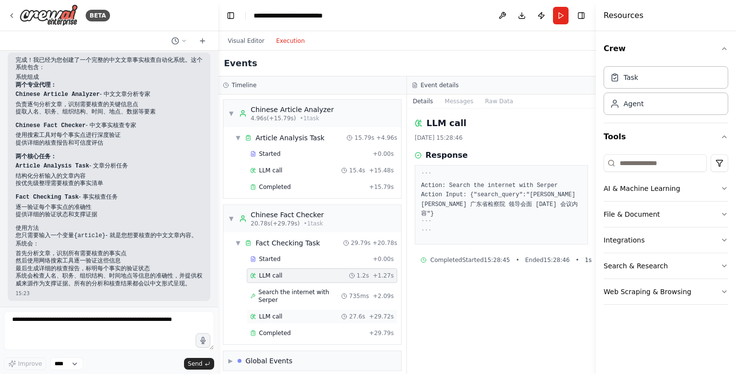
click at [296, 320] on div "LLM call 27.6s + 29.72s" at bounding box center [322, 317] width 144 height 8
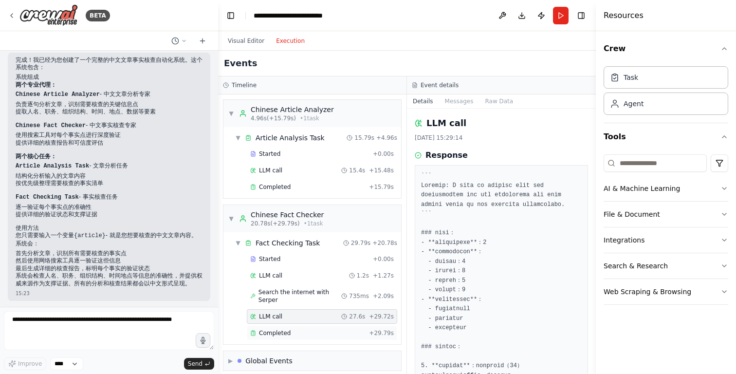
click at [296, 333] on div "Completed" at bounding box center [307, 333] width 115 height 8
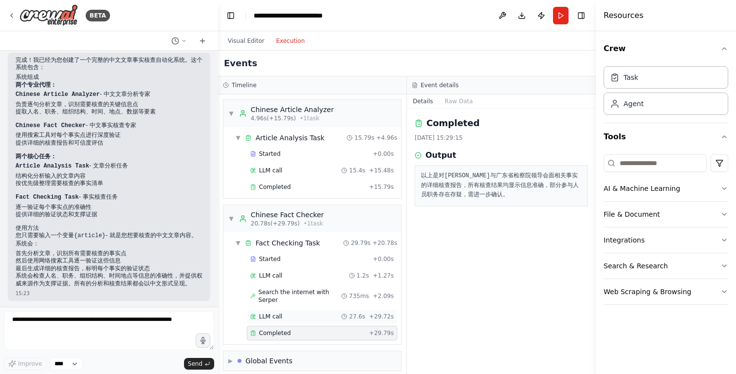
click at [296, 318] on div "LLM call 27.6s + 29.72s" at bounding box center [322, 317] width 144 height 8
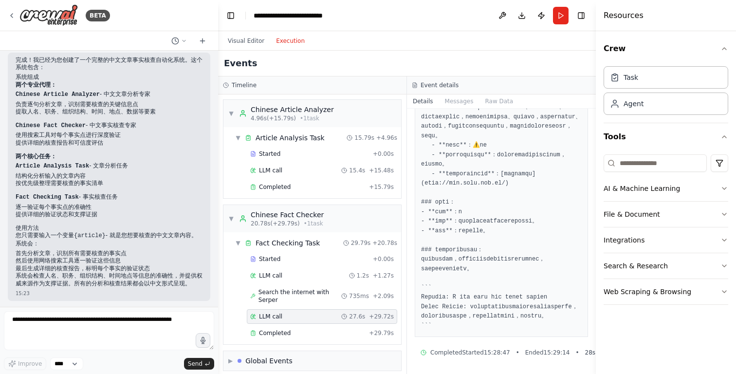
scroll to position [921, 0]
click at [11, 17] on icon at bounding box center [12, 16] width 8 height 8
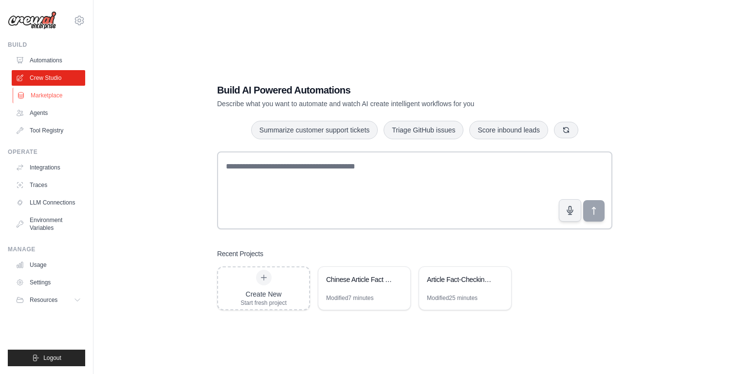
click at [55, 95] on link "Marketplace" at bounding box center [50, 96] width 74 height 16
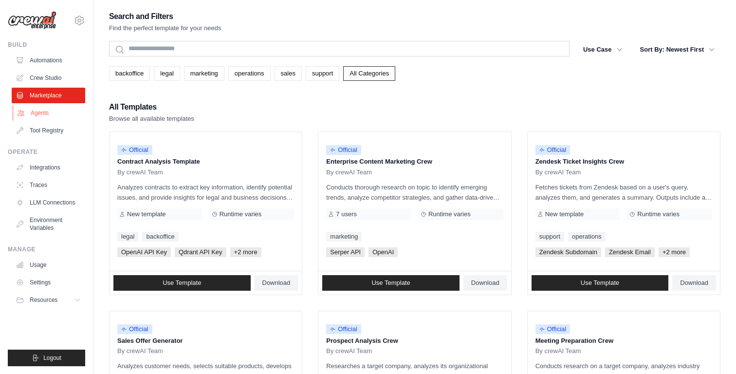
click at [54, 110] on link "Agents" at bounding box center [50, 113] width 74 height 16
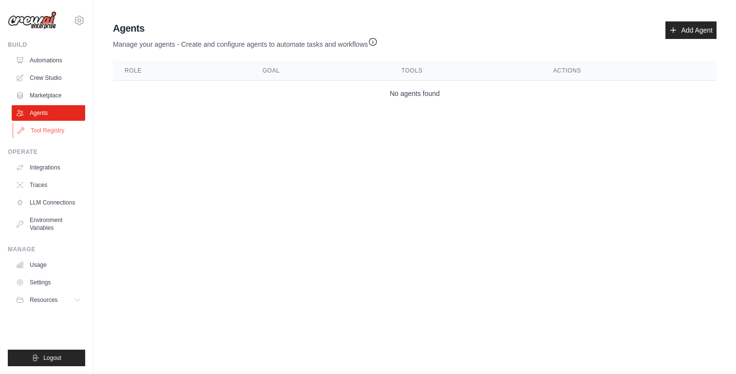
click at [54, 131] on link "Tool Registry" at bounding box center [50, 131] width 74 height 16
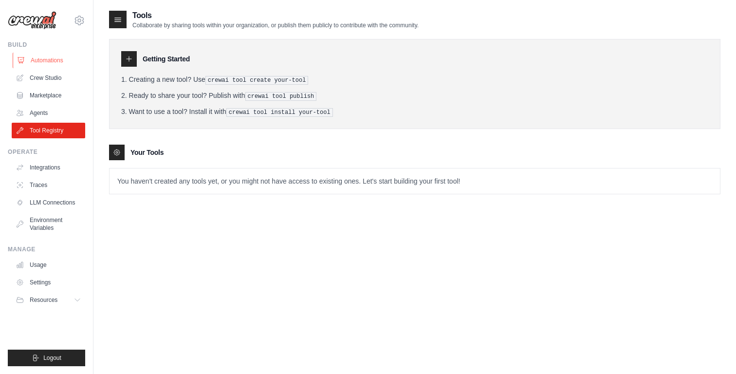
click at [56, 61] on link "Automations" at bounding box center [50, 61] width 74 height 16
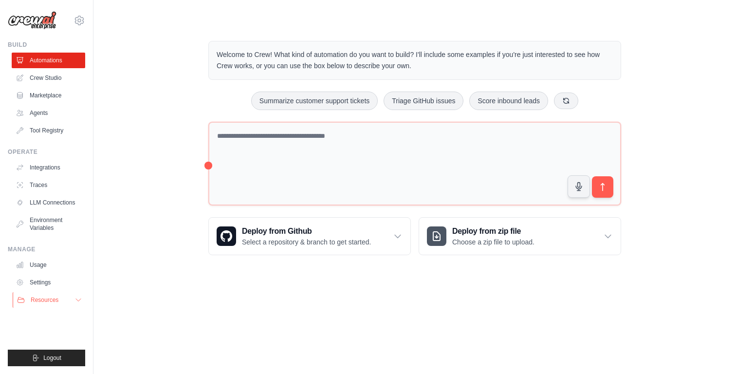
click at [75, 300] on icon at bounding box center [79, 300] width 8 height 8
click at [60, 95] on link "Marketplace" at bounding box center [50, 96] width 74 height 16
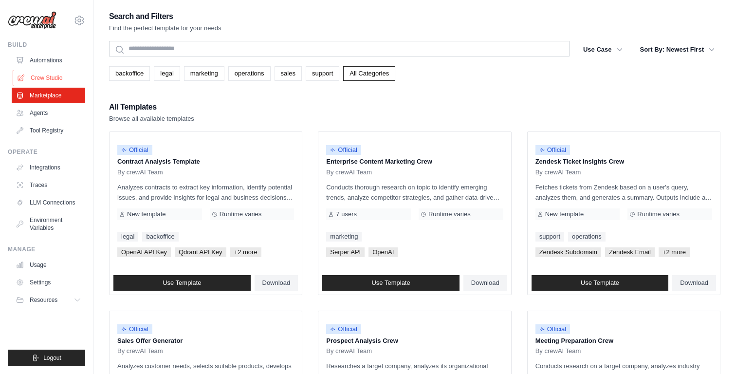
click at [37, 76] on link "Crew Studio" at bounding box center [50, 78] width 74 height 16
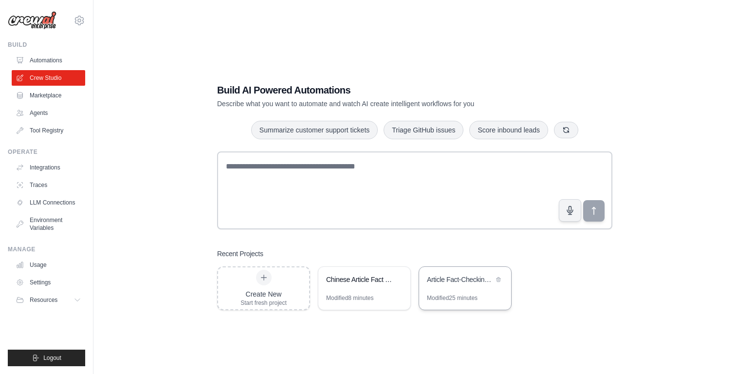
click at [449, 289] on div "Article Fact-Checking System" at bounding box center [465, 280] width 92 height 27
click at [458, 285] on div "Article Fact-Checking System" at bounding box center [460, 281] width 67 height 12
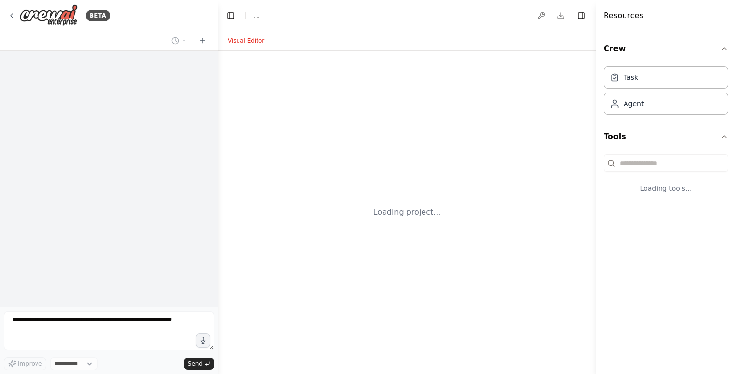
select select "****"
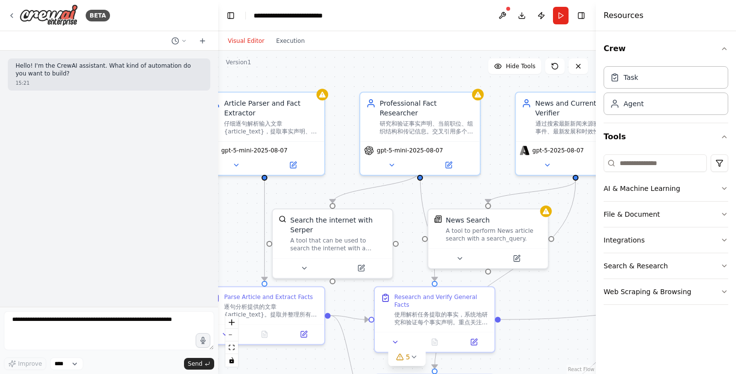
drag, startPoint x: 424, startPoint y: 181, endPoint x: 342, endPoint y: 165, distance: 84.0
click at [342, 165] on div ".deletable-edge-delete-btn { width: 20px; height: 20px; border: 0px solid #ffff…" at bounding box center [407, 212] width 378 height 323
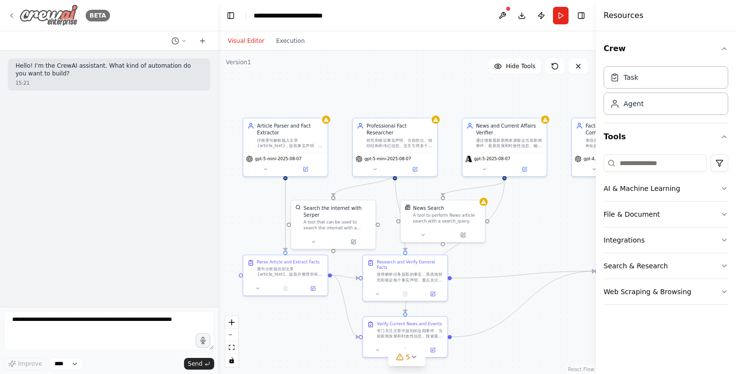
click at [58, 17] on img at bounding box center [48, 15] width 58 height 22
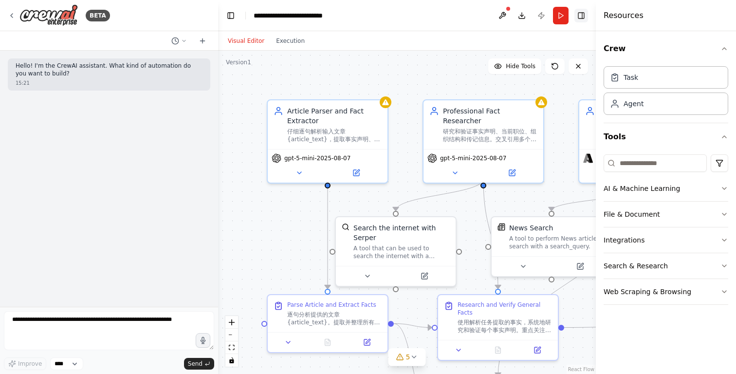
click at [582, 14] on button "Toggle Right Sidebar" at bounding box center [582, 16] width 14 height 14
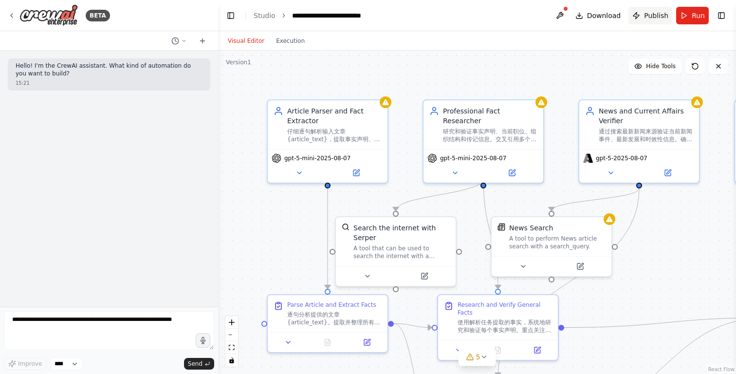
click at [660, 14] on span "Publish" at bounding box center [656, 16] width 24 height 10
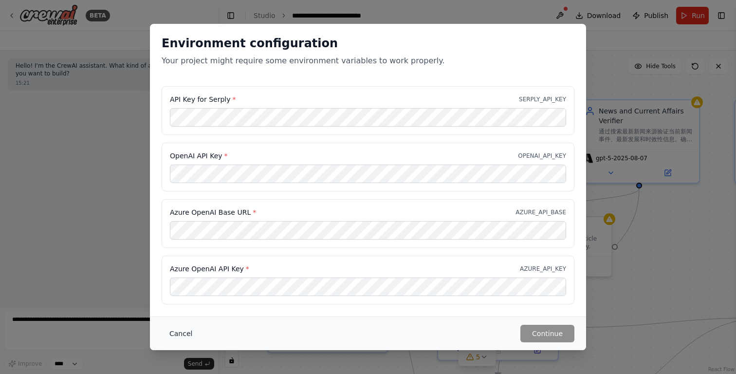
click at [187, 332] on button "Cancel" at bounding box center [181, 334] width 38 height 18
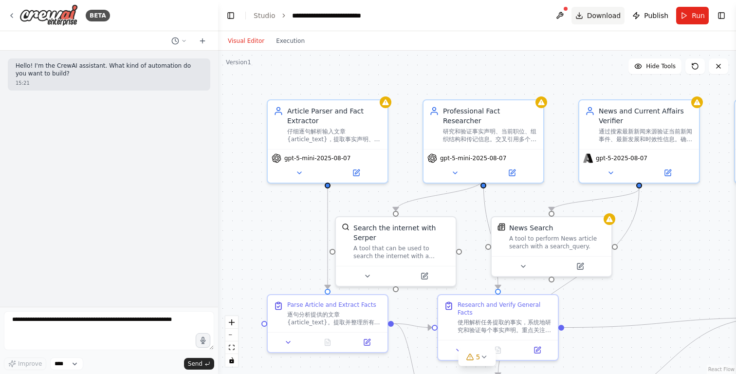
click at [611, 18] on span "Download" at bounding box center [604, 16] width 34 height 10
click at [657, 16] on span "Publish" at bounding box center [656, 16] width 24 height 10
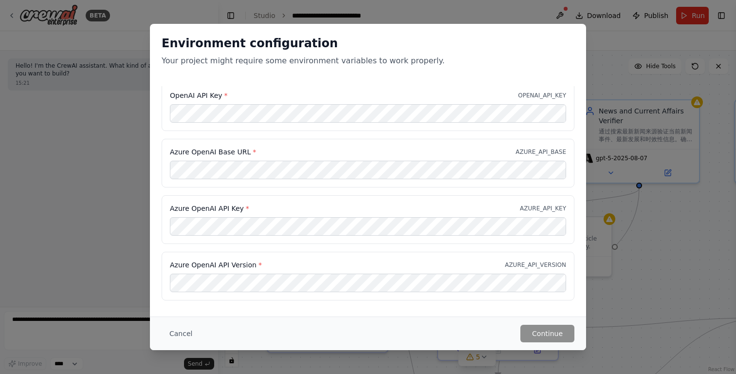
scroll to position [62, 0]
click at [181, 329] on button "Cancel" at bounding box center [181, 334] width 38 height 18
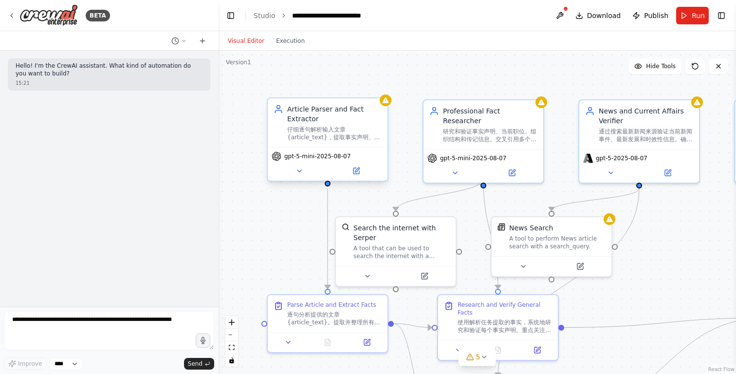
click at [327, 159] on span "gpt-5-mini-2025-08-07" at bounding box center [317, 156] width 66 height 8
click at [298, 174] on icon at bounding box center [300, 171] width 8 height 8
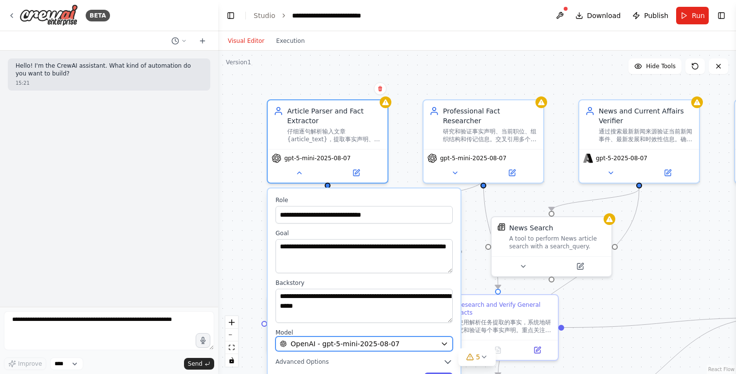
click at [327, 346] on span "OpenAI - gpt-5-mini-2025-08-07" at bounding box center [345, 344] width 109 height 10
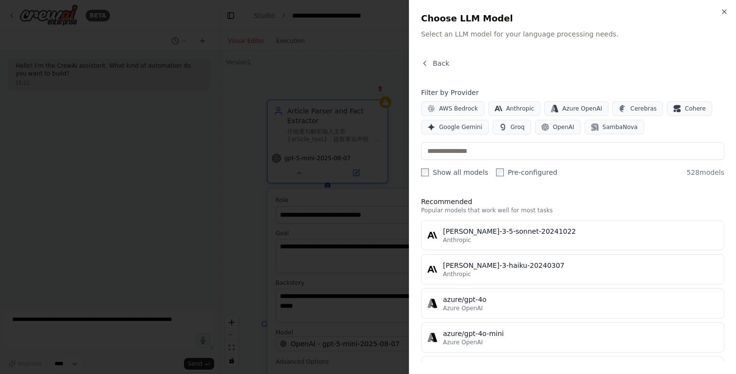
click at [460, 160] on div "Filter by Provider AWS Bedrock Anthropic Azure OpenAI Cerebras Cohere Google Ge…" at bounding box center [572, 133] width 303 height 90
click at [464, 138] on div "Filter by Provider AWS Bedrock Anthropic Azure OpenAI Cerebras Cohere Google Ge…" at bounding box center [572, 133] width 303 height 90
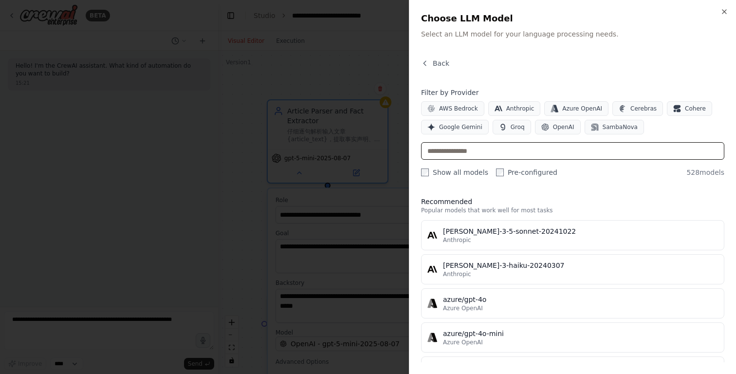
click at [464, 146] on input "text" at bounding box center [572, 151] width 303 height 18
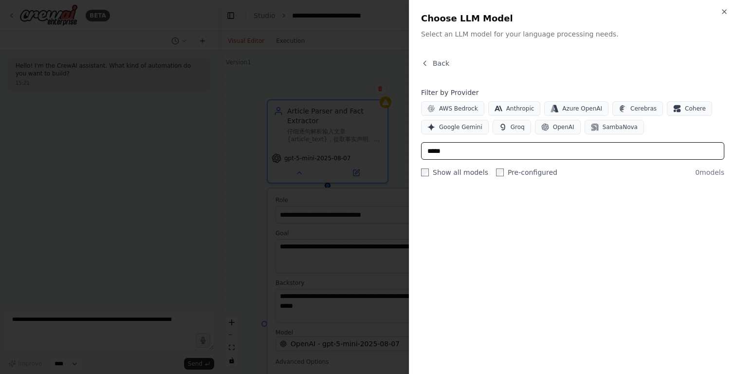
scroll to position [0, 0]
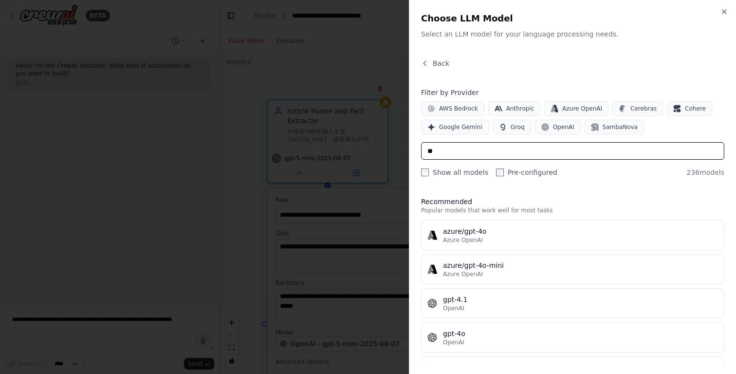
type input "*"
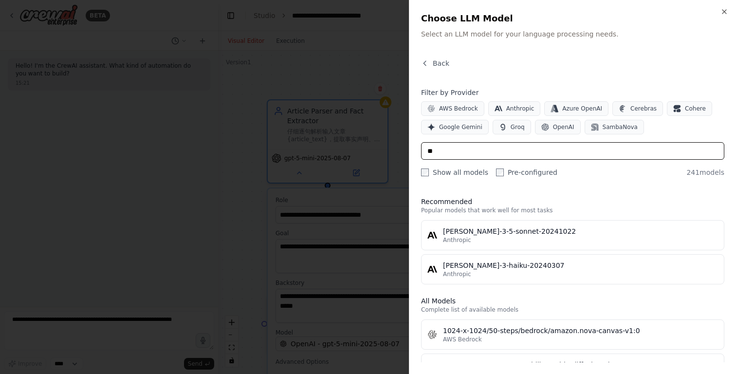
type input "*"
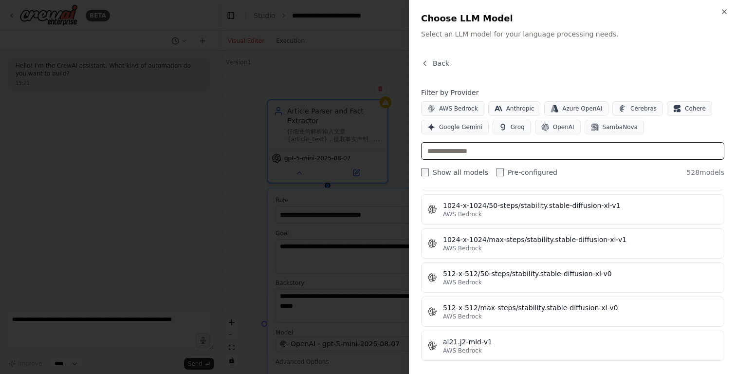
scroll to position [410, 0]
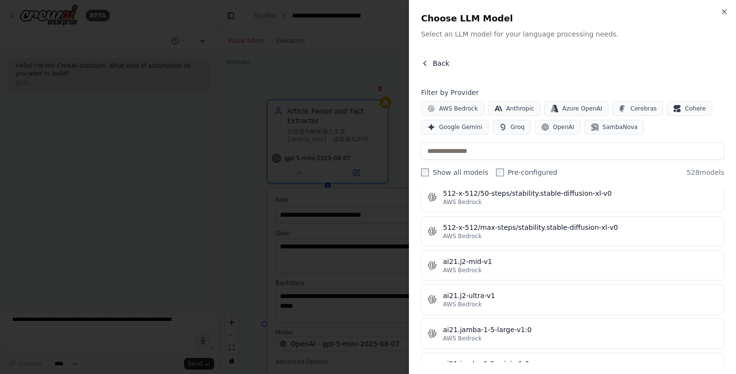
click at [443, 62] on span "Back" at bounding box center [441, 63] width 17 height 10
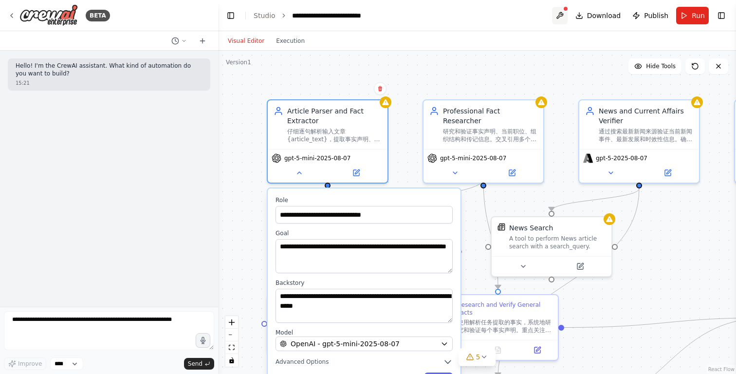
click at [565, 11] on button at bounding box center [560, 16] width 16 height 18
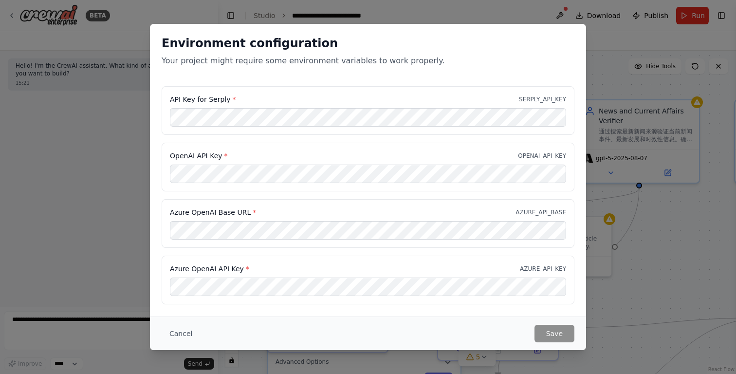
scroll to position [62, 0]
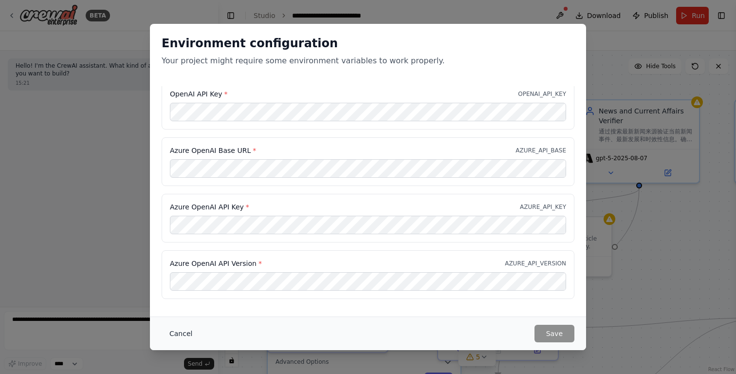
click at [176, 334] on button "Cancel" at bounding box center [181, 334] width 38 height 18
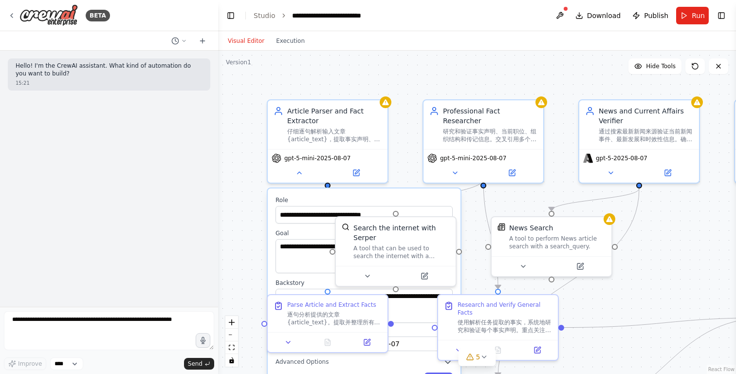
click at [407, 134] on div ".deletable-edge-delete-btn { width: 20px; height: 20px; border: 0px solid #ffff…" at bounding box center [477, 212] width 518 height 323
click at [485, 356] on icon at bounding box center [484, 357] width 4 height 2
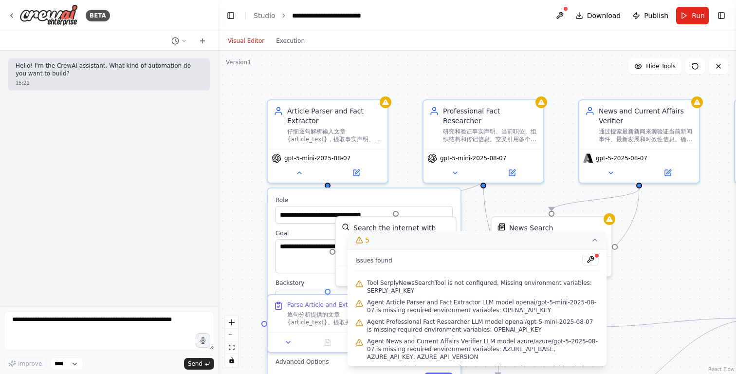
click at [597, 240] on icon at bounding box center [595, 240] width 8 height 8
